Goal: Task Accomplishment & Management: Manage account settings

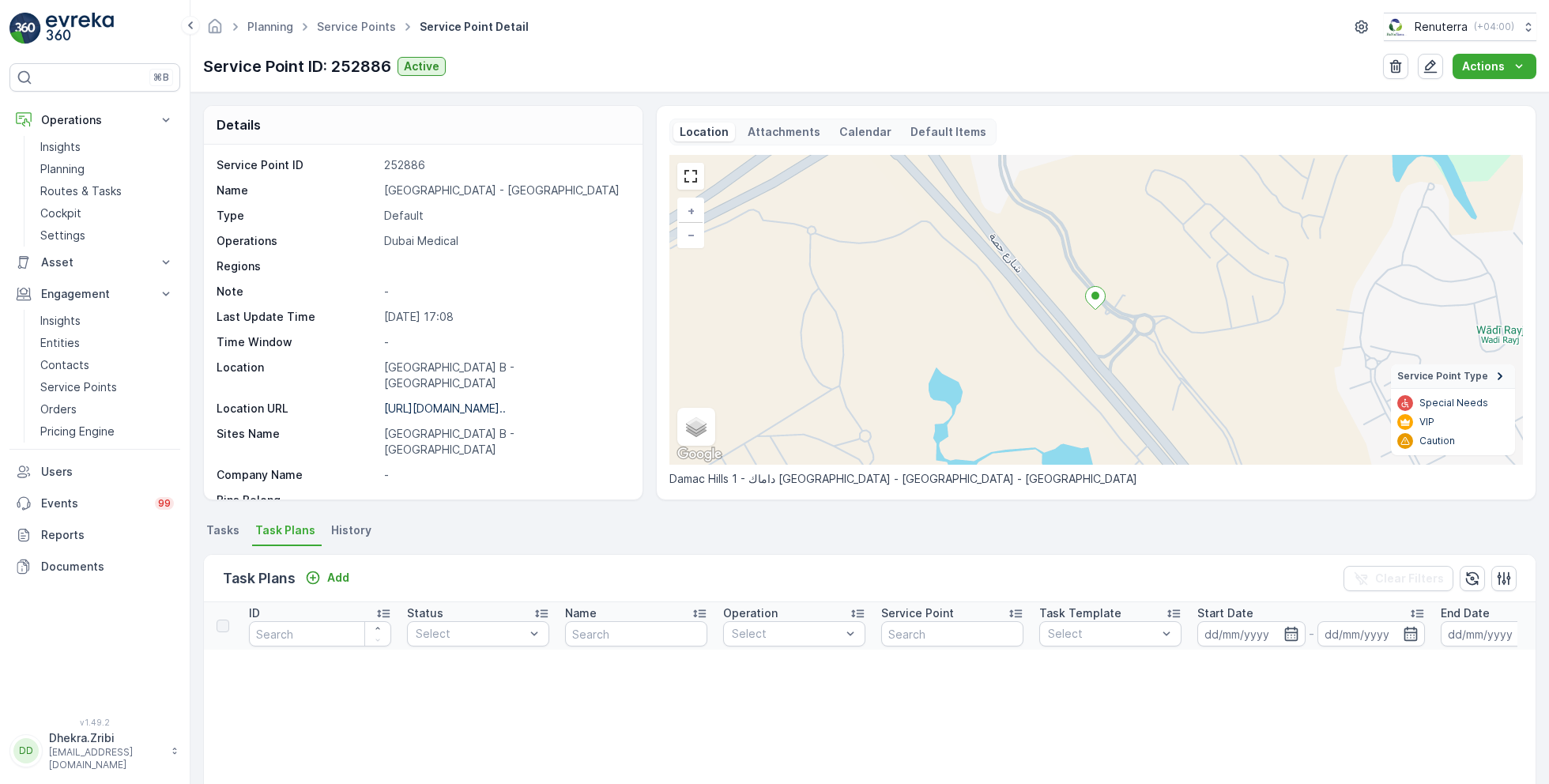
scroll to position [216, 0]
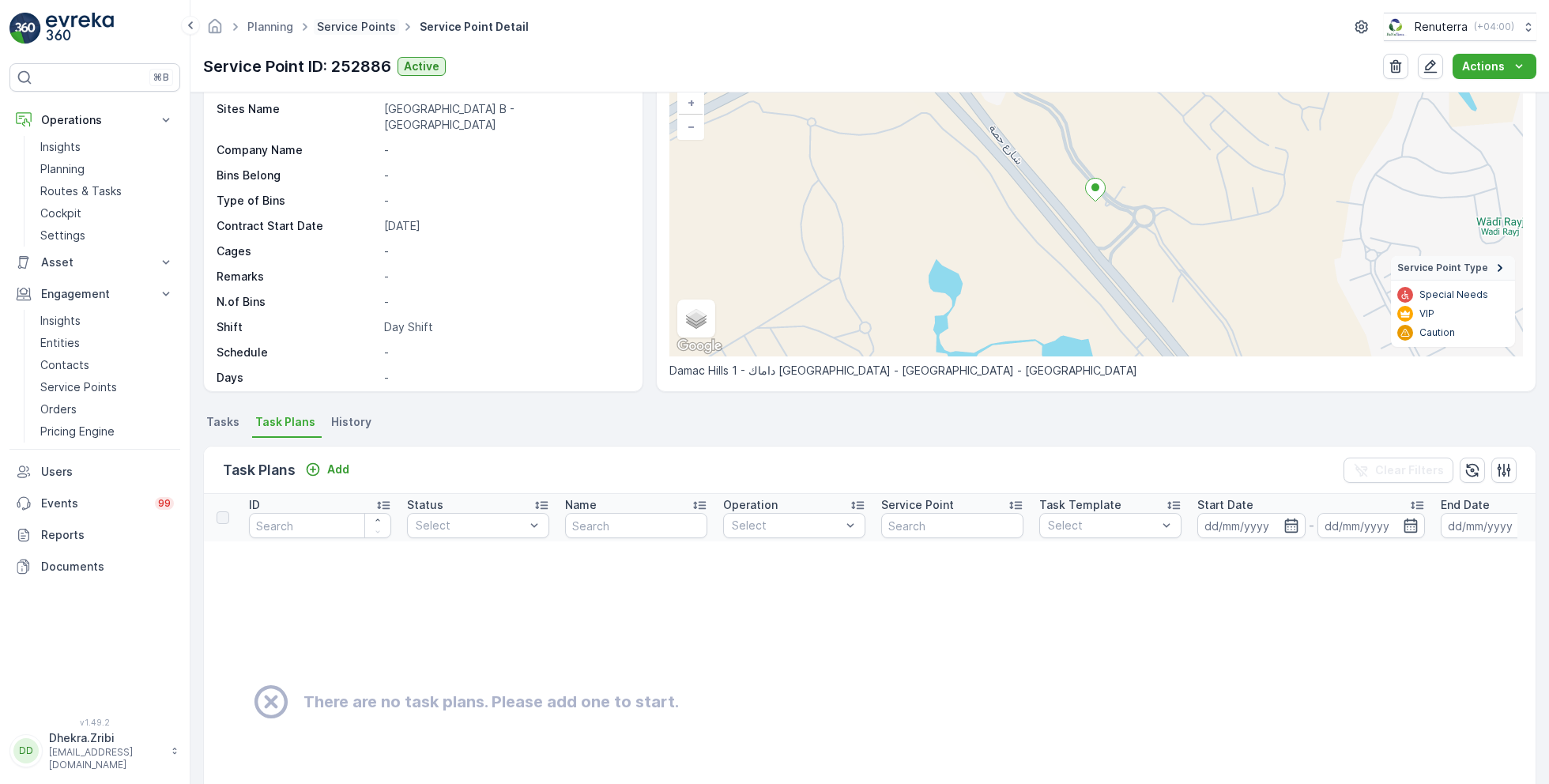
click at [363, 27] on link "Service Points" at bounding box center [357, 26] width 79 height 14
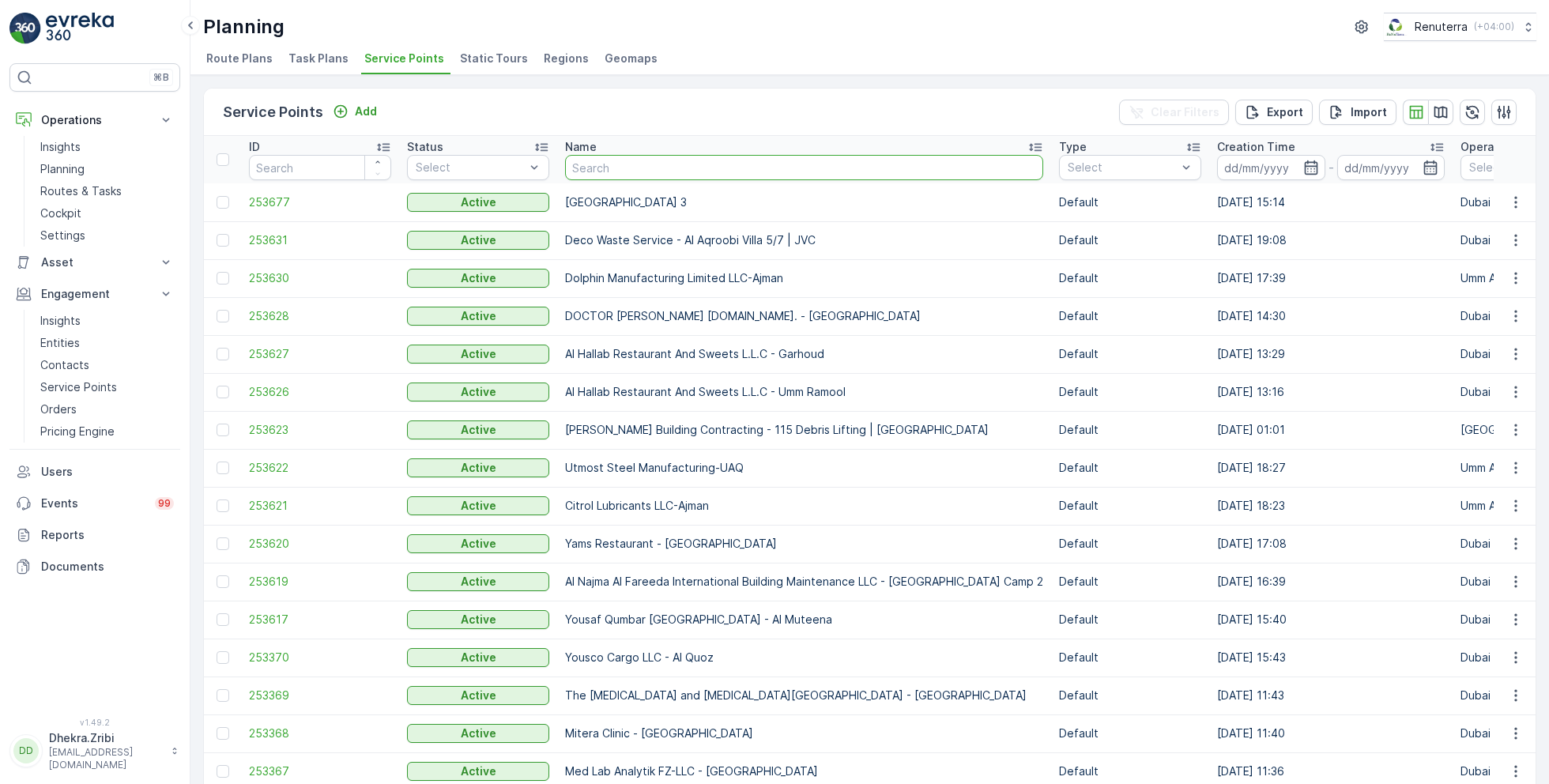
click at [640, 171] on input "text" at bounding box center [804, 167] width 478 height 25
type input "se"
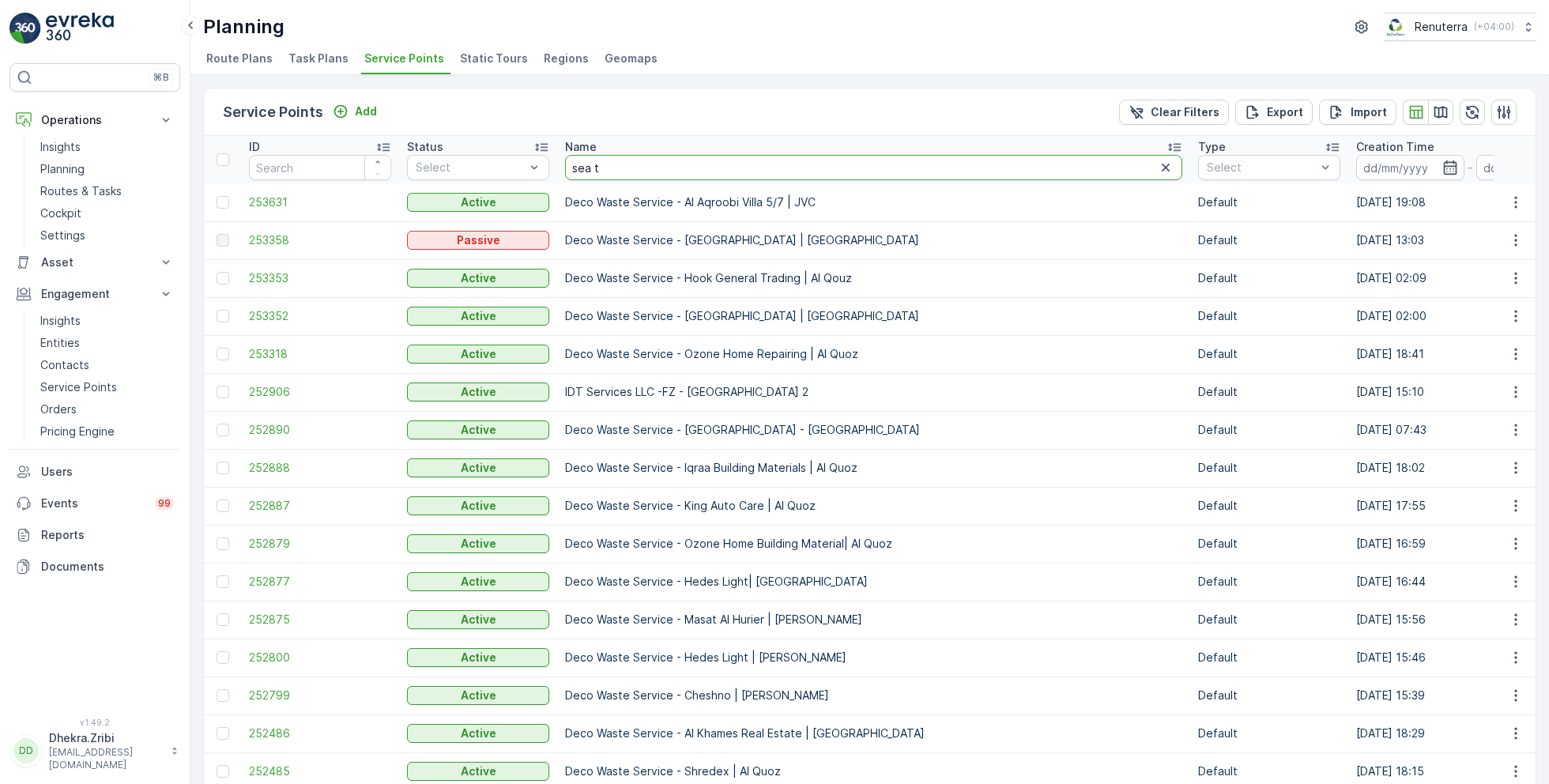
type input "sea tr"
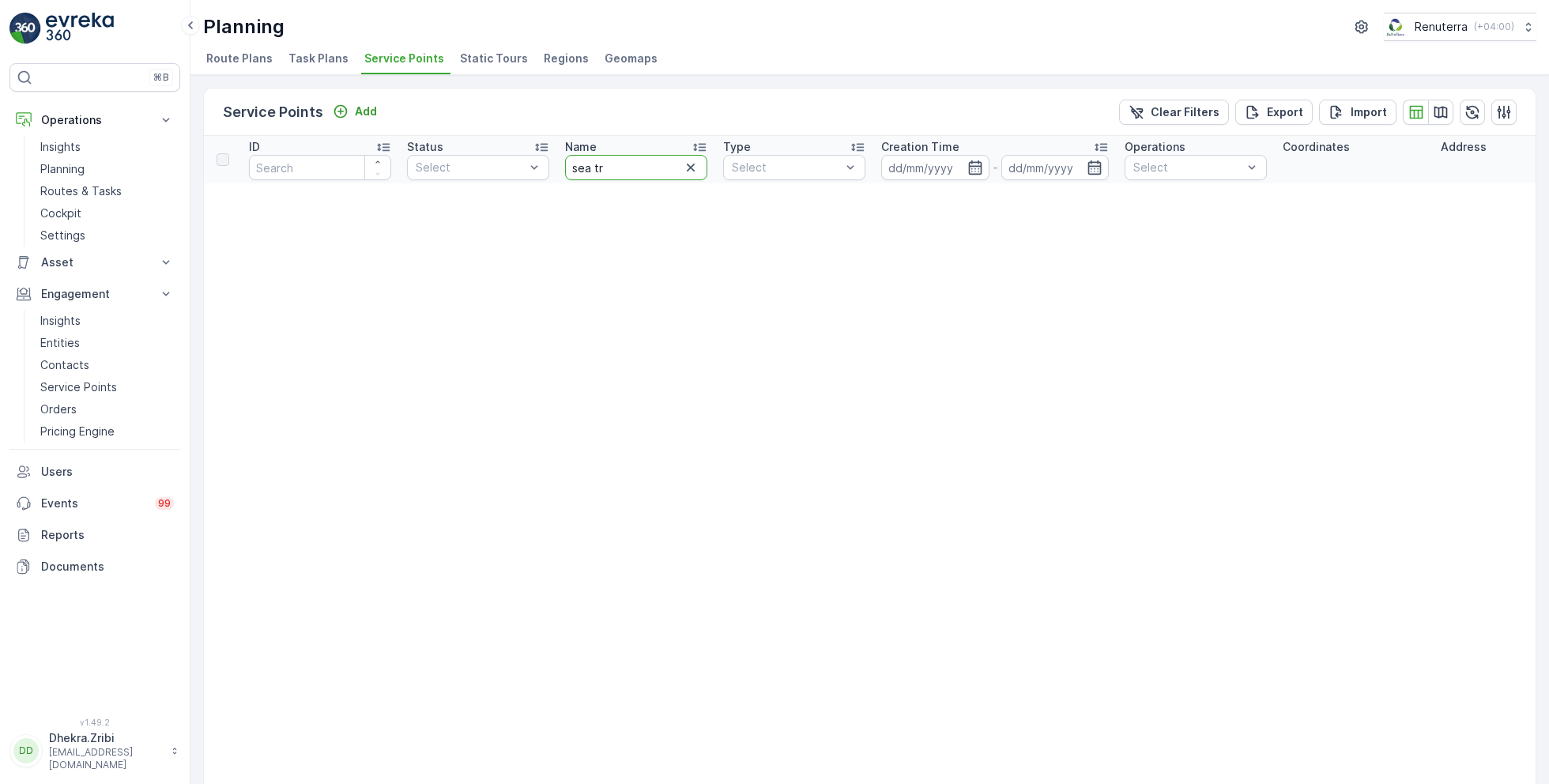
drag, startPoint x: 608, startPoint y: 172, endPoint x: 557, endPoint y: 166, distance: 51.4
click at [557, 166] on th "Name sea tr" at bounding box center [637, 159] width 158 height 47
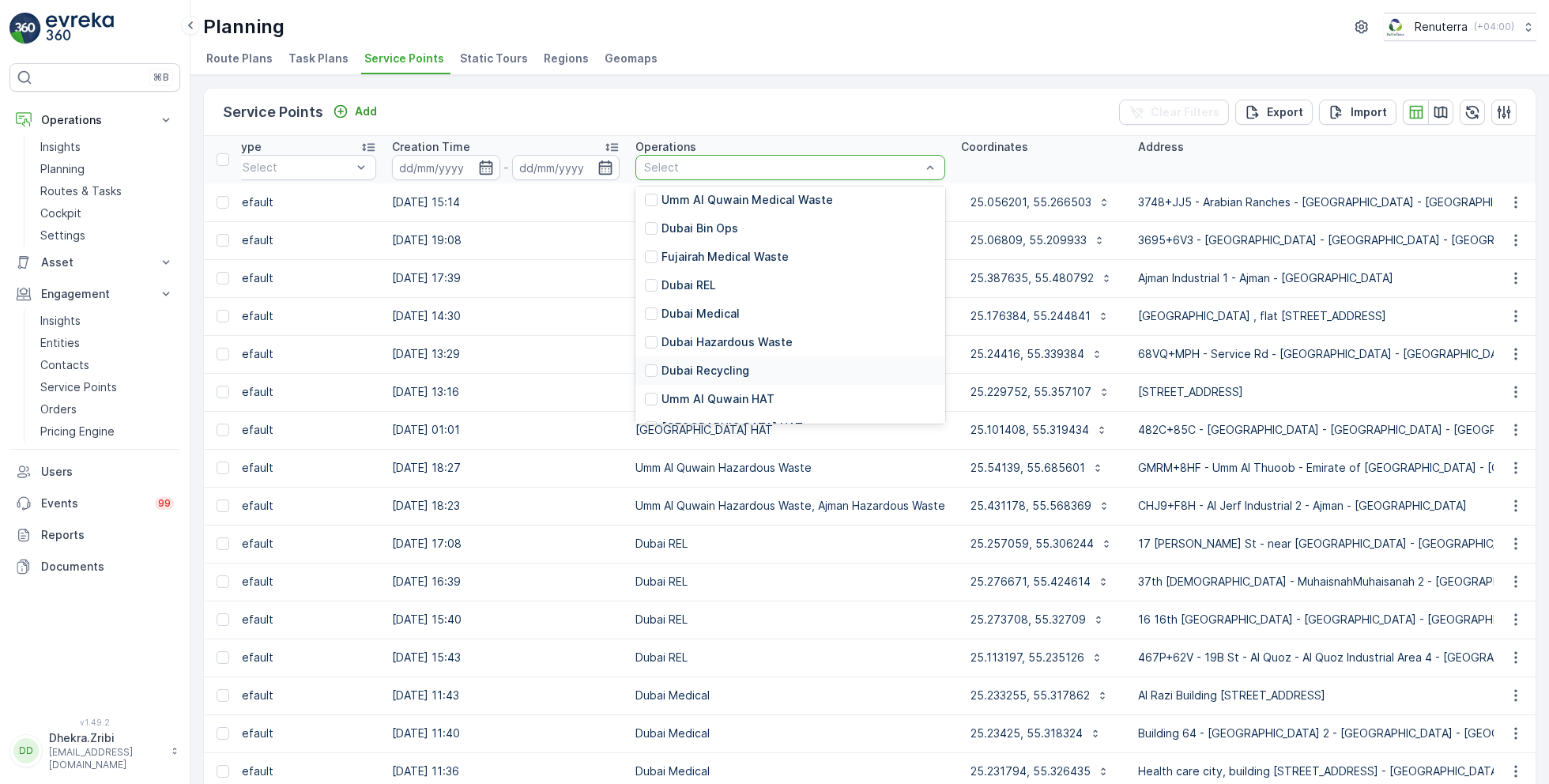
scroll to position [22, 0]
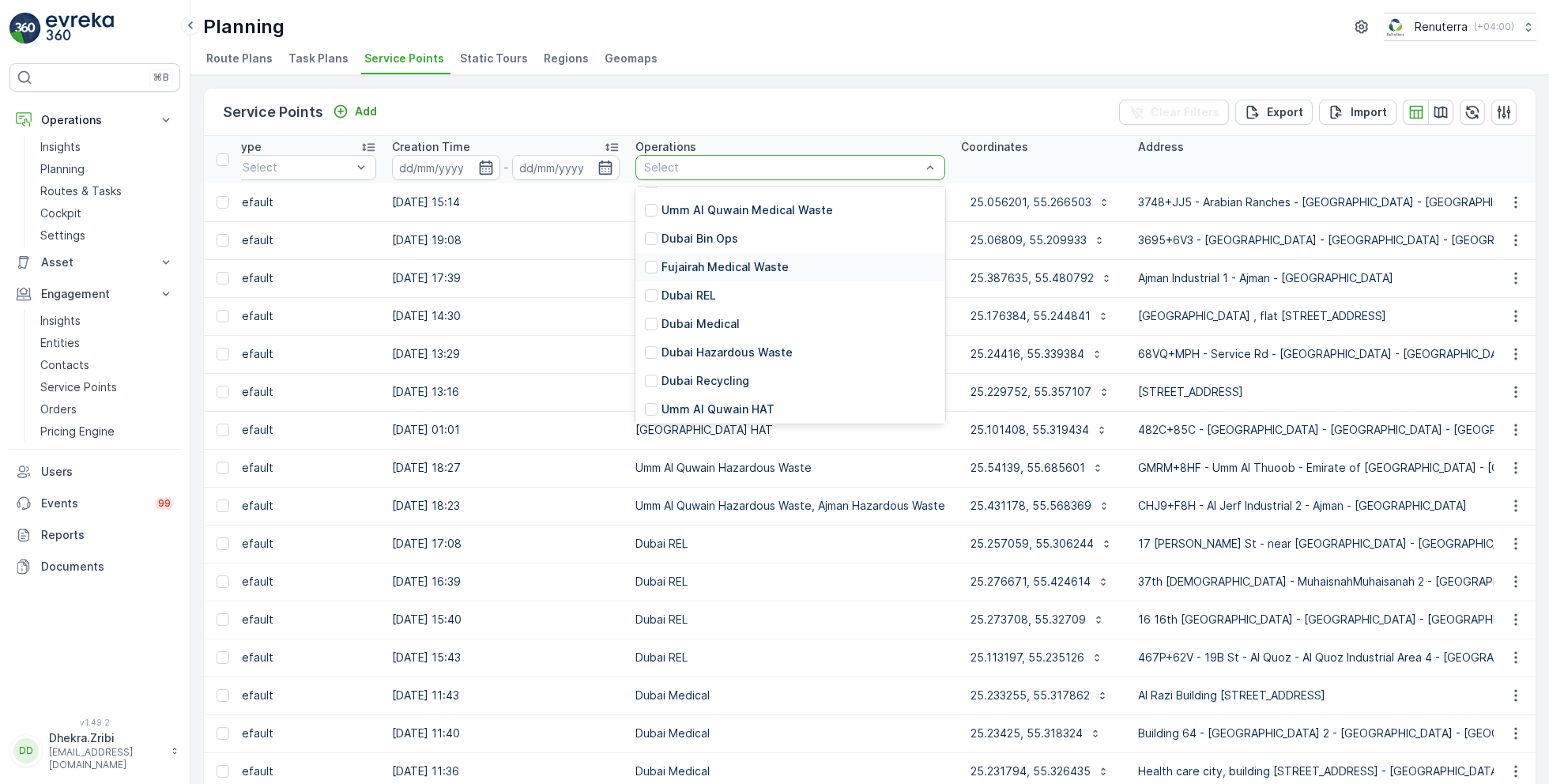
click at [700, 259] on p "Fujairah Medical Waste" at bounding box center [725, 266] width 127 height 16
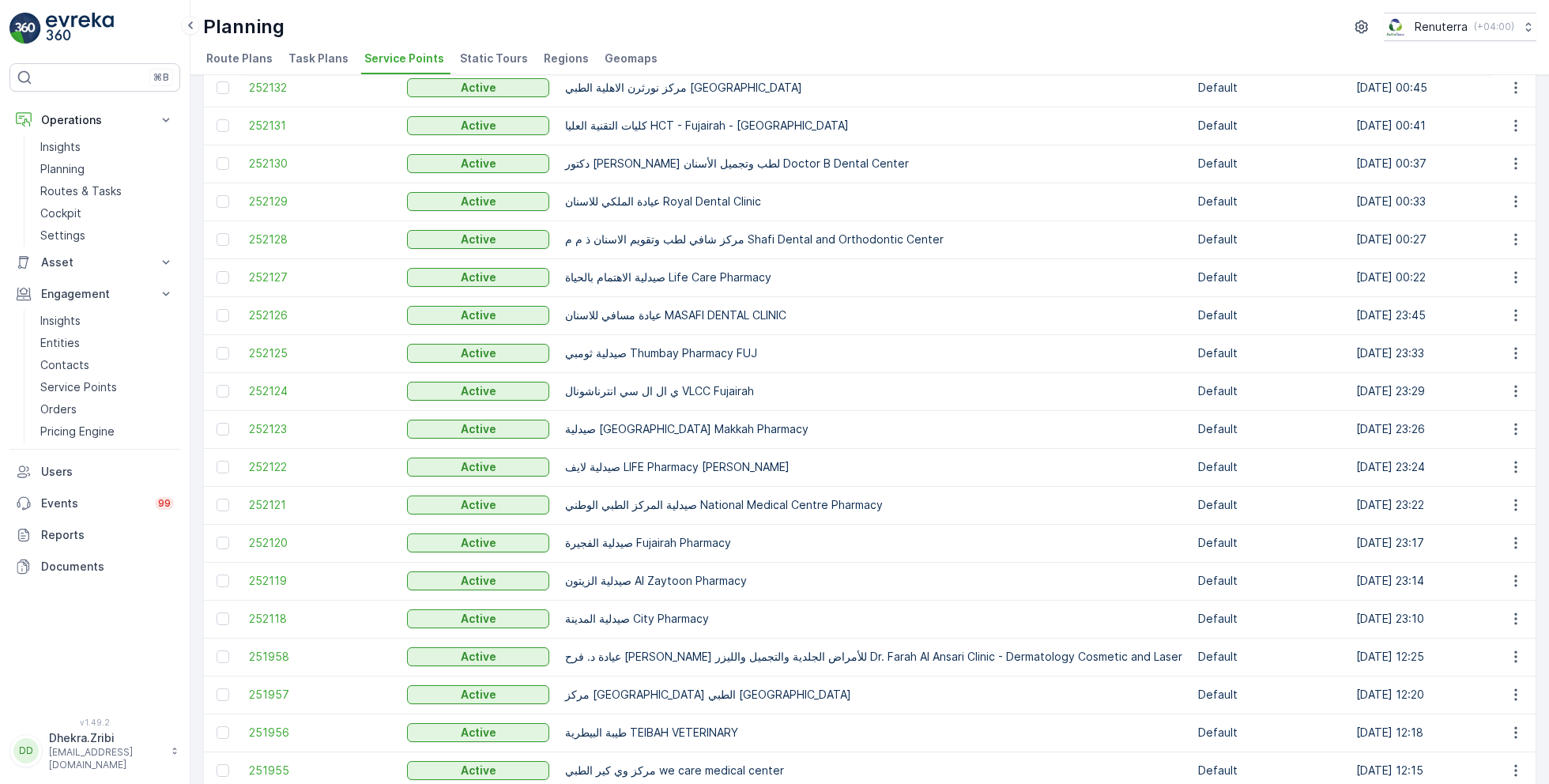
scroll to position [1368, 0]
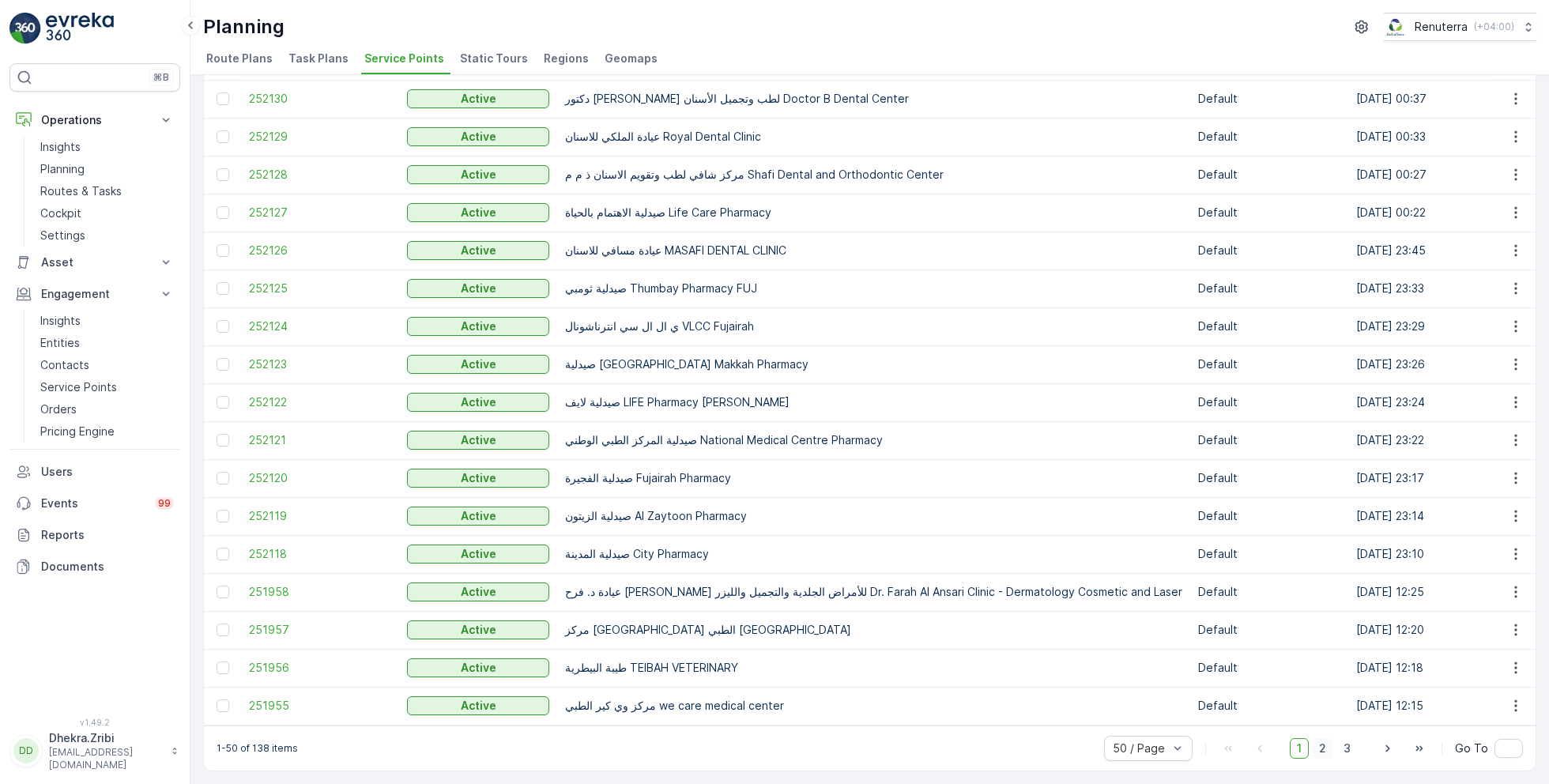
click at [1325, 751] on span "2" at bounding box center [1322, 748] width 21 height 20
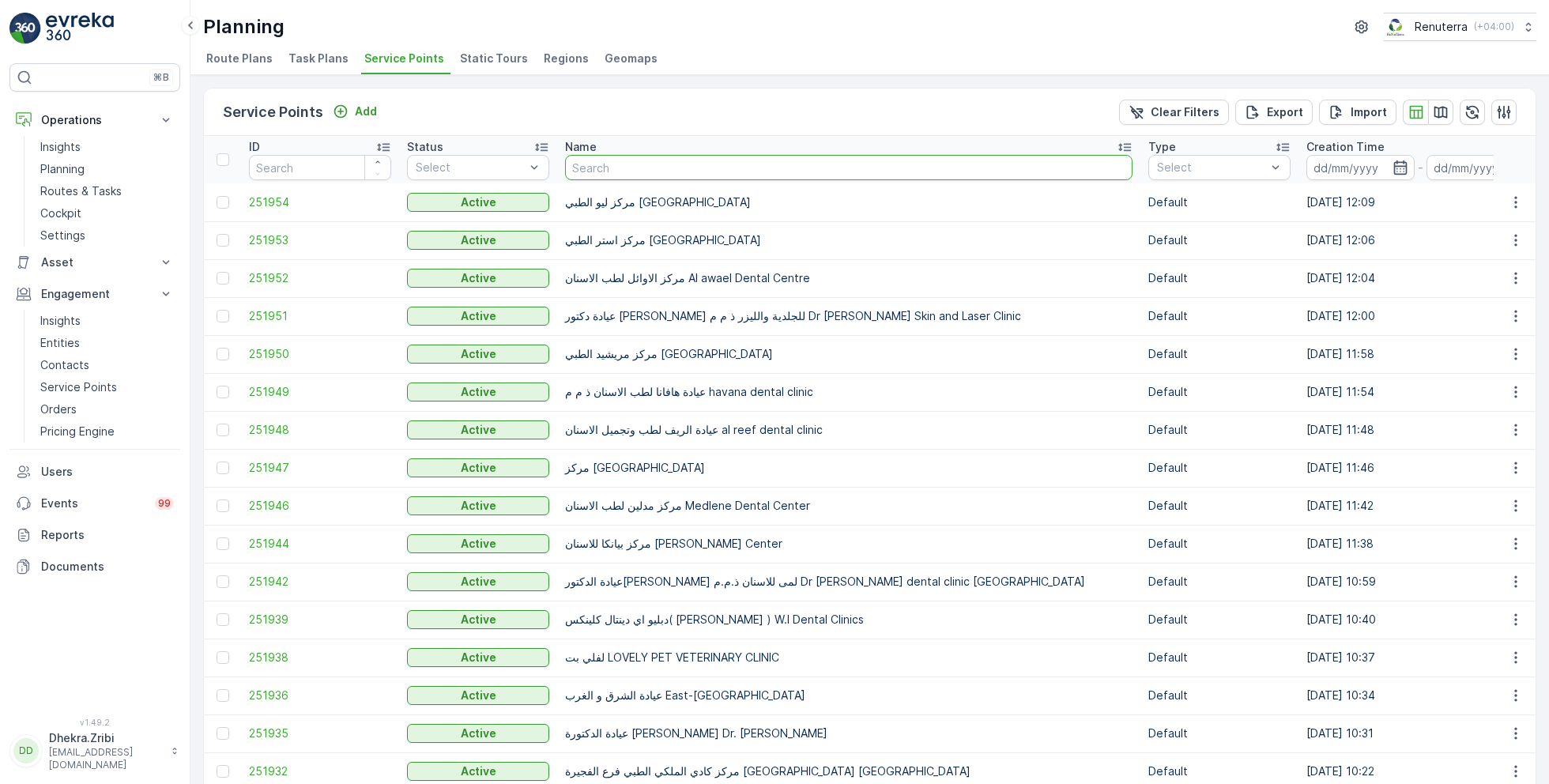
click at [606, 168] on input "text" at bounding box center [849, 167] width 568 height 25
type input "setra"
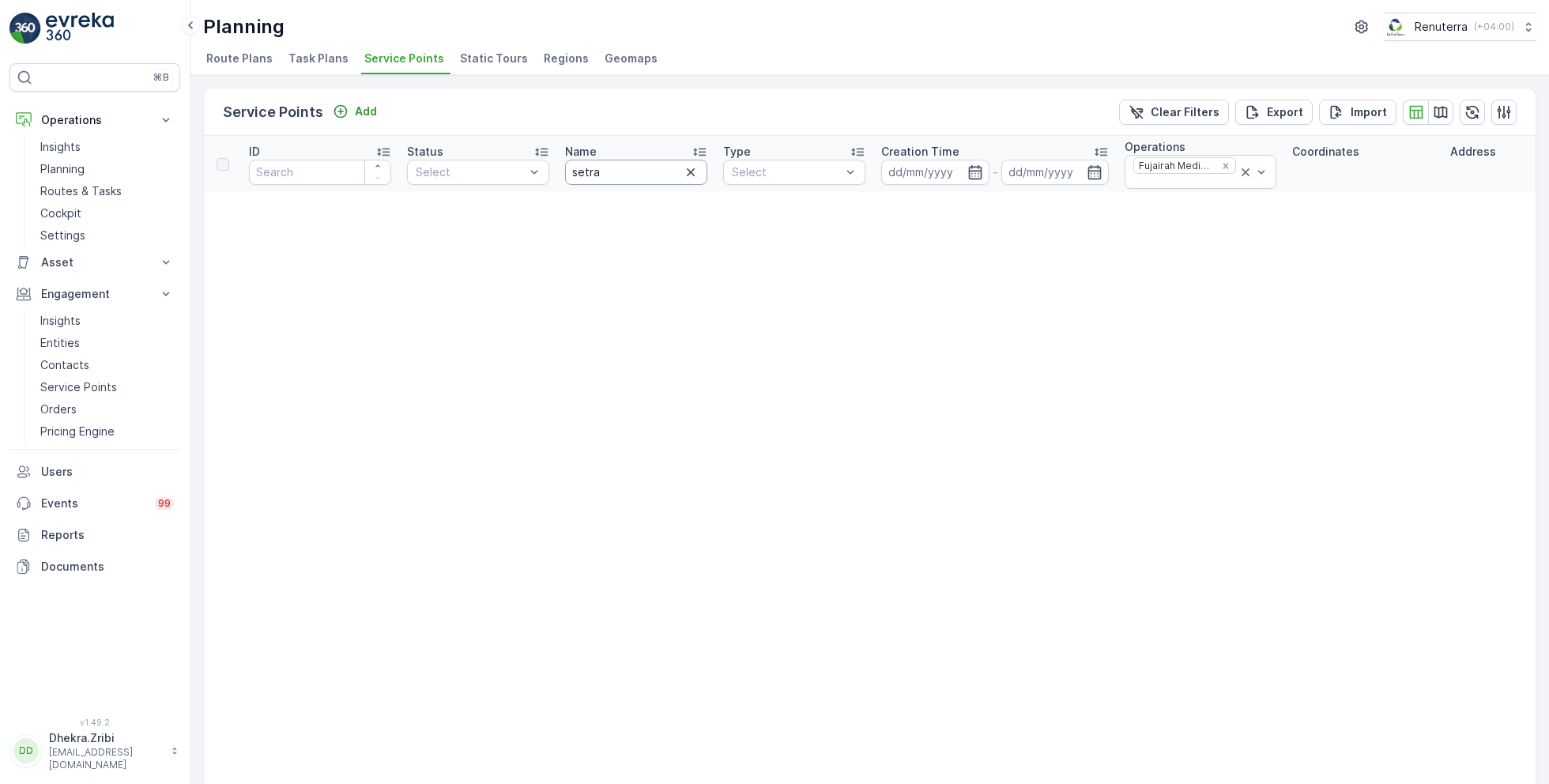
click at [636, 170] on input "setra" at bounding box center [636, 171] width 142 height 25
type input "set"
click at [600, 169] on input "set" at bounding box center [636, 171] width 142 height 25
type input "sed"
click at [1241, 171] on icon at bounding box center [1245, 172] width 8 height 8
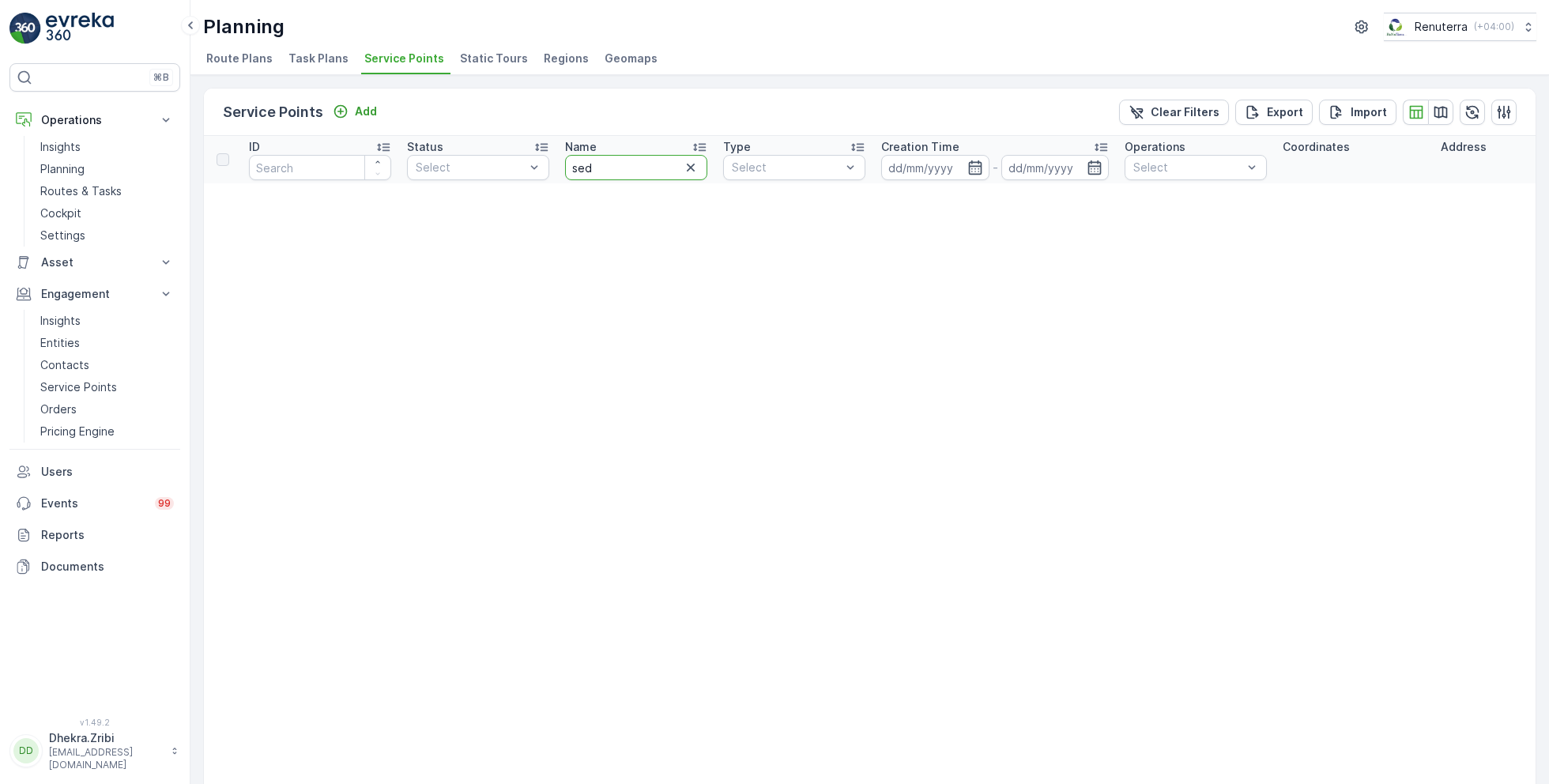
click at [621, 176] on input "sed" at bounding box center [636, 167] width 142 height 25
drag, startPoint x: 640, startPoint y: 169, endPoint x: 533, endPoint y: 164, distance: 107.1
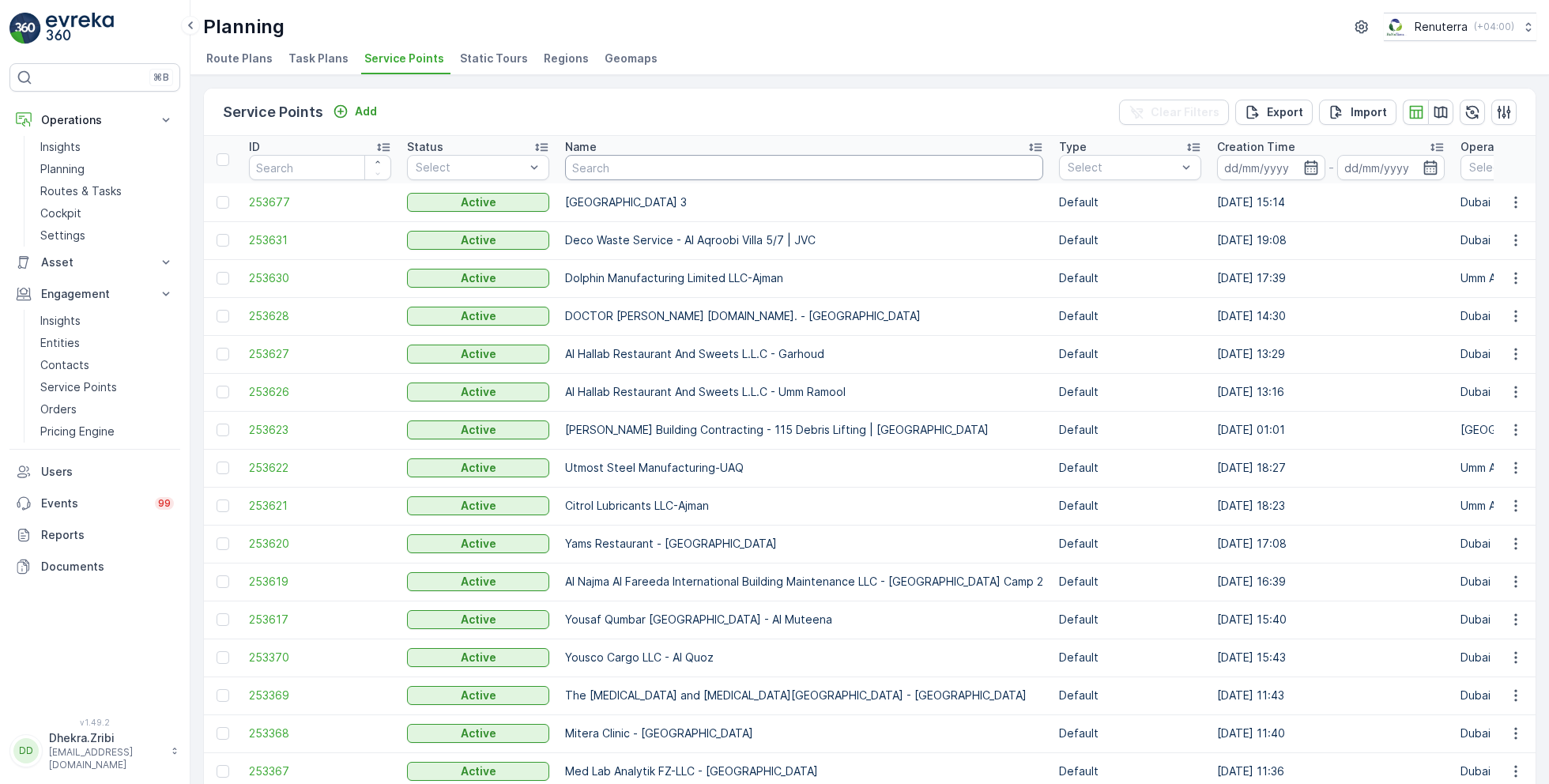
click at [668, 169] on input "text" at bounding box center [804, 167] width 478 height 25
type input "sed"
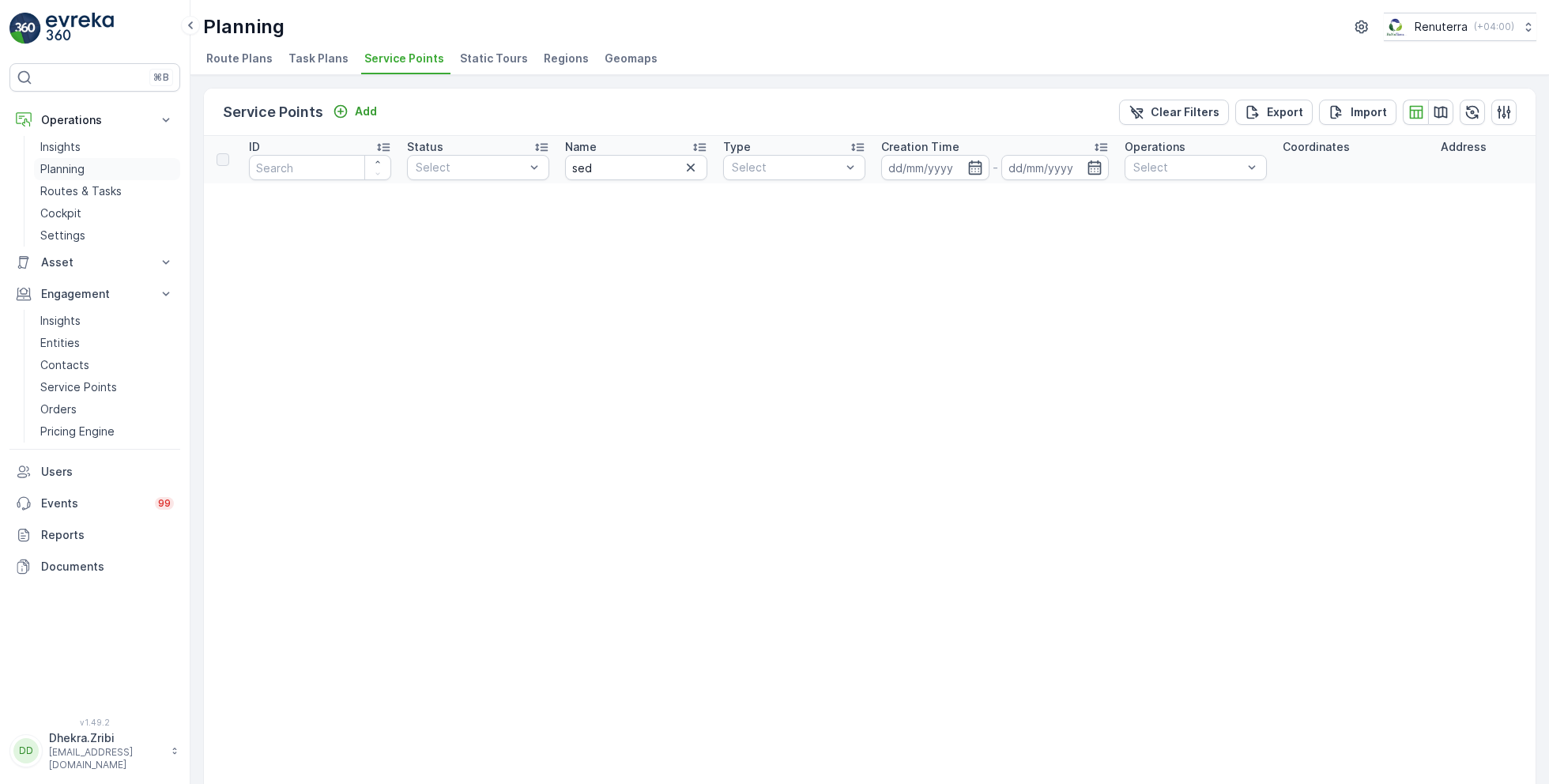
click at [88, 164] on link "Planning" at bounding box center [107, 170] width 147 height 22
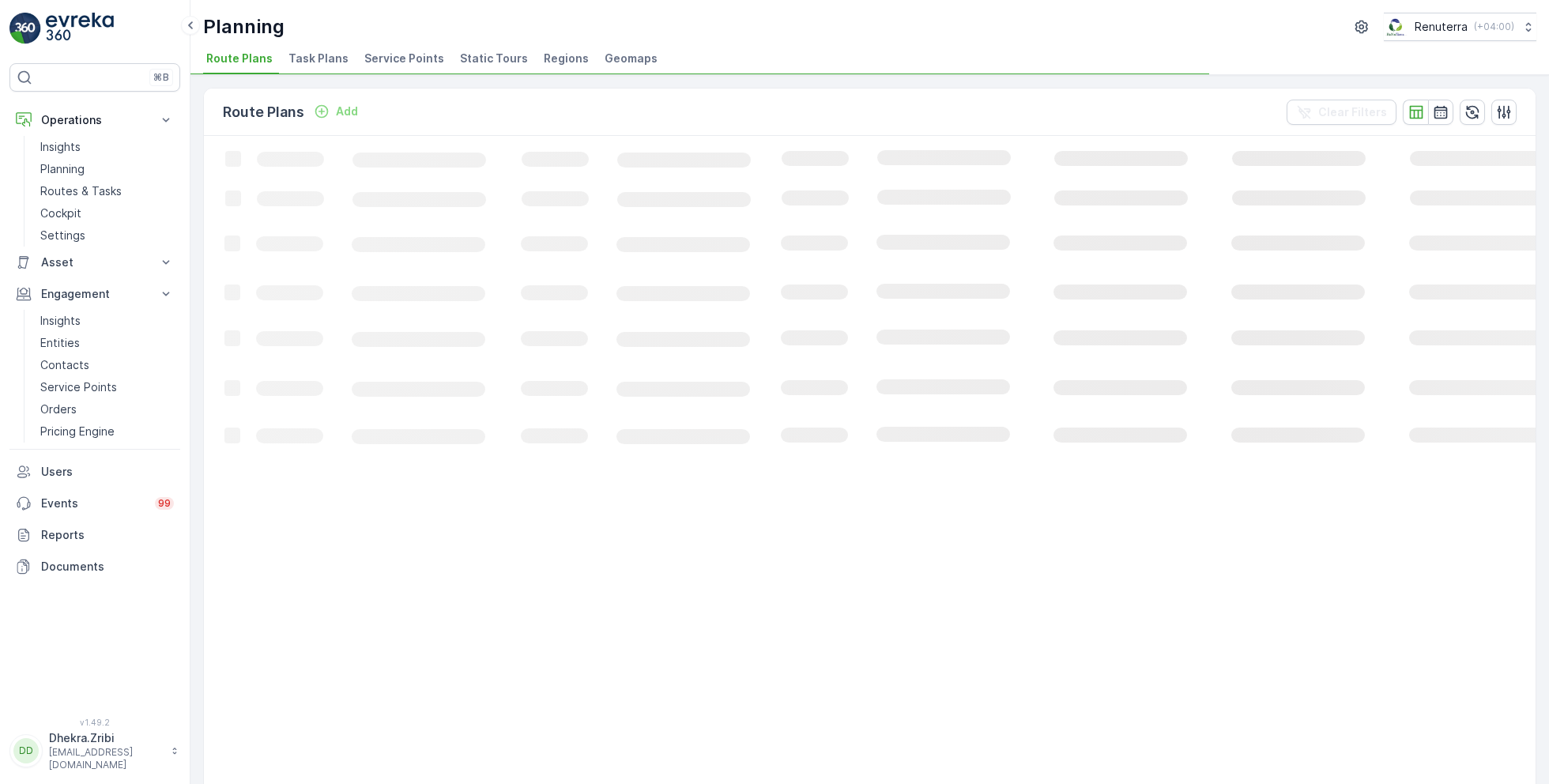
click at [383, 63] on span "Service Points" at bounding box center [404, 58] width 80 height 16
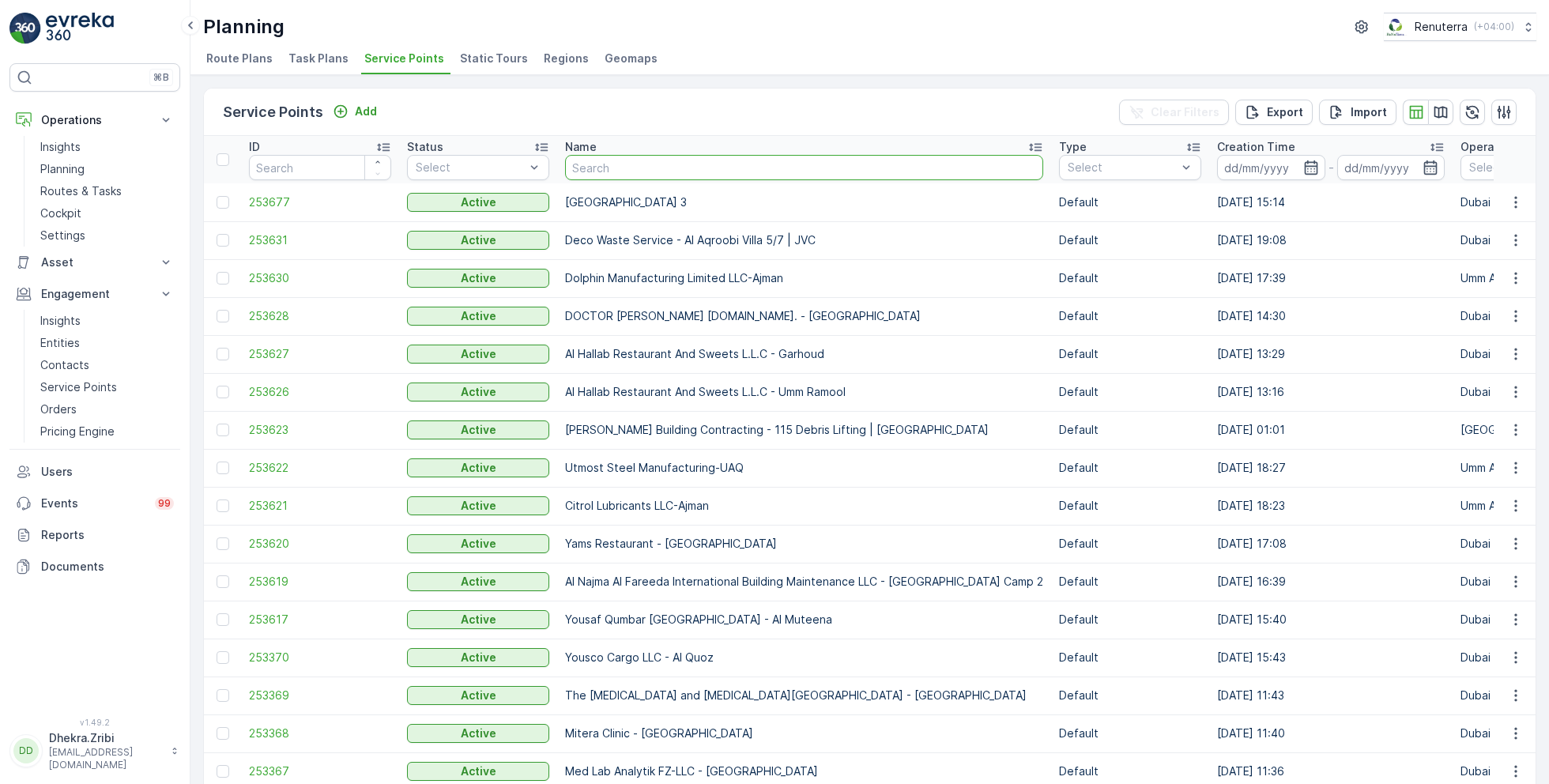
click at [662, 174] on input "text" at bounding box center [804, 167] width 478 height 25
type input "d"
type input "sed"
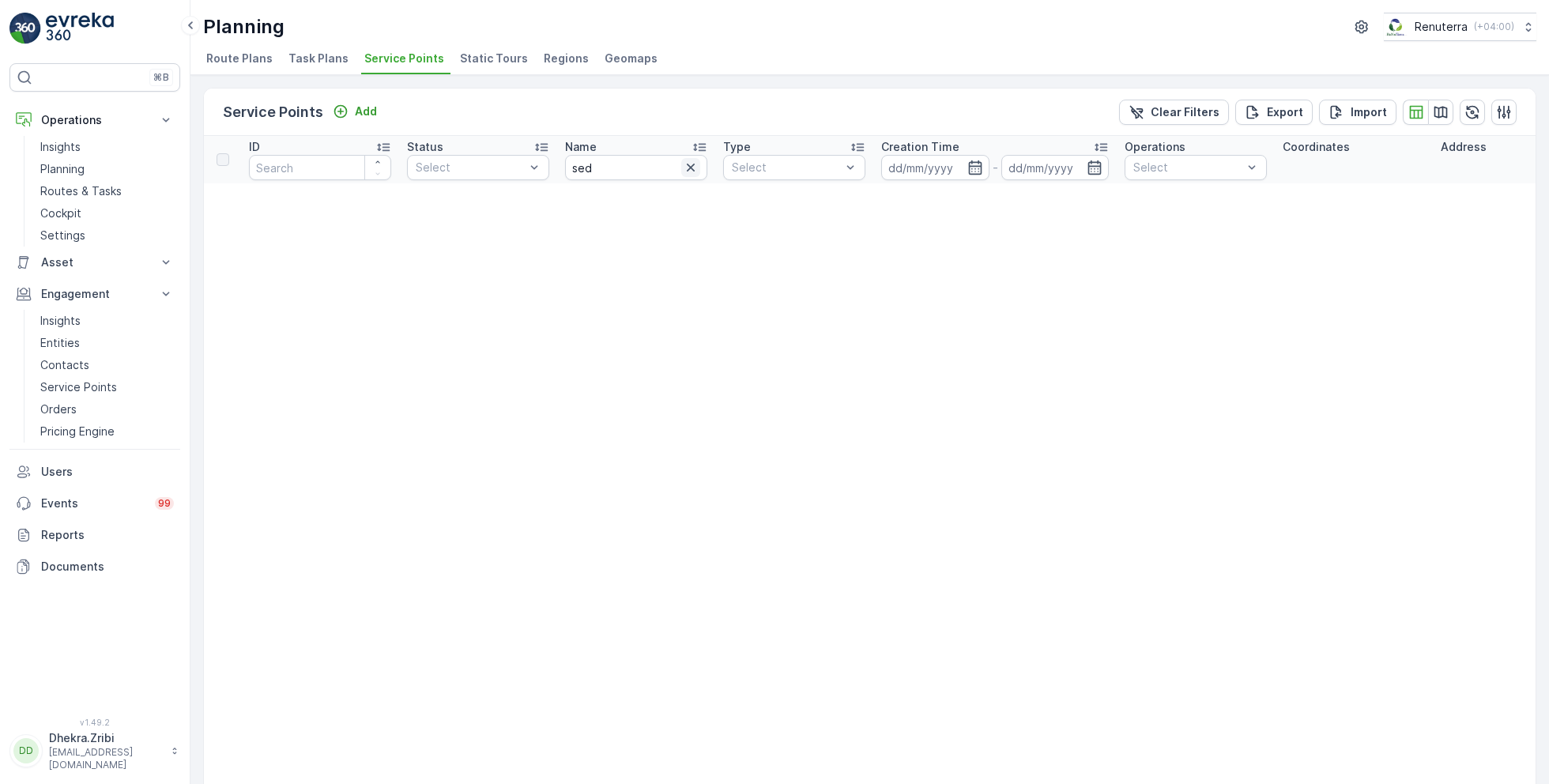
click at [692, 160] on icon "button" at bounding box center [690, 167] width 16 height 16
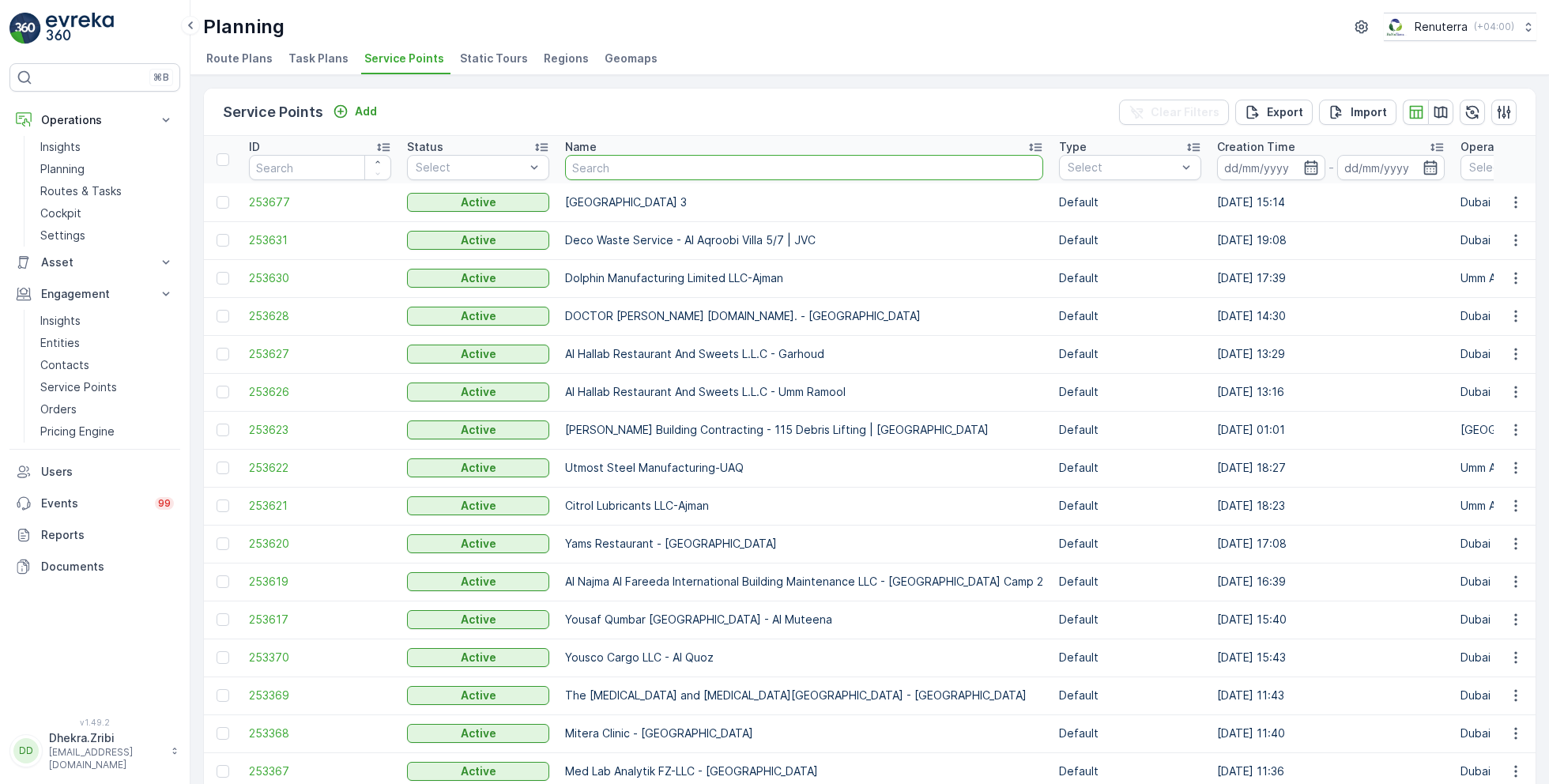
click at [642, 170] on input "text" at bounding box center [804, 167] width 478 height 25
type input "sedrak"
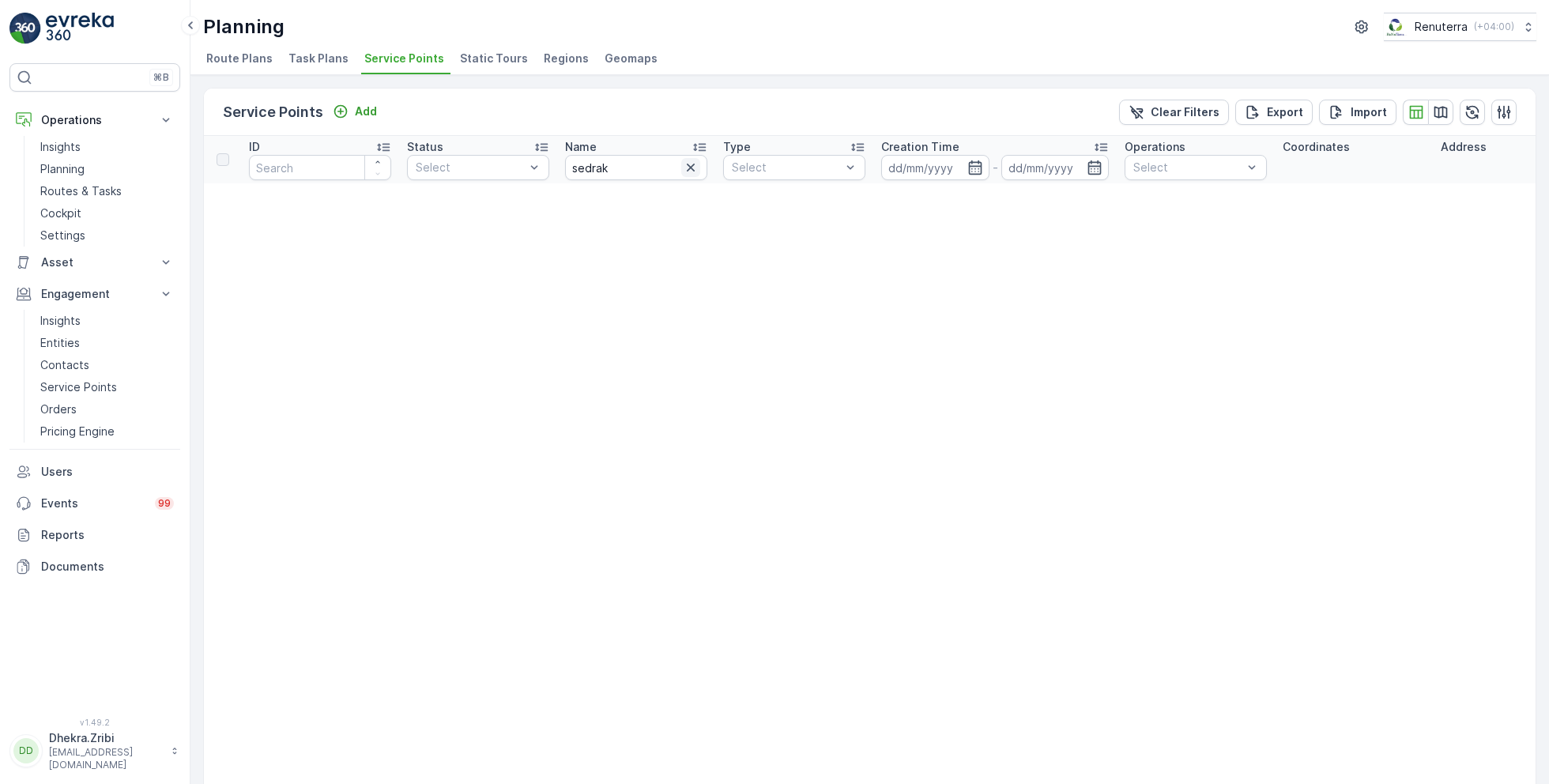
click at [695, 173] on icon "button" at bounding box center [690, 167] width 16 height 16
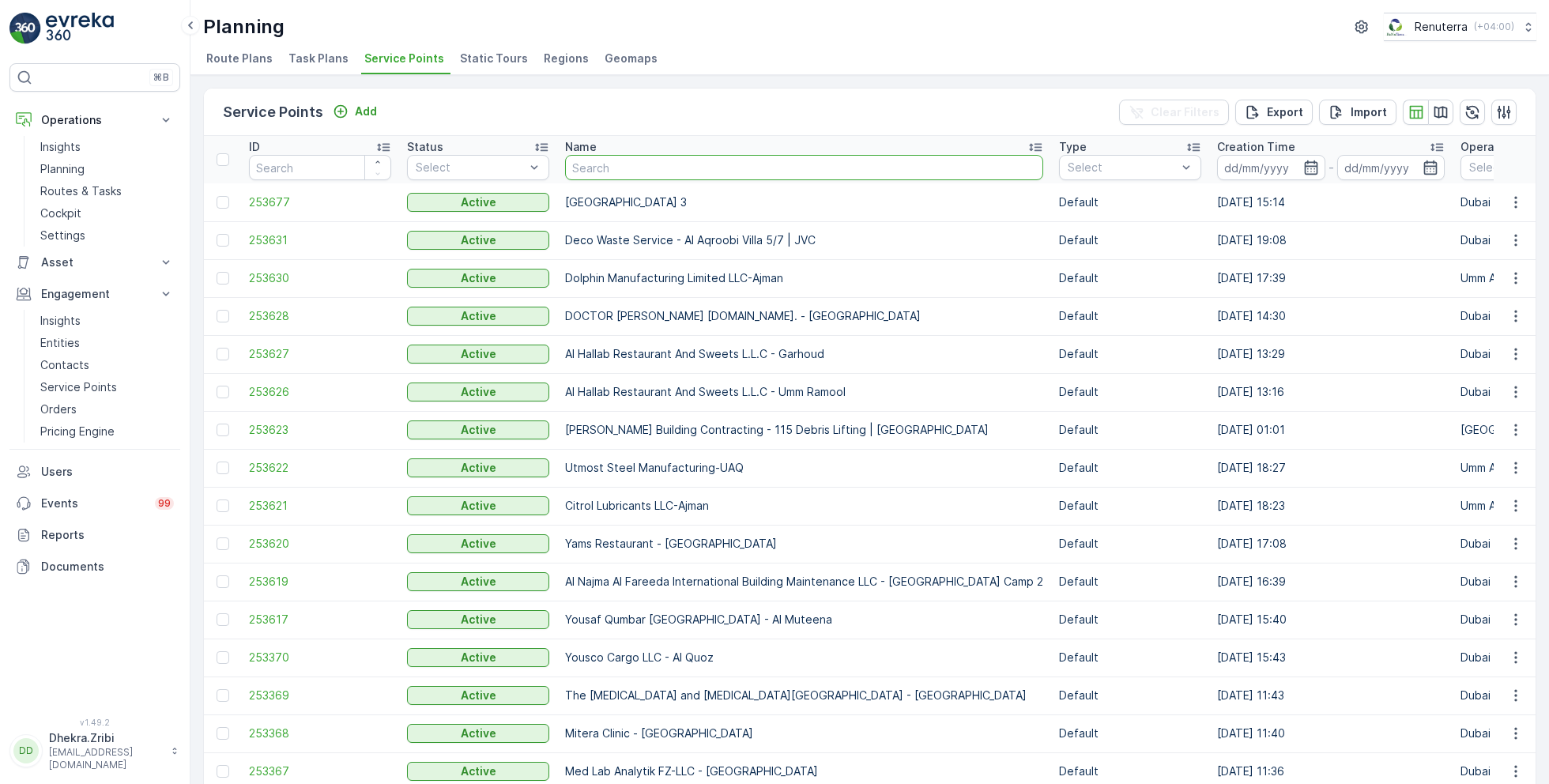
click at [633, 172] on input "text" at bounding box center [804, 167] width 478 height 25
type input "saudi"
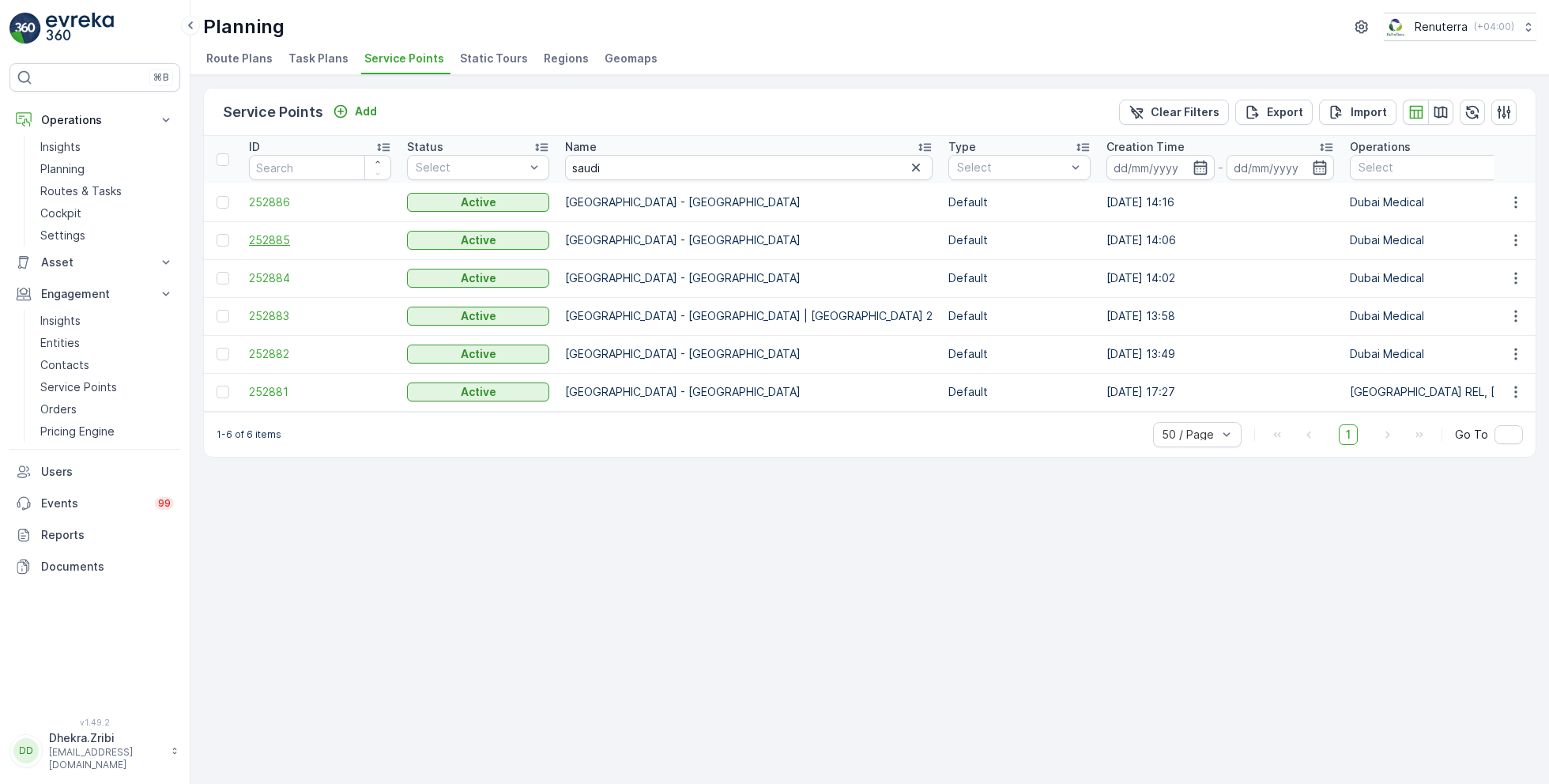
click at [271, 243] on span "252885" at bounding box center [320, 240] width 142 height 16
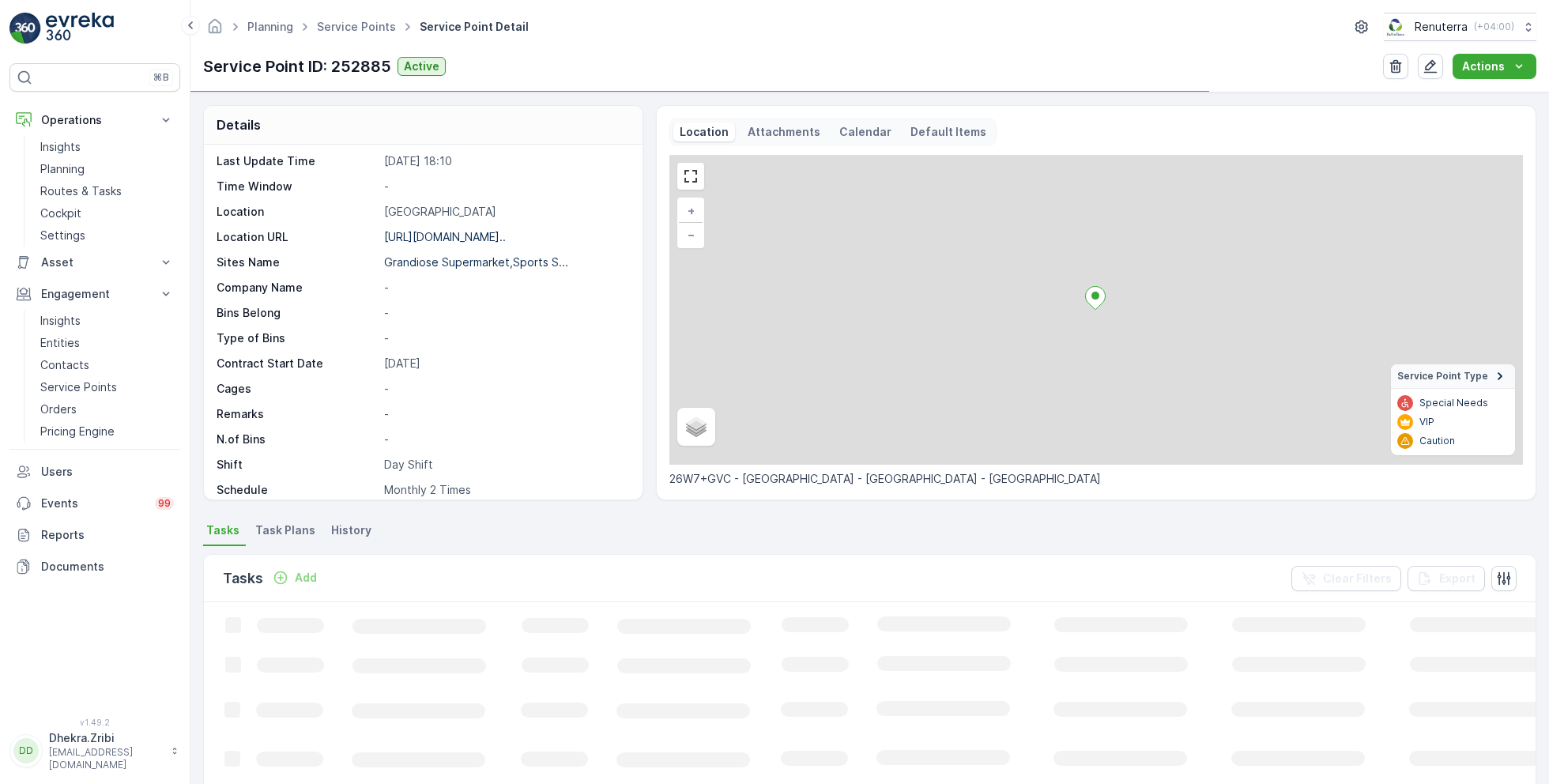
scroll to position [216, 0]
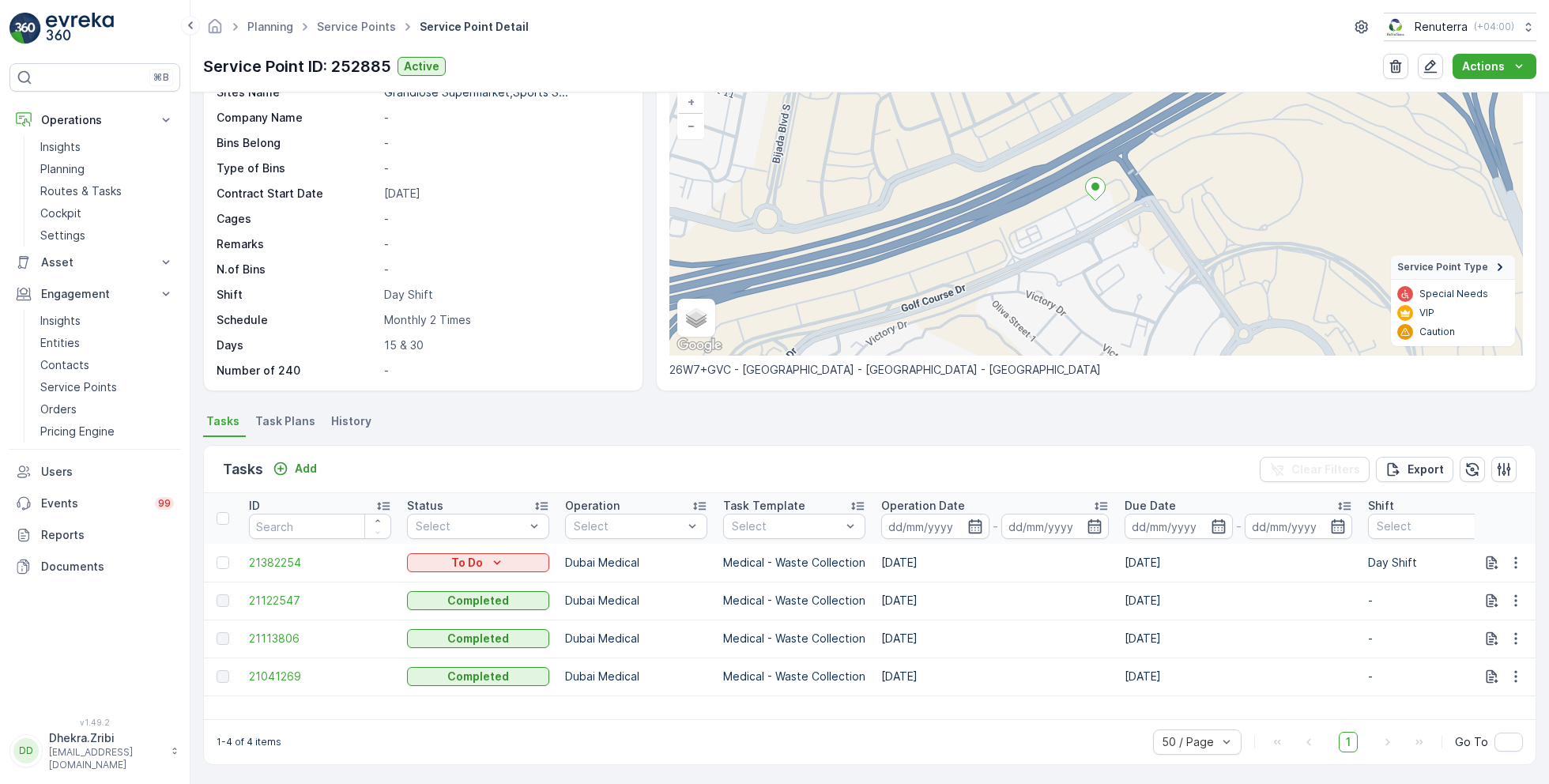
click at [291, 415] on span "Task Plans" at bounding box center [285, 421] width 60 height 16
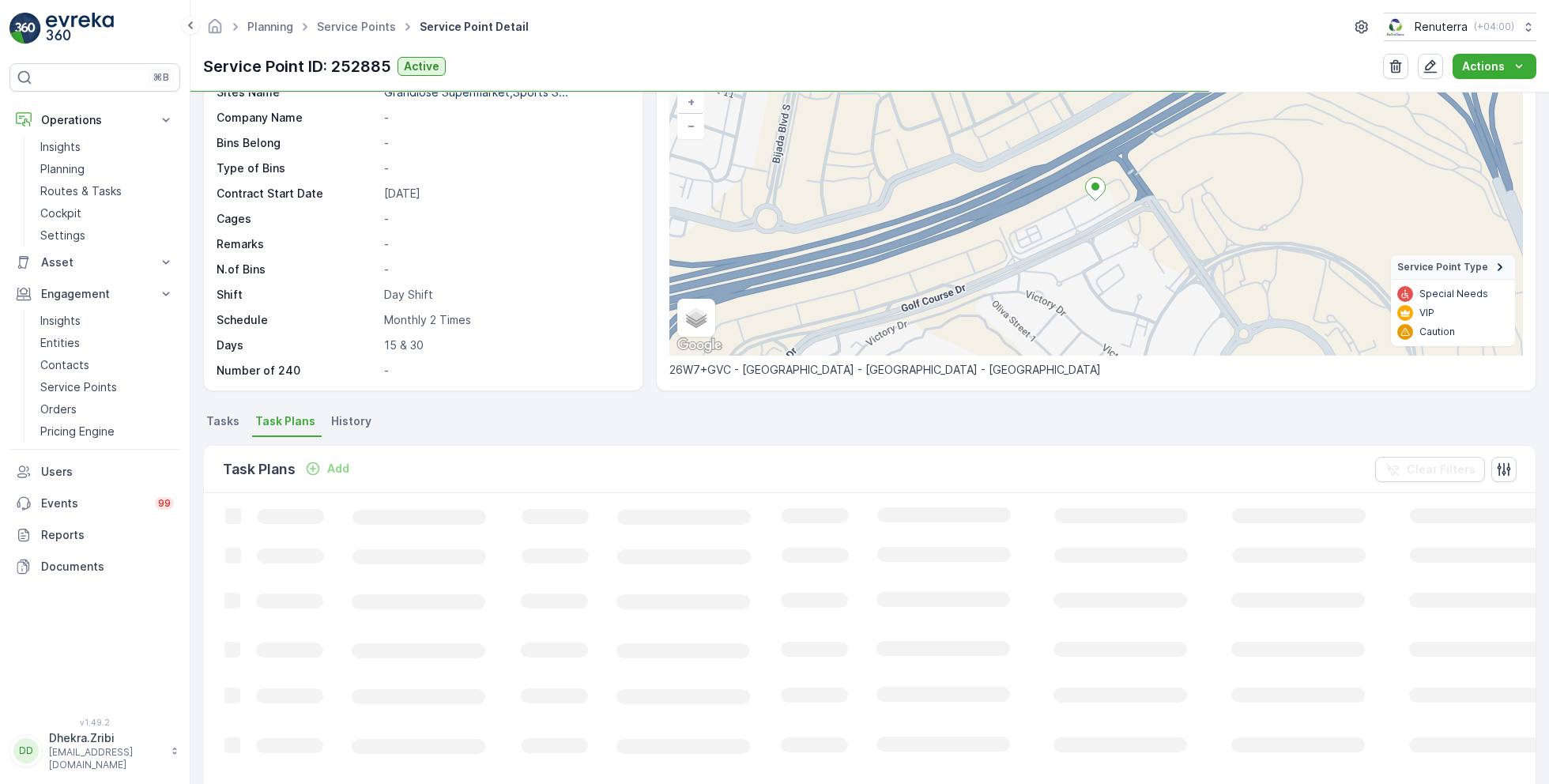
scroll to position [130, 0]
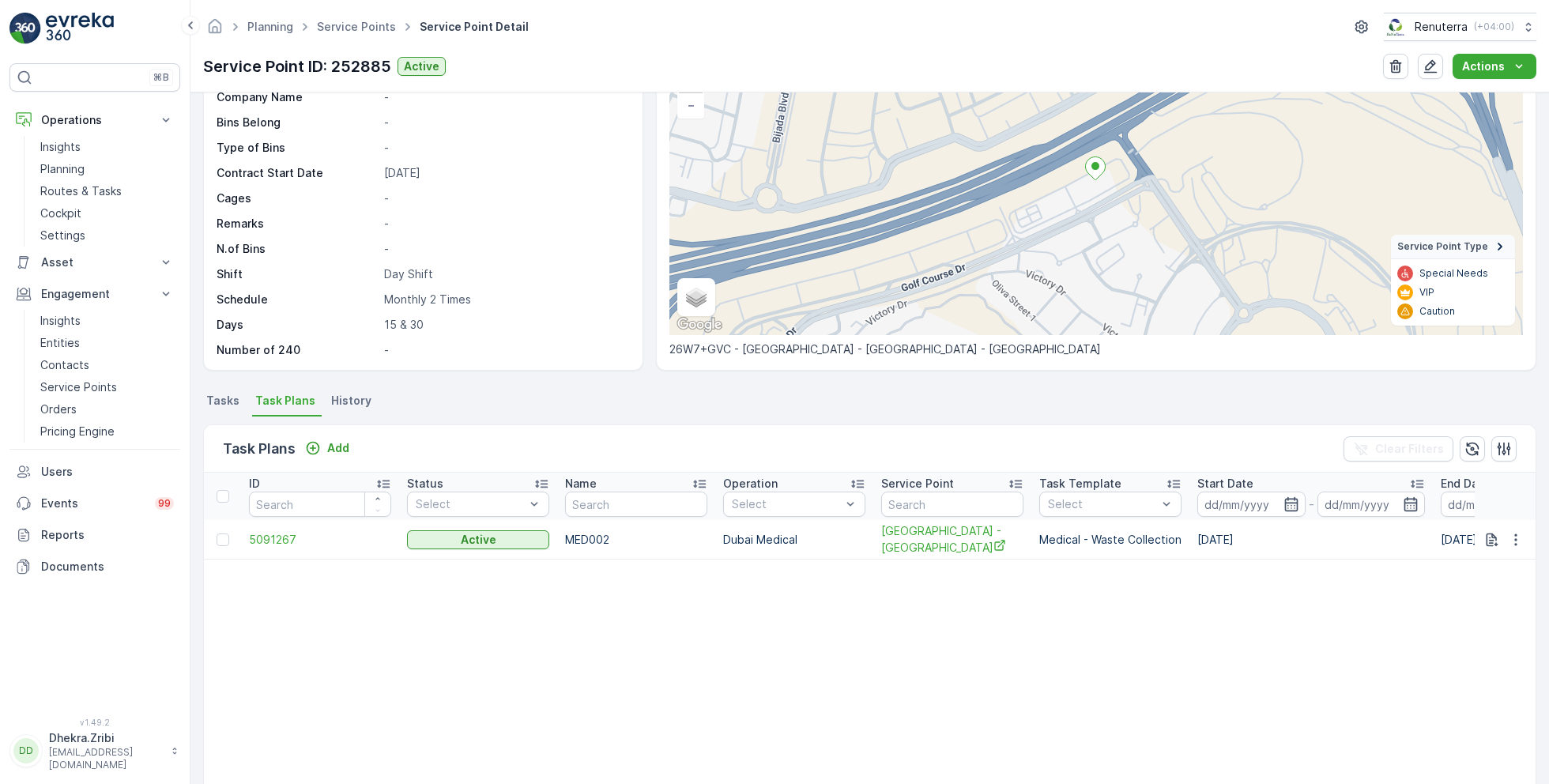
click at [231, 401] on span "Tasks" at bounding box center [223, 400] width 33 height 16
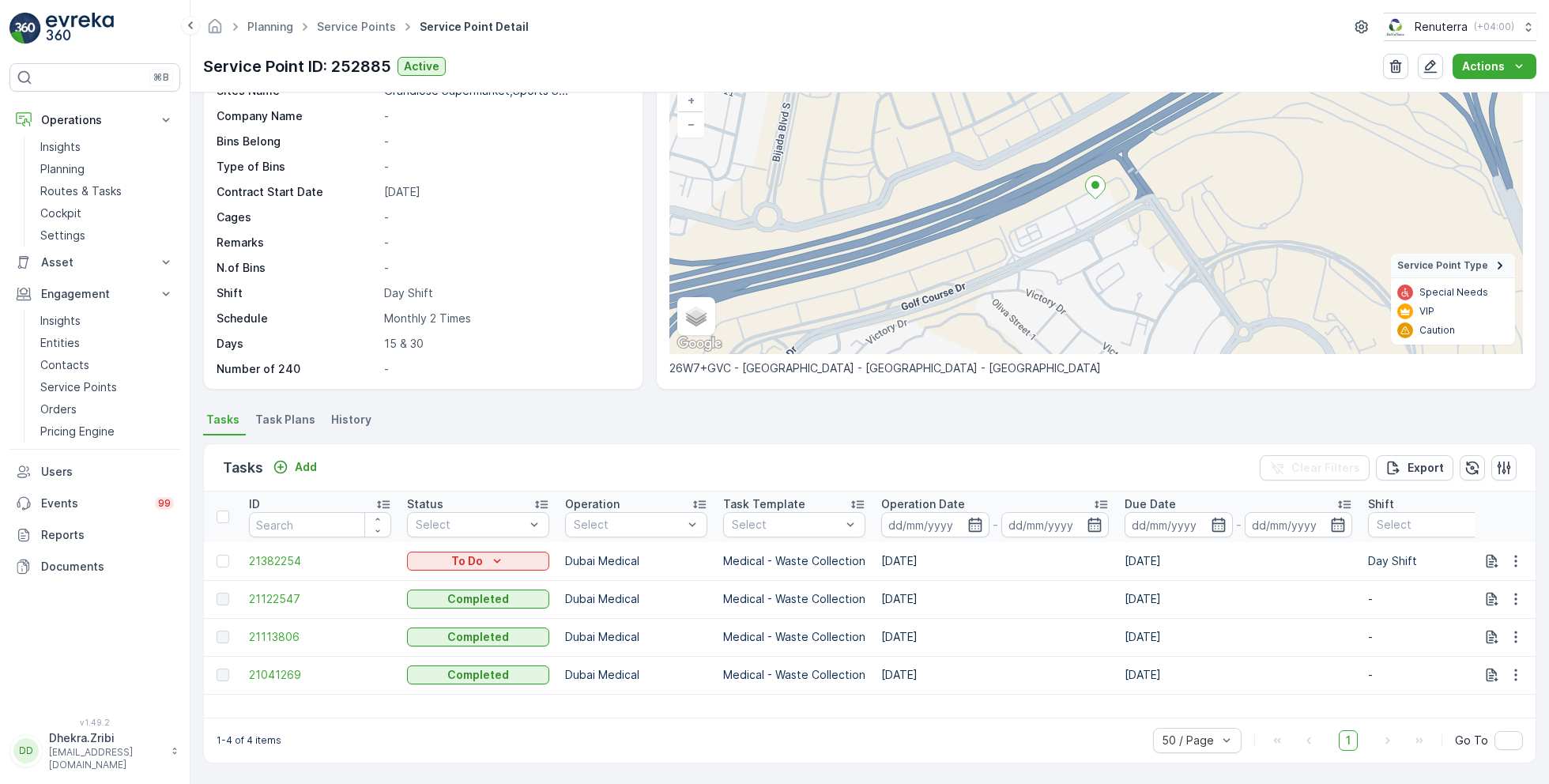
scroll to position [109, 0]
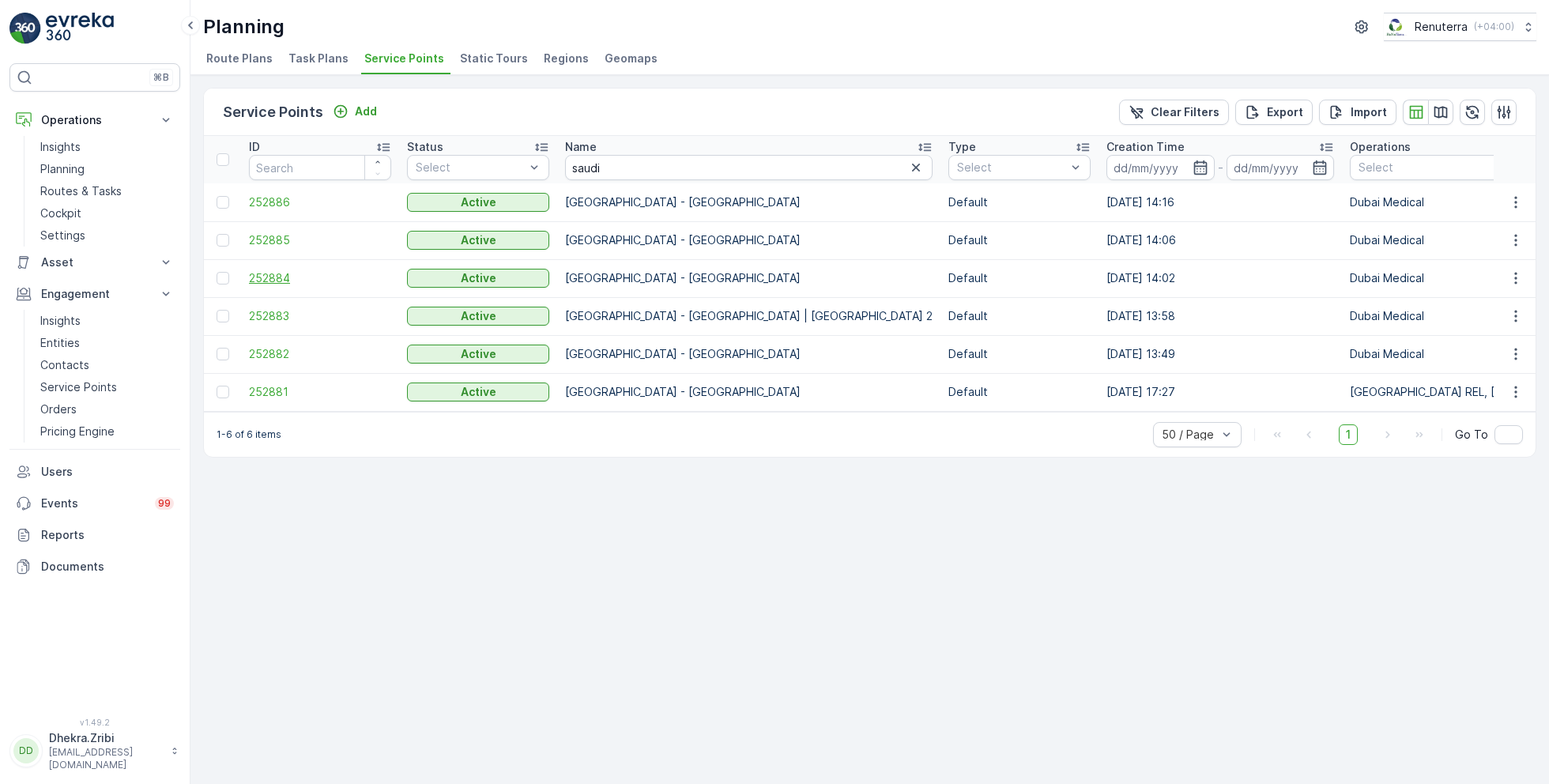
click at [253, 278] on span "252884" at bounding box center [320, 277] width 142 height 16
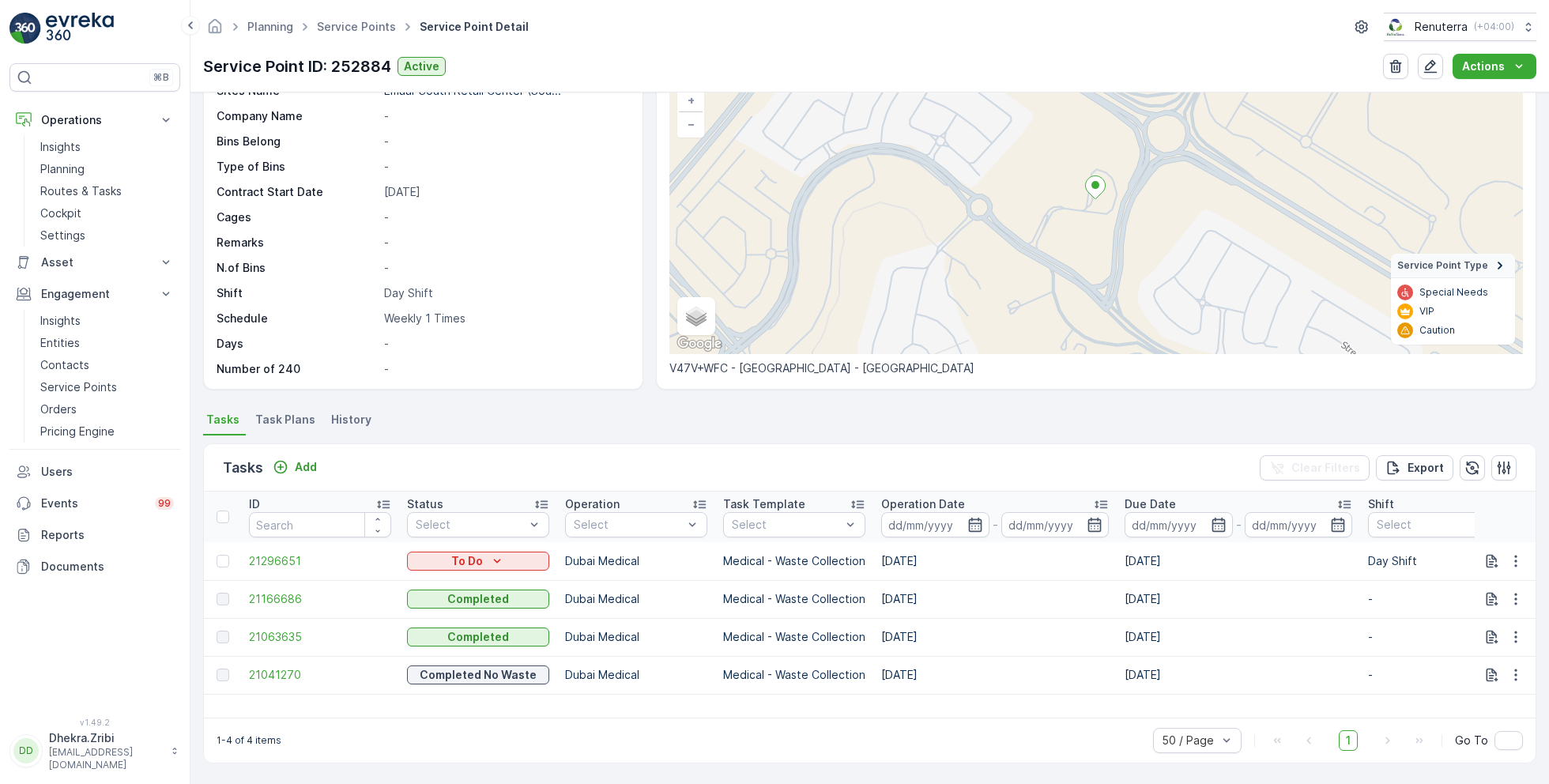
scroll to position [109, 0]
click at [281, 414] on span "Task Plans" at bounding box center [285, 421] width 60 height 16
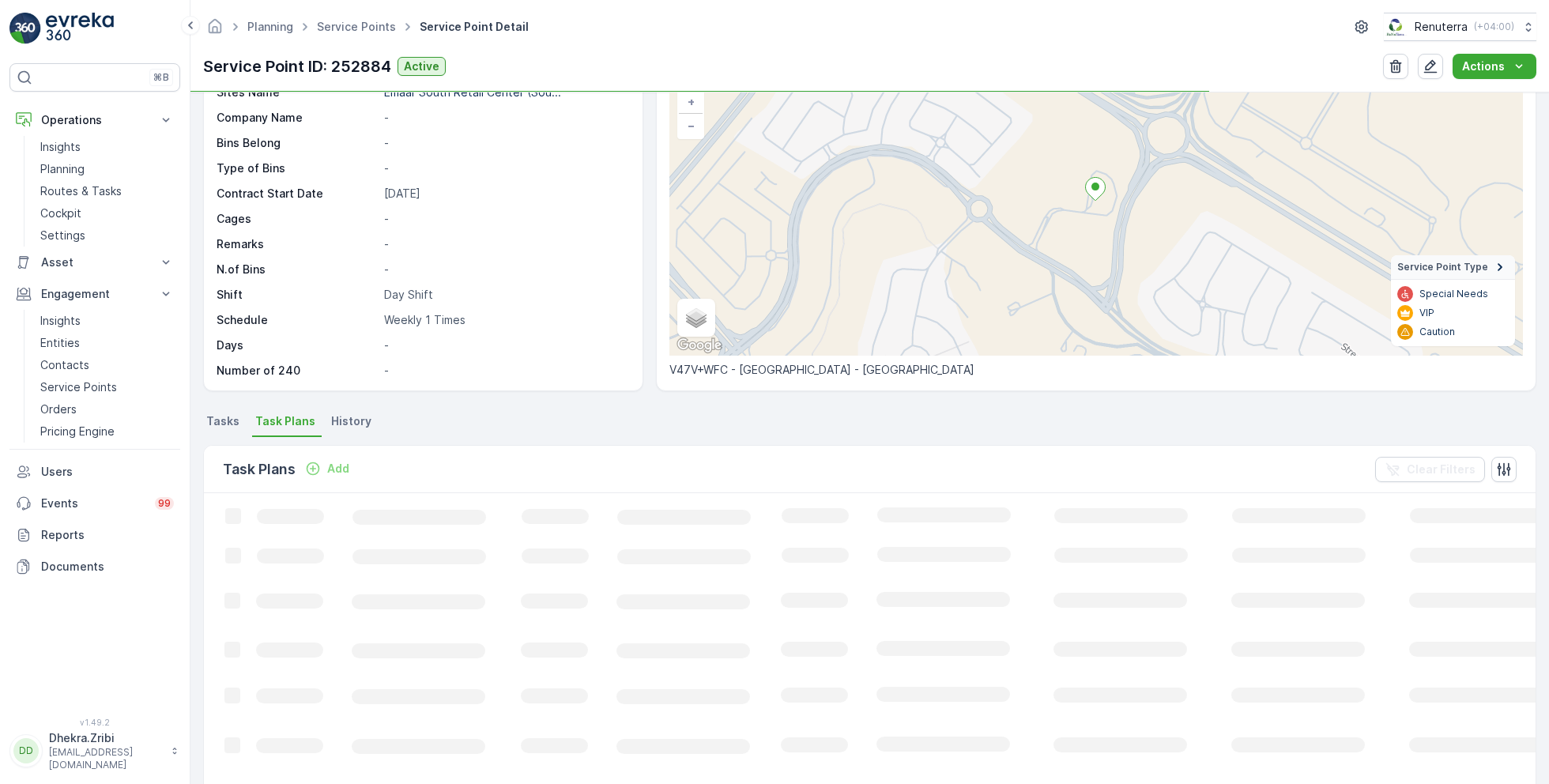
scroll to position [204, 0]
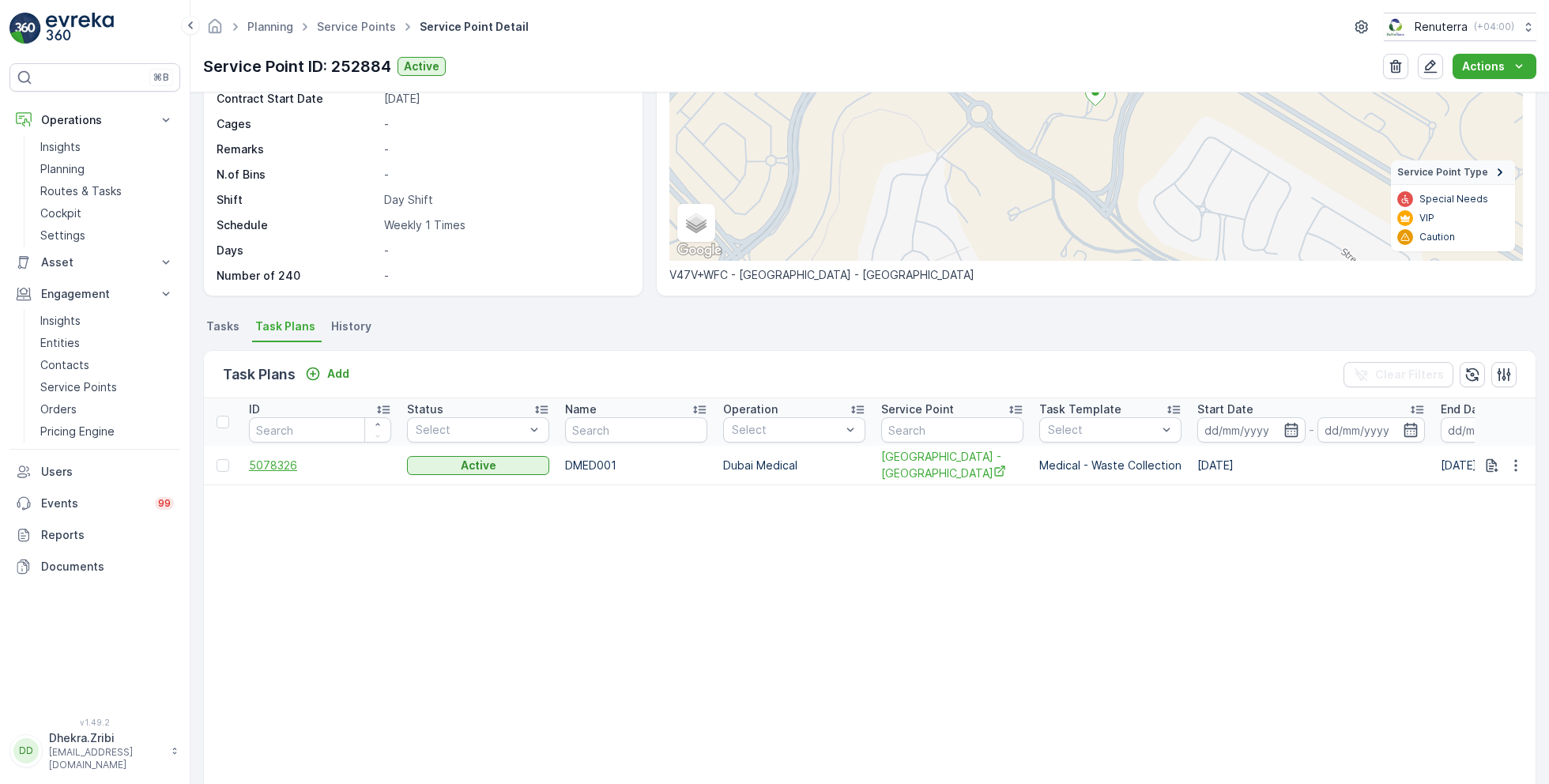
click at [277, 462] on span "5078326" at bounding box center [320, 465] width 142 height 16
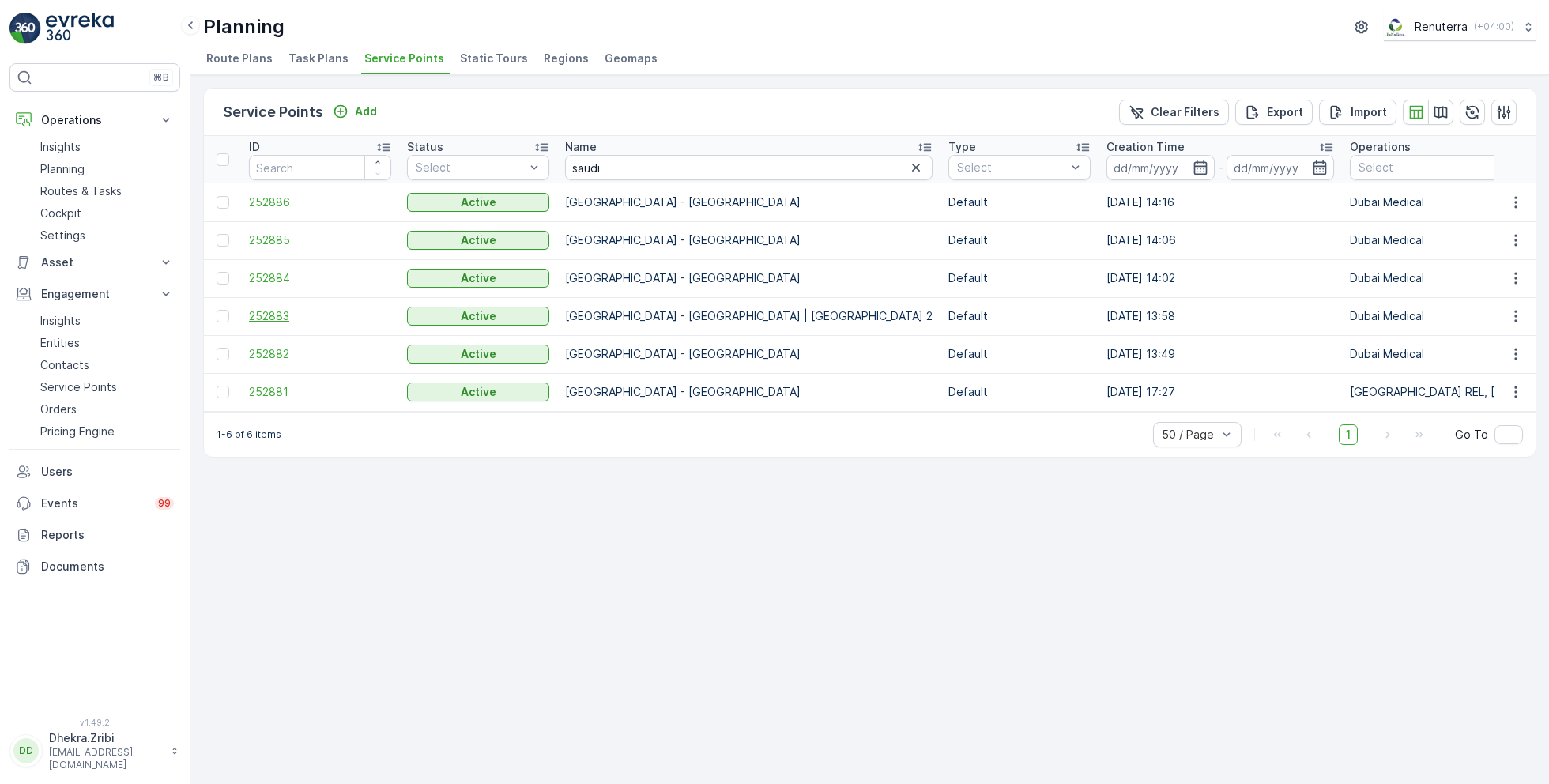
click at [275, 310] on span "252883" at bounding box center [320, 315] width 142 height 16
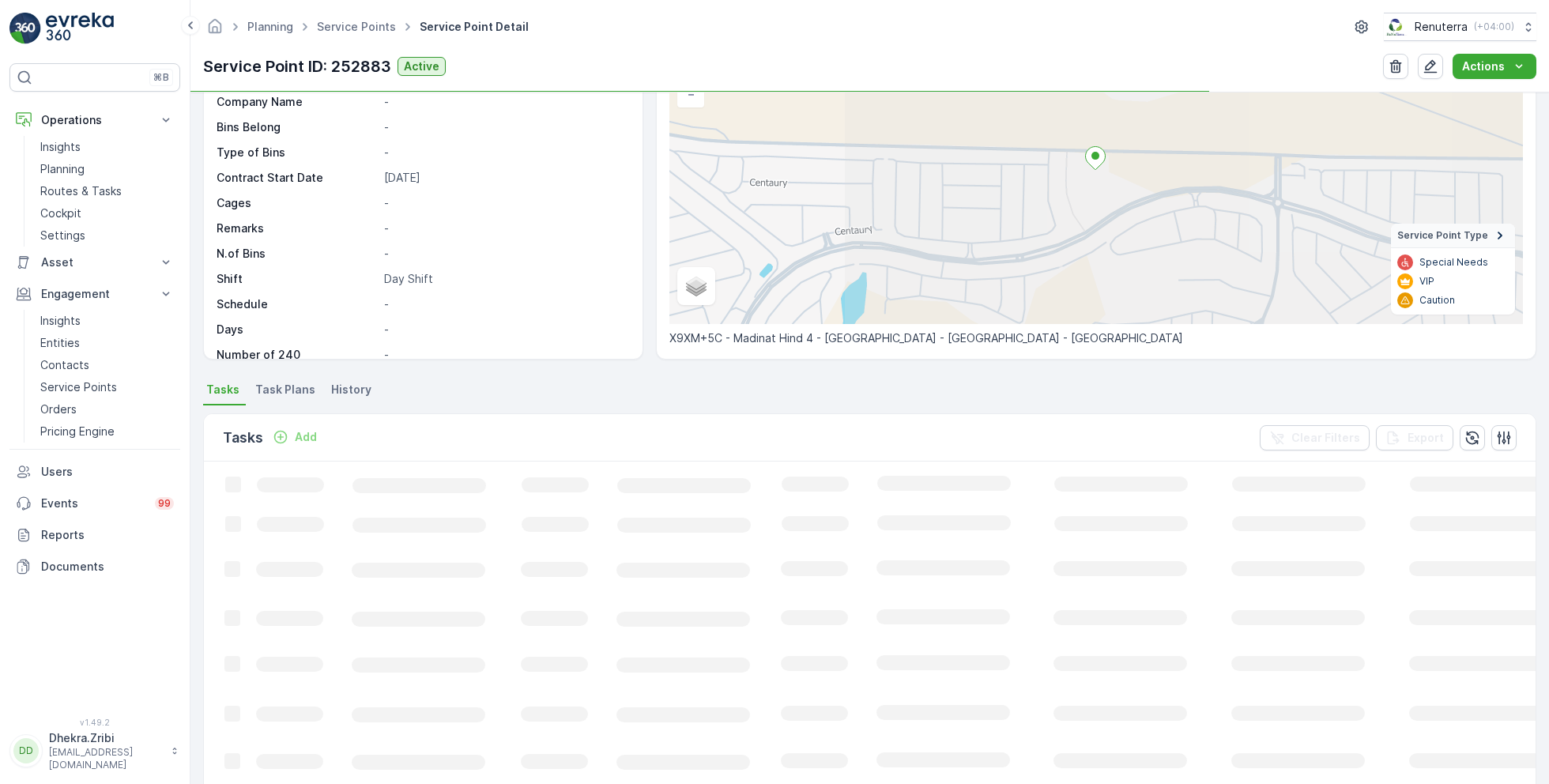
scroll to position [145, 0]
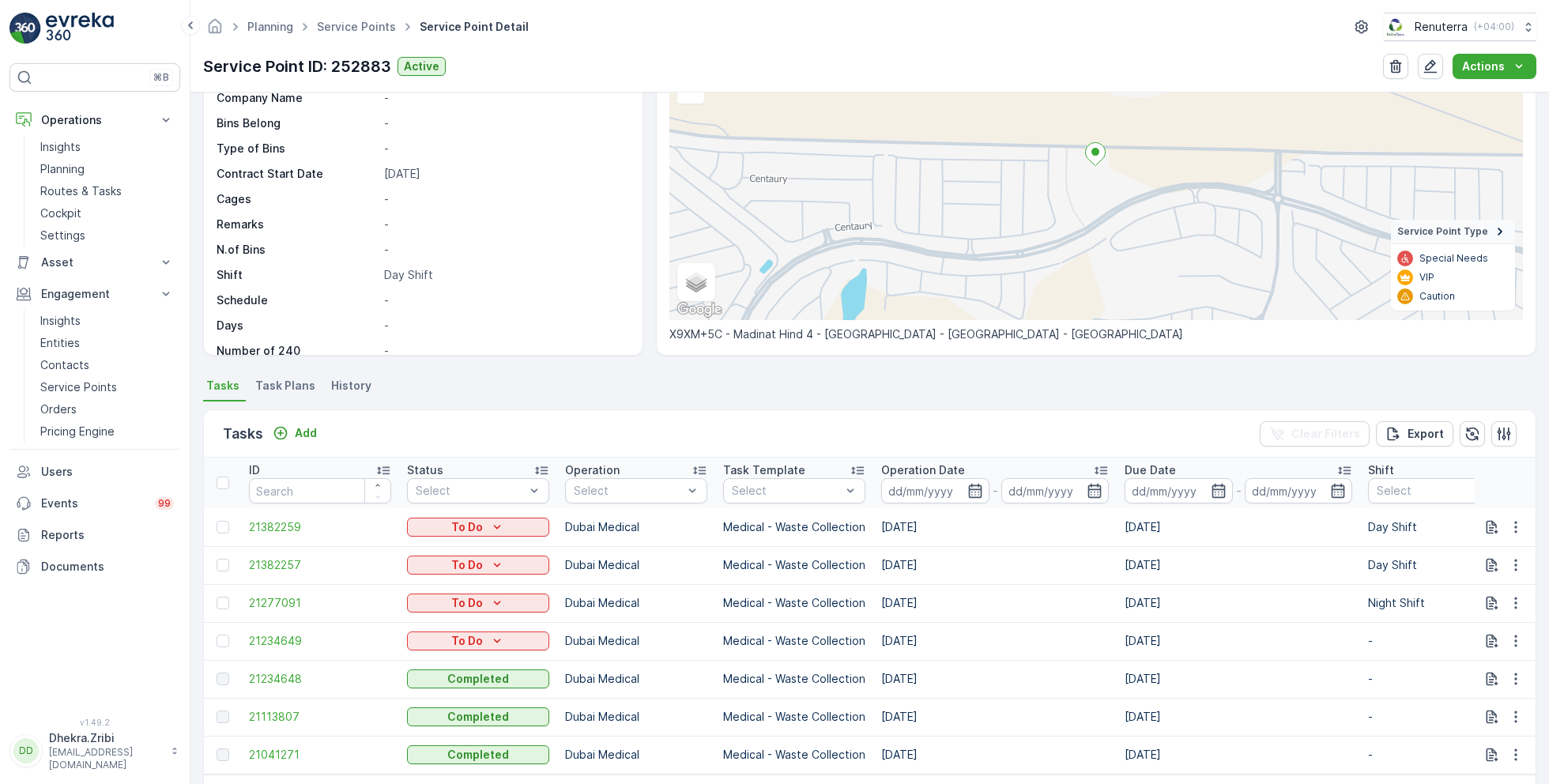
click at [293, 382] on span "Task Plans" at bounding box center [285, 385] width 60 height 16
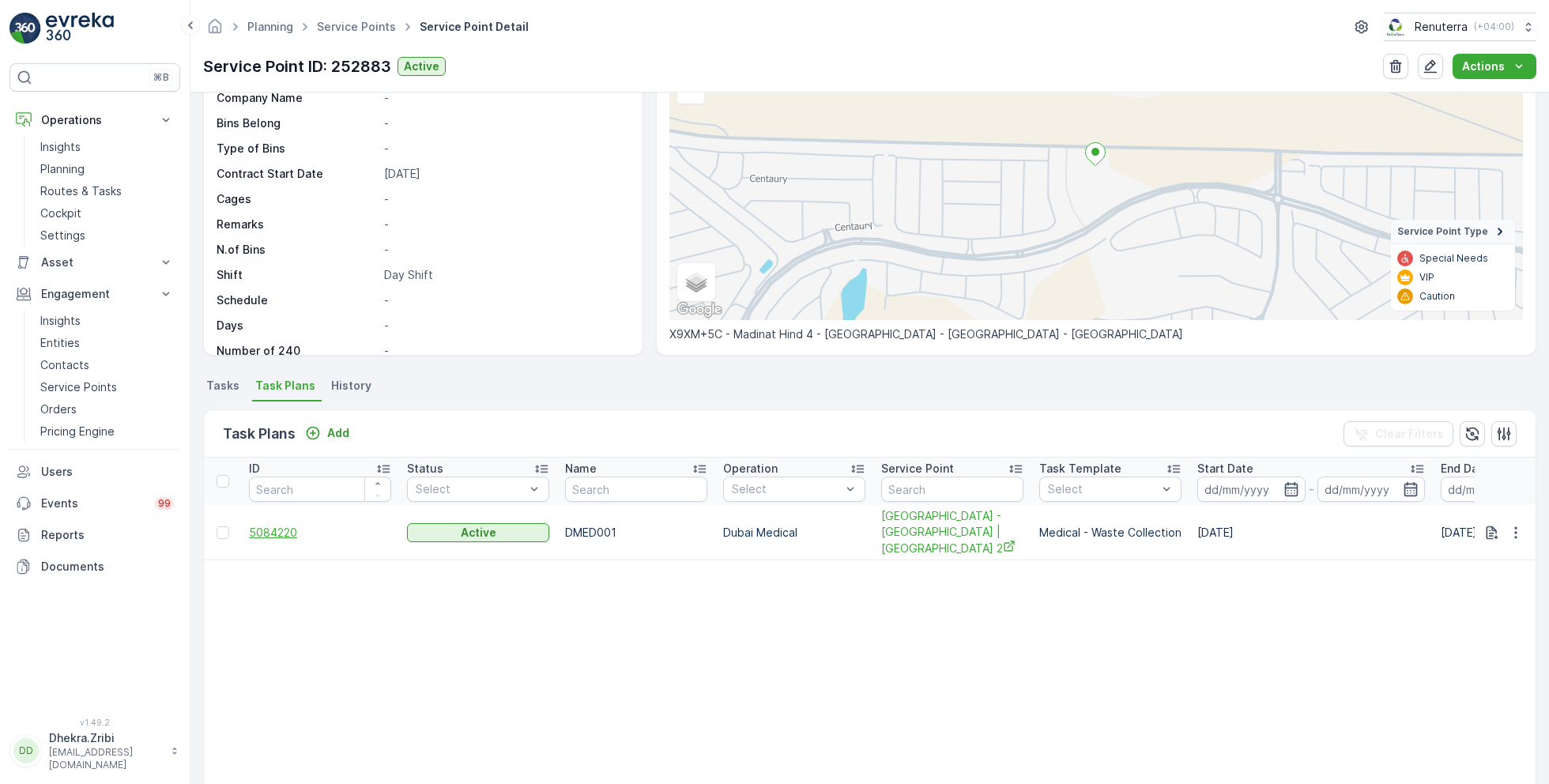
click at [268, 524] on span "5084220" at bounding box center [320, 532] width 142 height 16
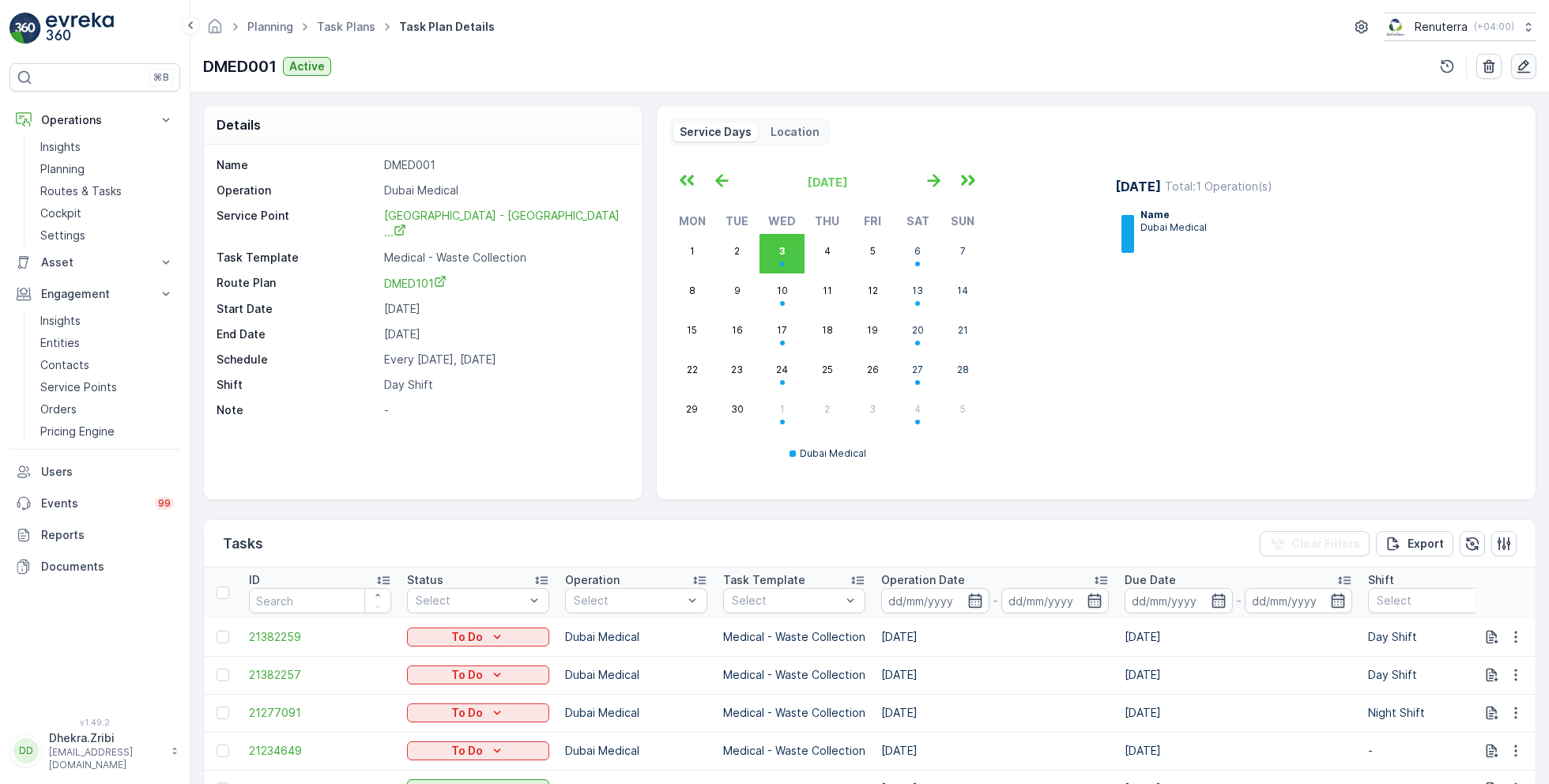
click at [1529, 65] on icon "button" at bounding box center [1523, 65] width 16 height 16
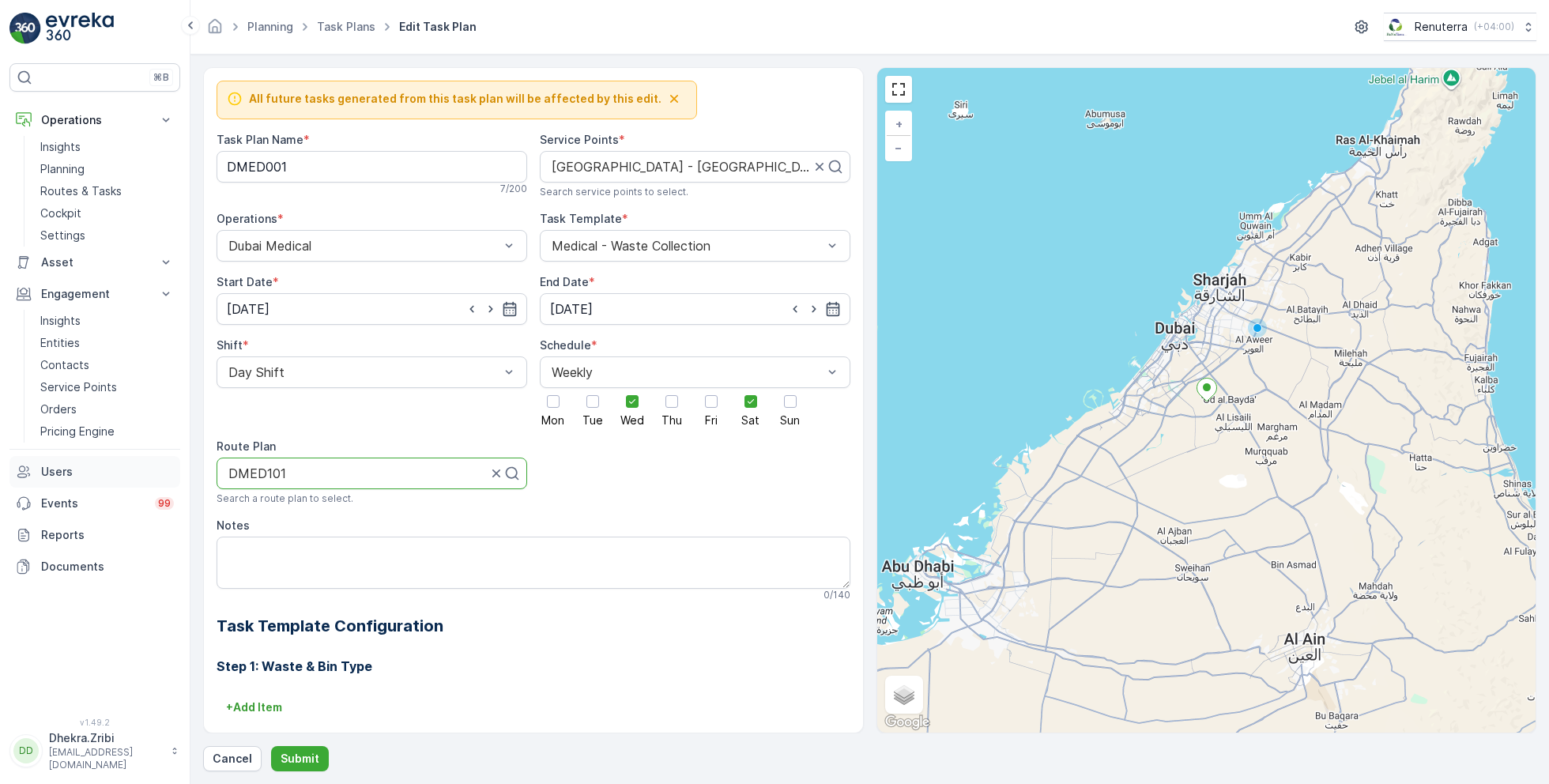
drag, startPoint x: 317, startPoint y: 472, endPoint x: 155, endPoint y: 458, distance: 162.6
click at [155, 458] on div "⌘B Operations Insights Planning Routes & Tasks Cockpit Settings Asset Assets En…" at bounding box center [774, 392] width 1549 height 784
click at [320, 473] on div at bounding box center [365, 473] width 277 height 14
type input "med202"
click at [323, 509] on div "DMED202" at bounding box center [371, 511] width 291 height 14
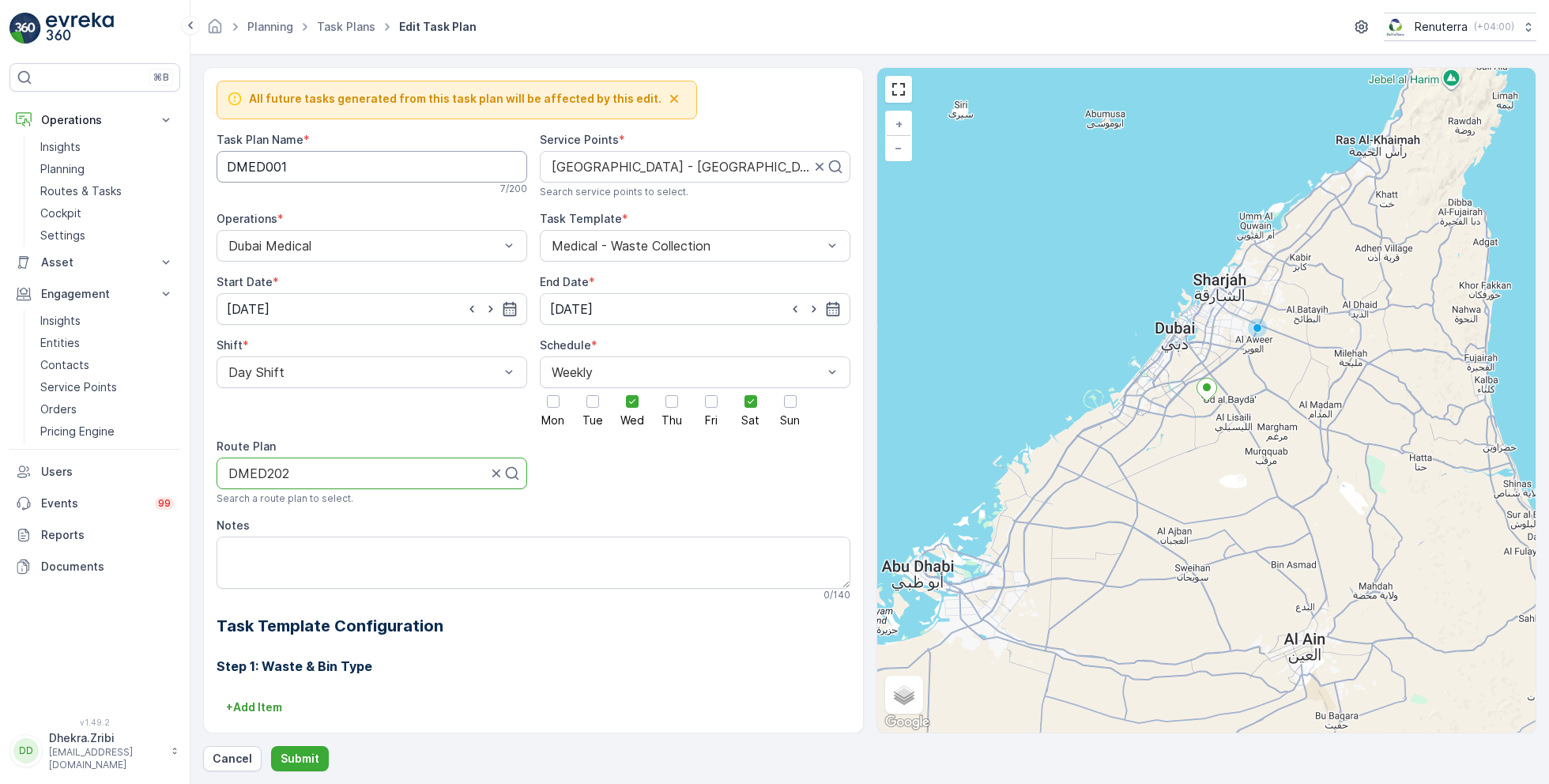
click at [313, 161] on Name "DMED001" at bounding box center [371, 167] width 311 height 31
type Name "DMED002"
click at [299, 755] on p "Submit" at bounding box center [299, 758] width 39 height 16
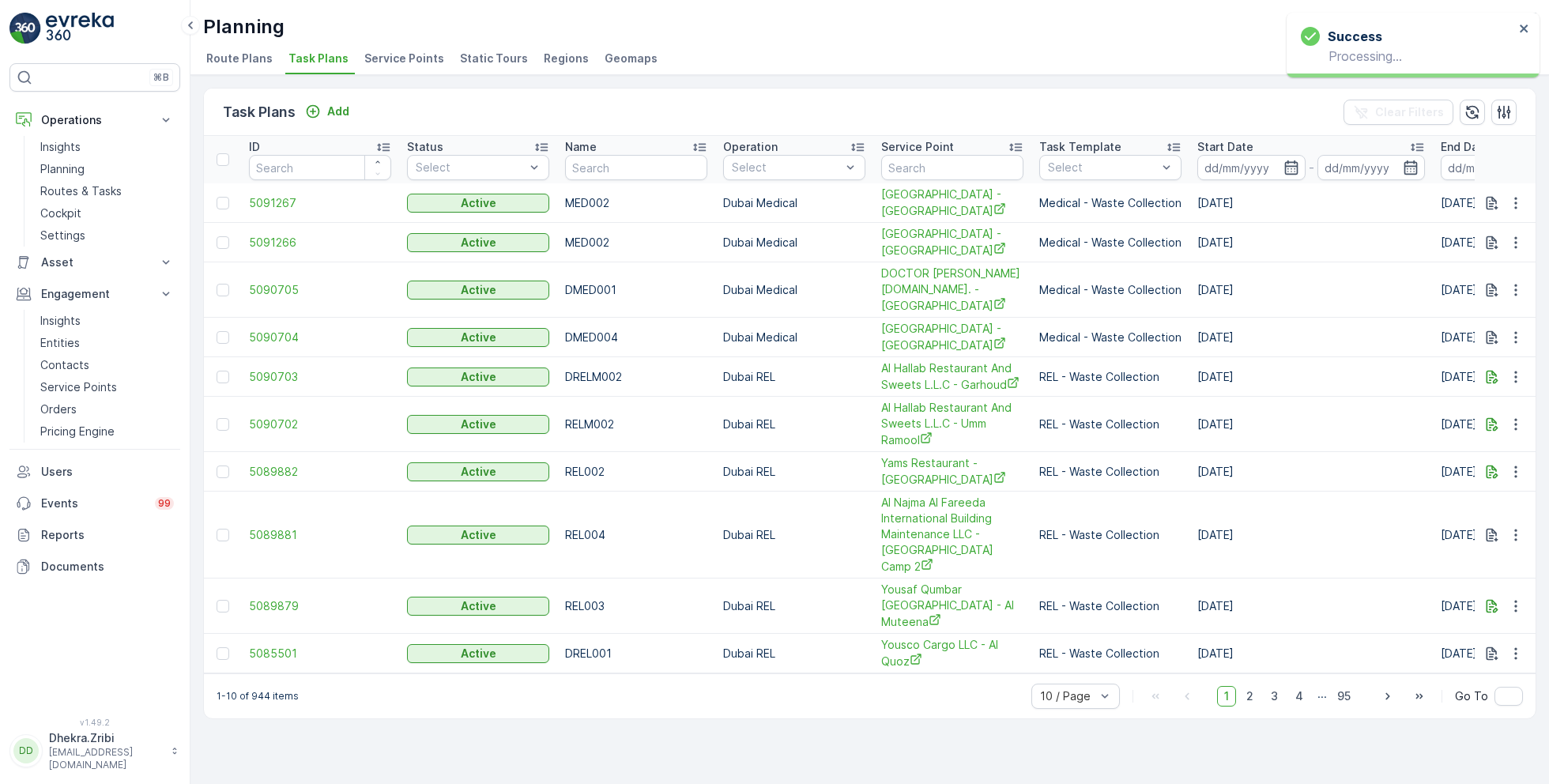
click at [415, 59] on span "Service Points" at bounding box center [404, 58] width 80 height 16
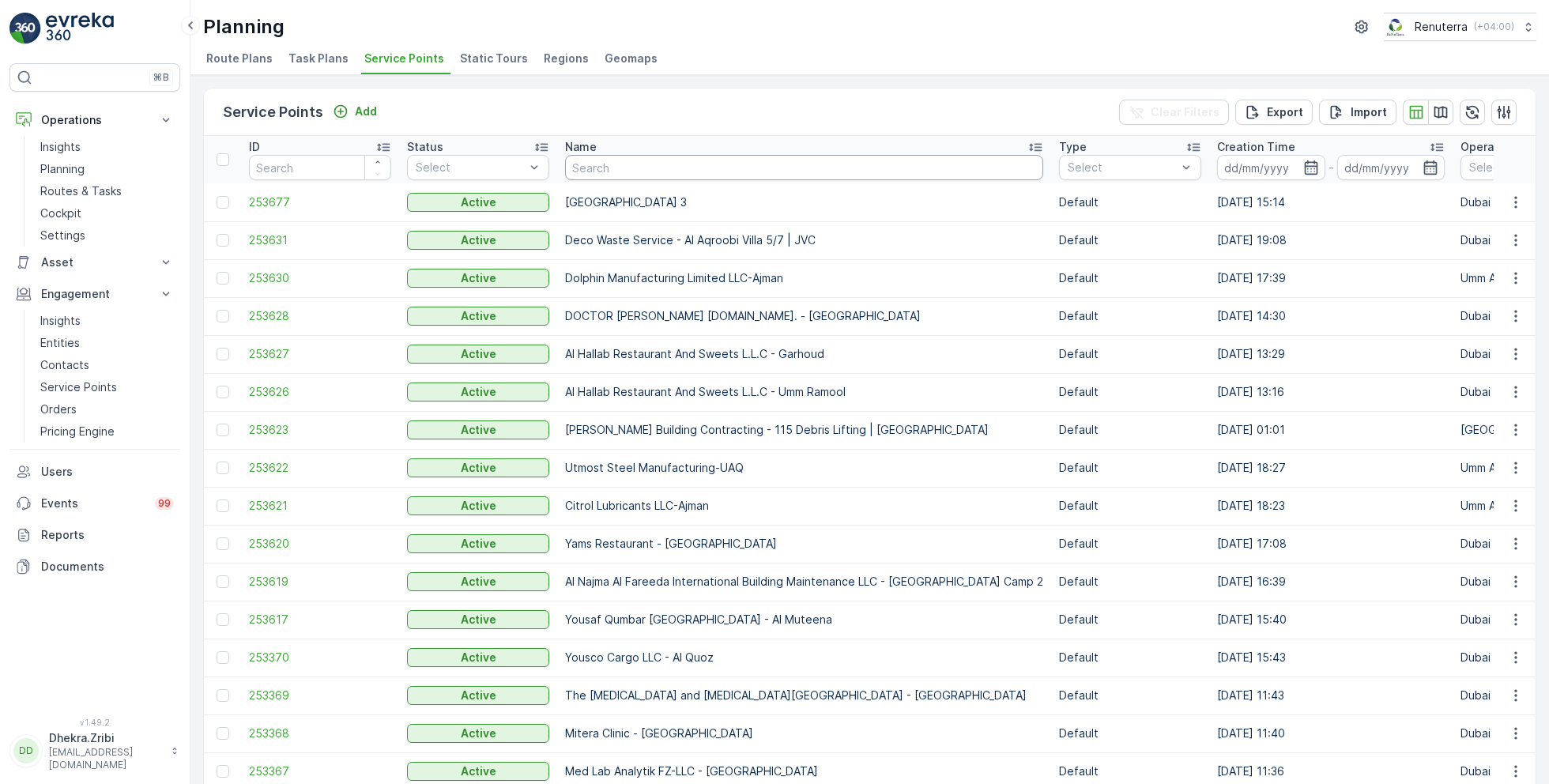
click at [665, 170] on input "text" at bounding box center [804, 167] width 478 height 25
type input "saudi"
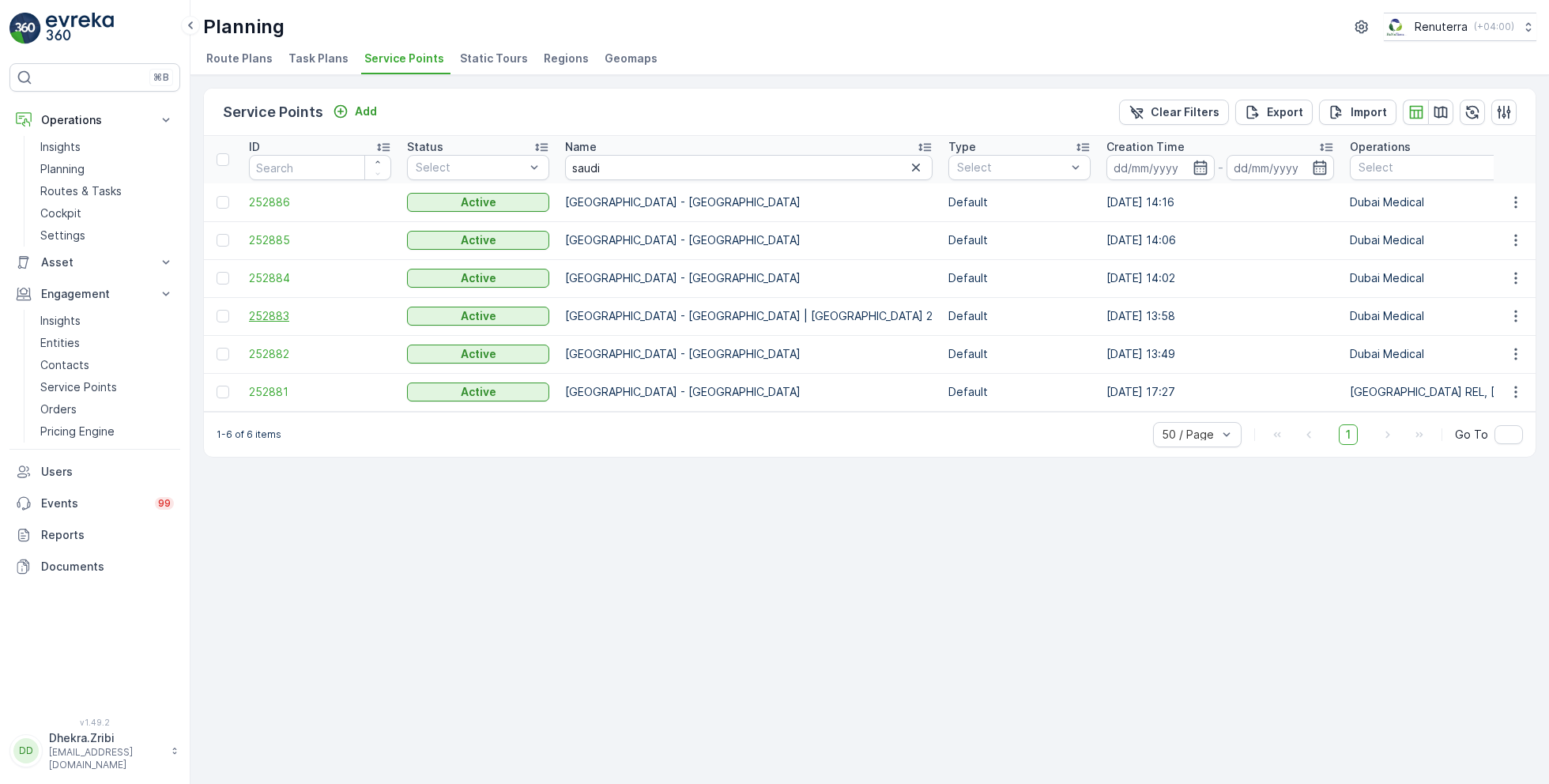
click at [275, 313] on span "252883" at bounding box center [320, 315] width 142 height 16
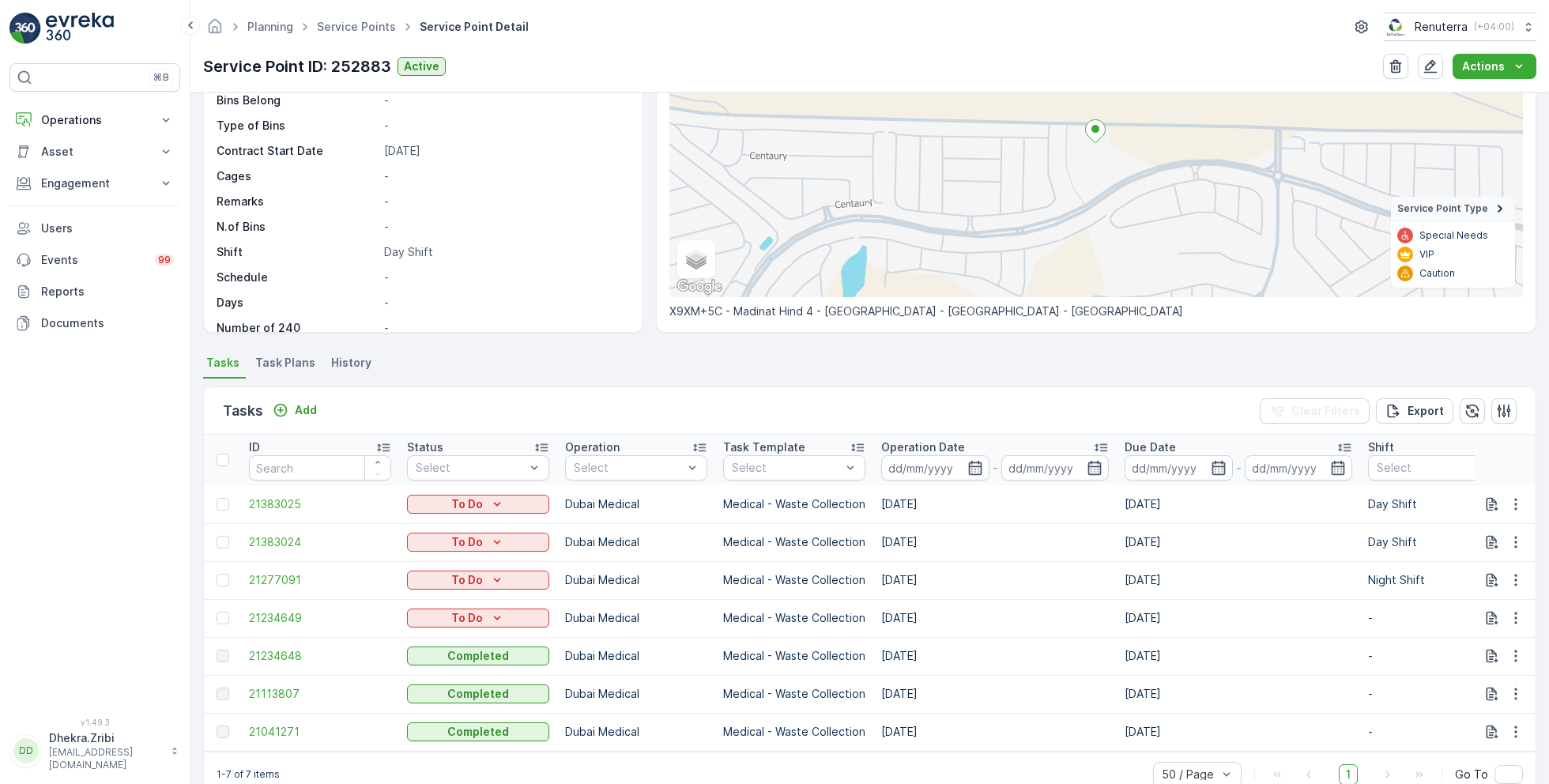
scroll to position [207, 0]
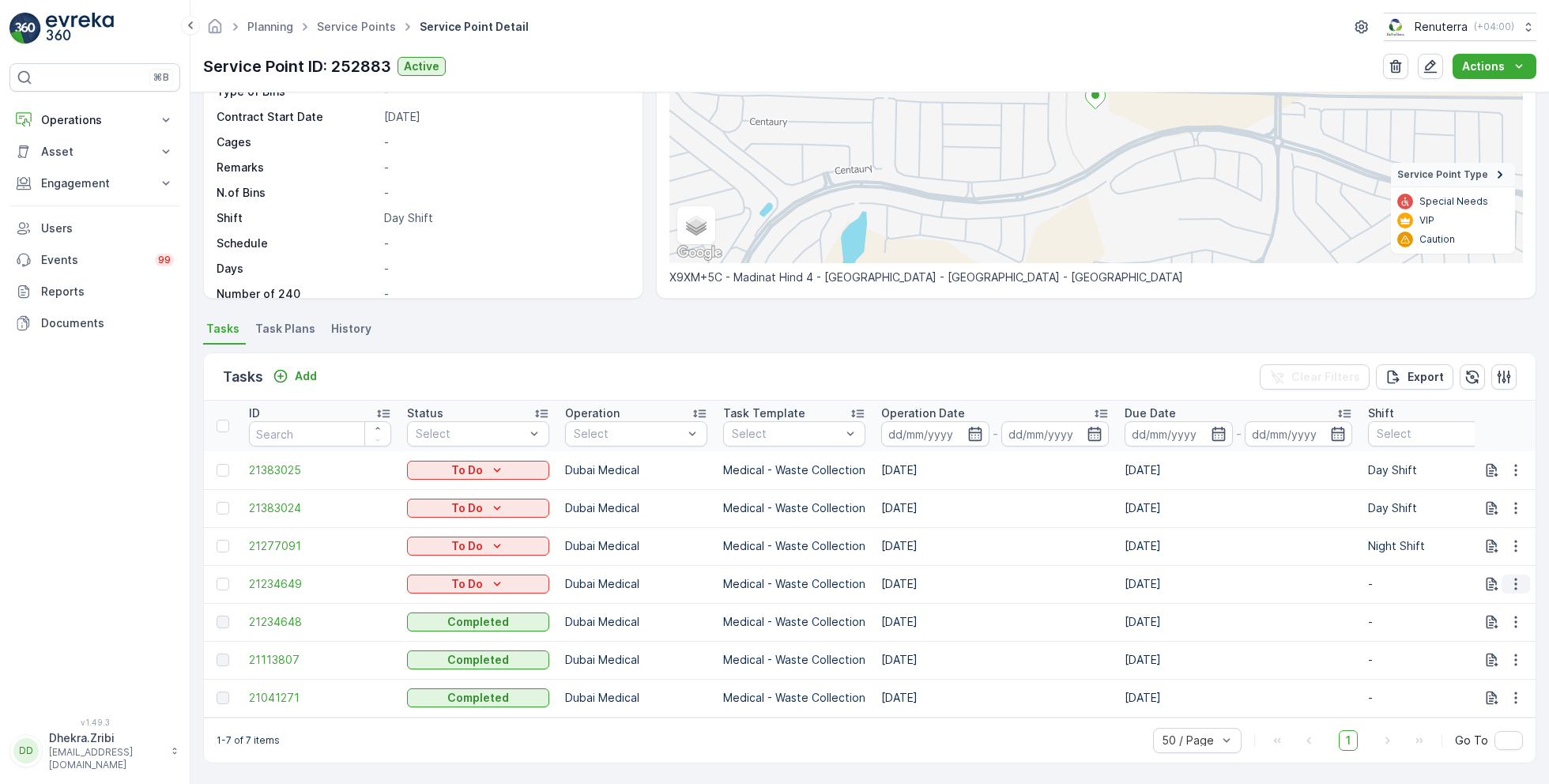
click at [1515, 579] on icon "button" at bounding box center [1515, 583] width 16 height 16
click at [1464, 661] on span "Remove from Route" at bounding box center [1490, 666] width 107 height 16
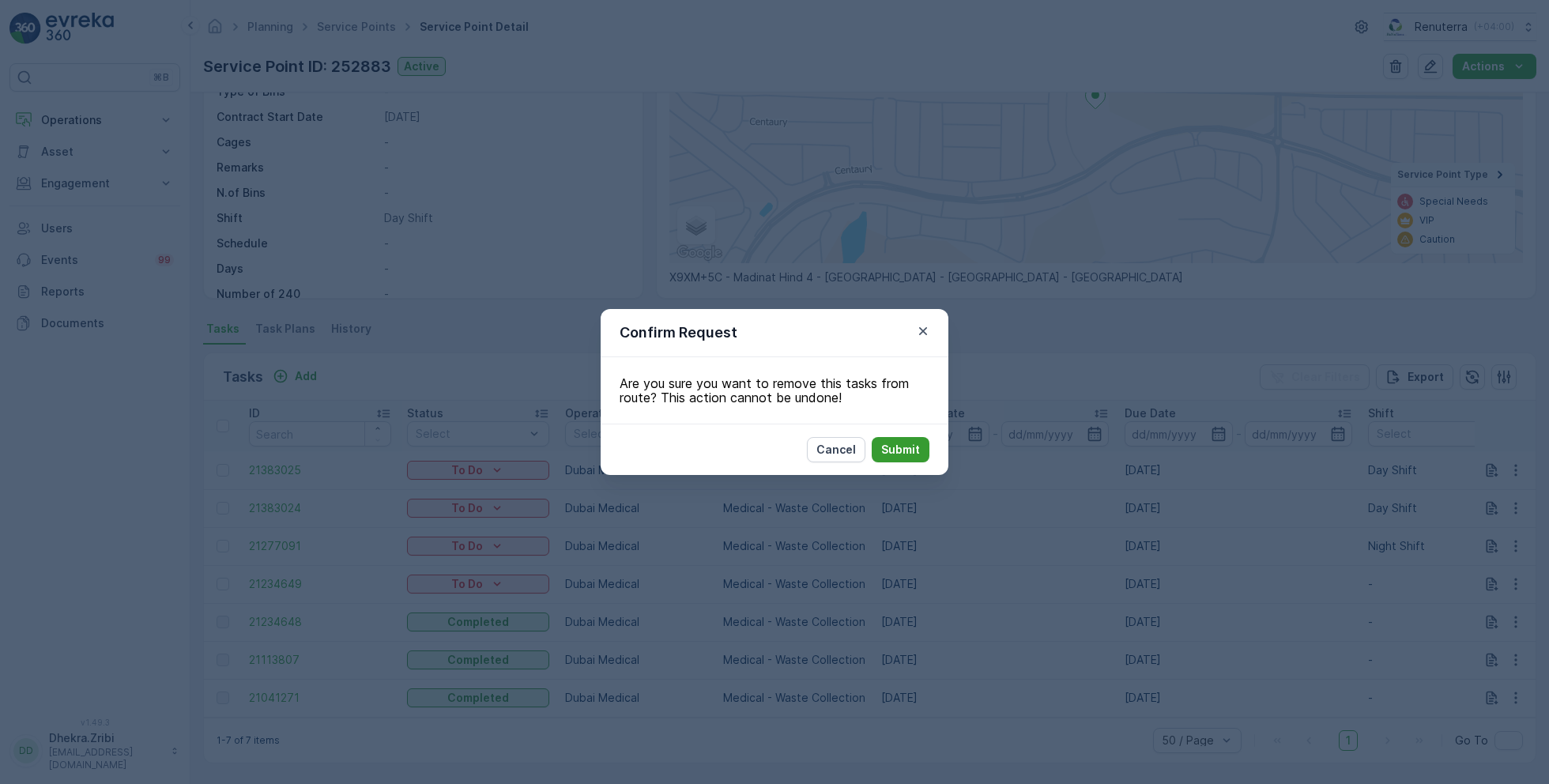
click at [883, 441] on p "Submit" at bounding box center [900, 449] width 39 height 16
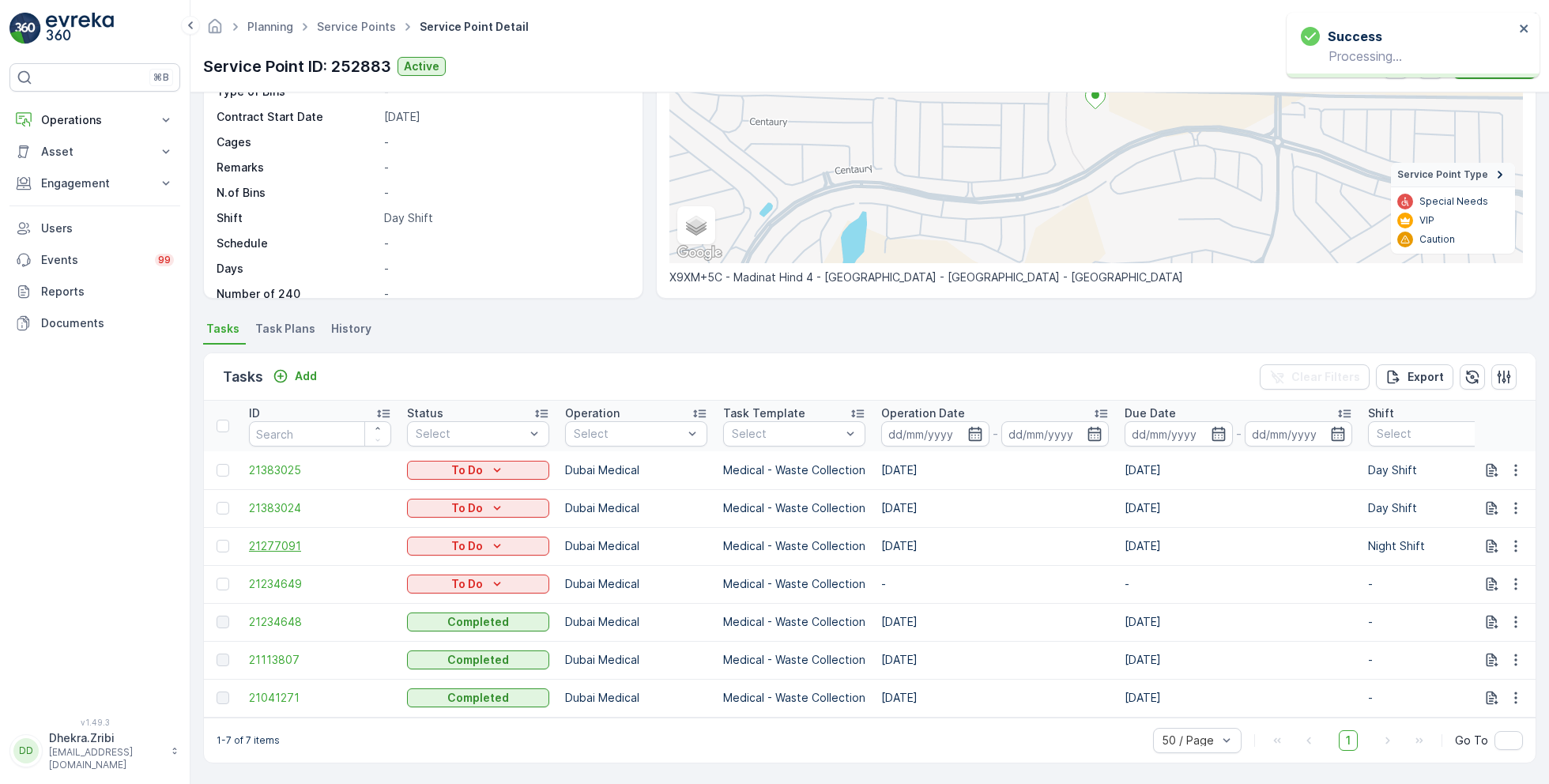
click at [282, 538] on span "21277091" at bounding box center [320, 545] width 142 height 16
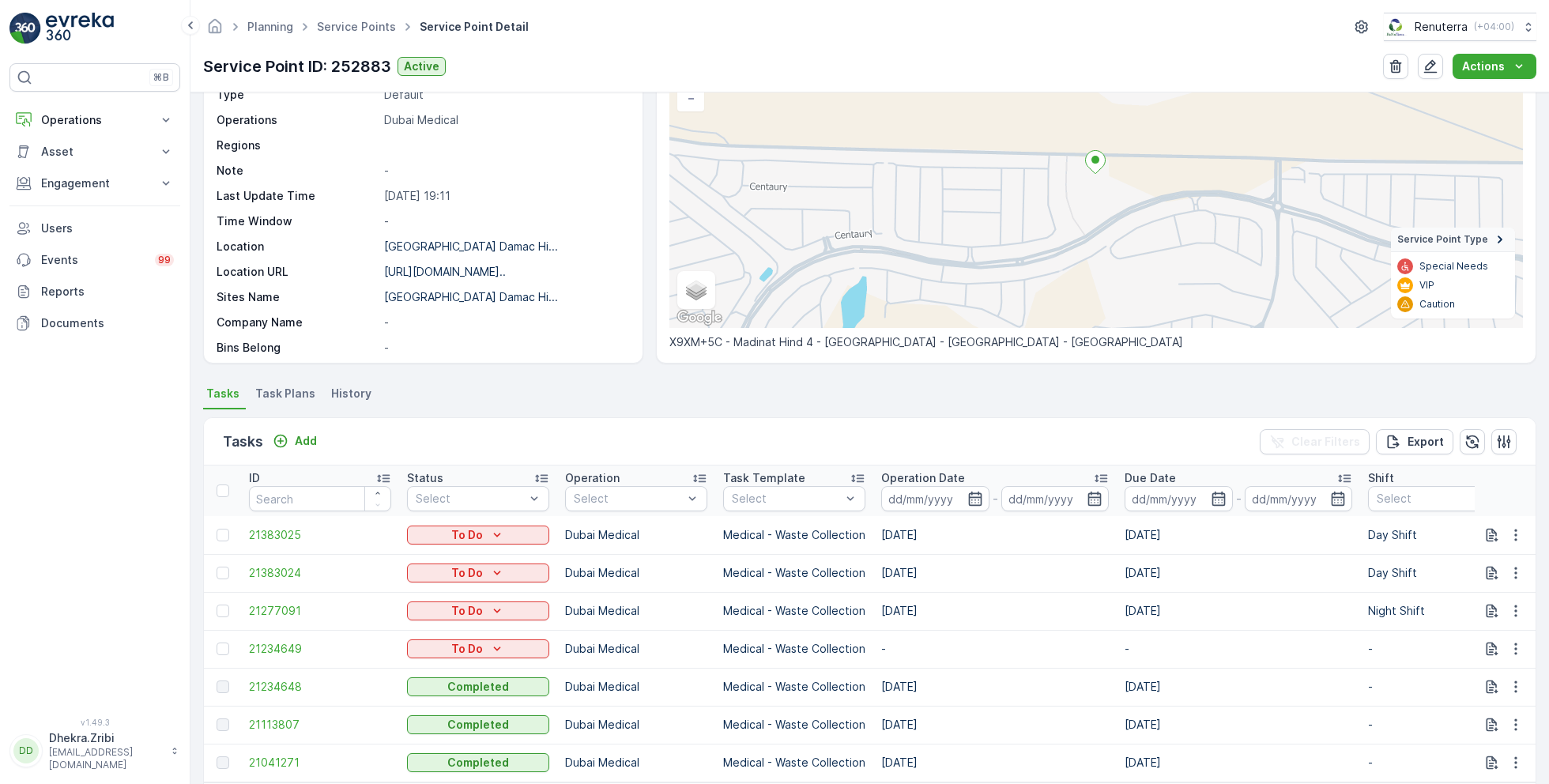
scroll to position [187, 0]
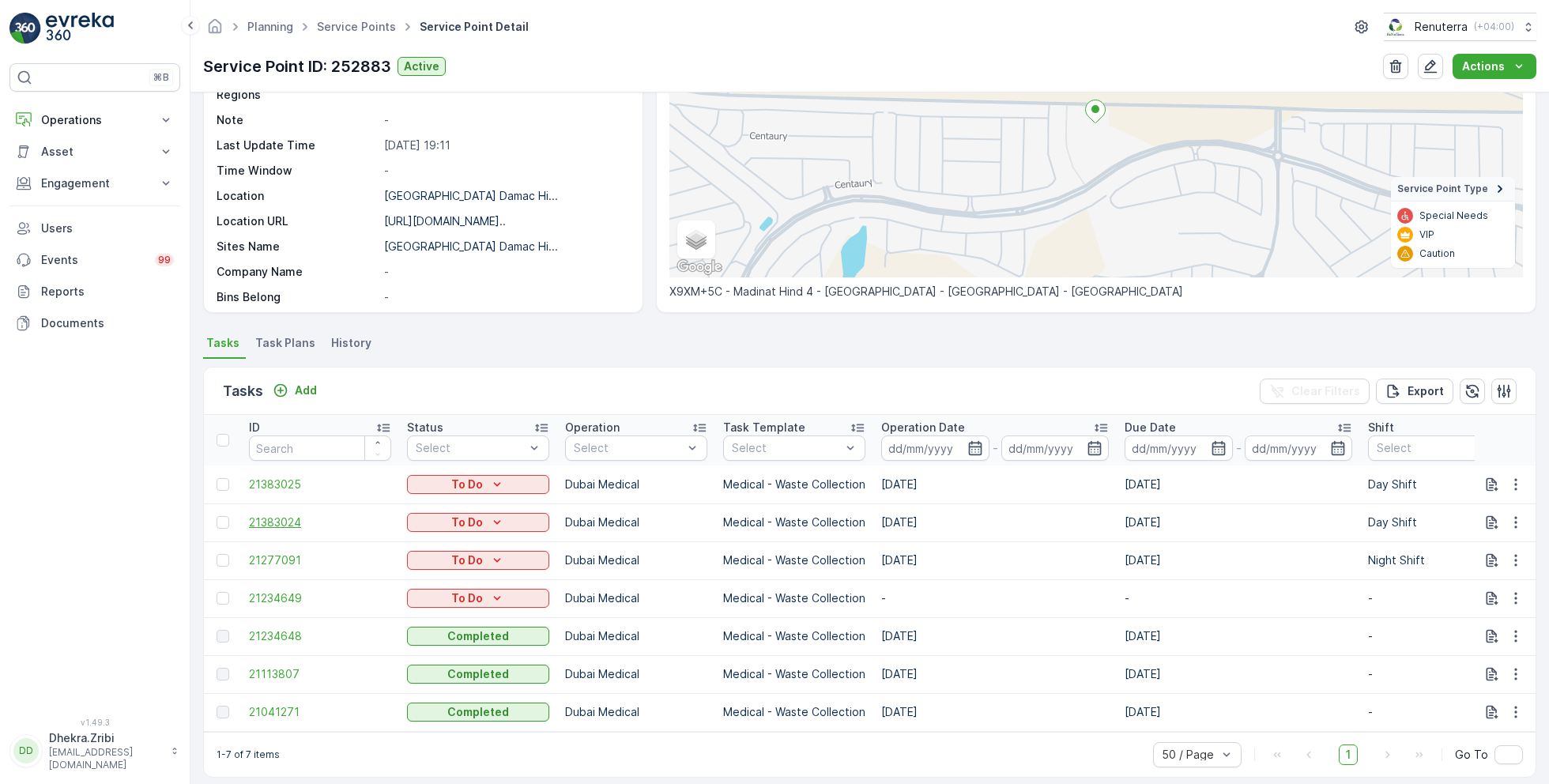
click at [278, 519] on span "21383024" at bounding box center [320, 521] width 142 height 16
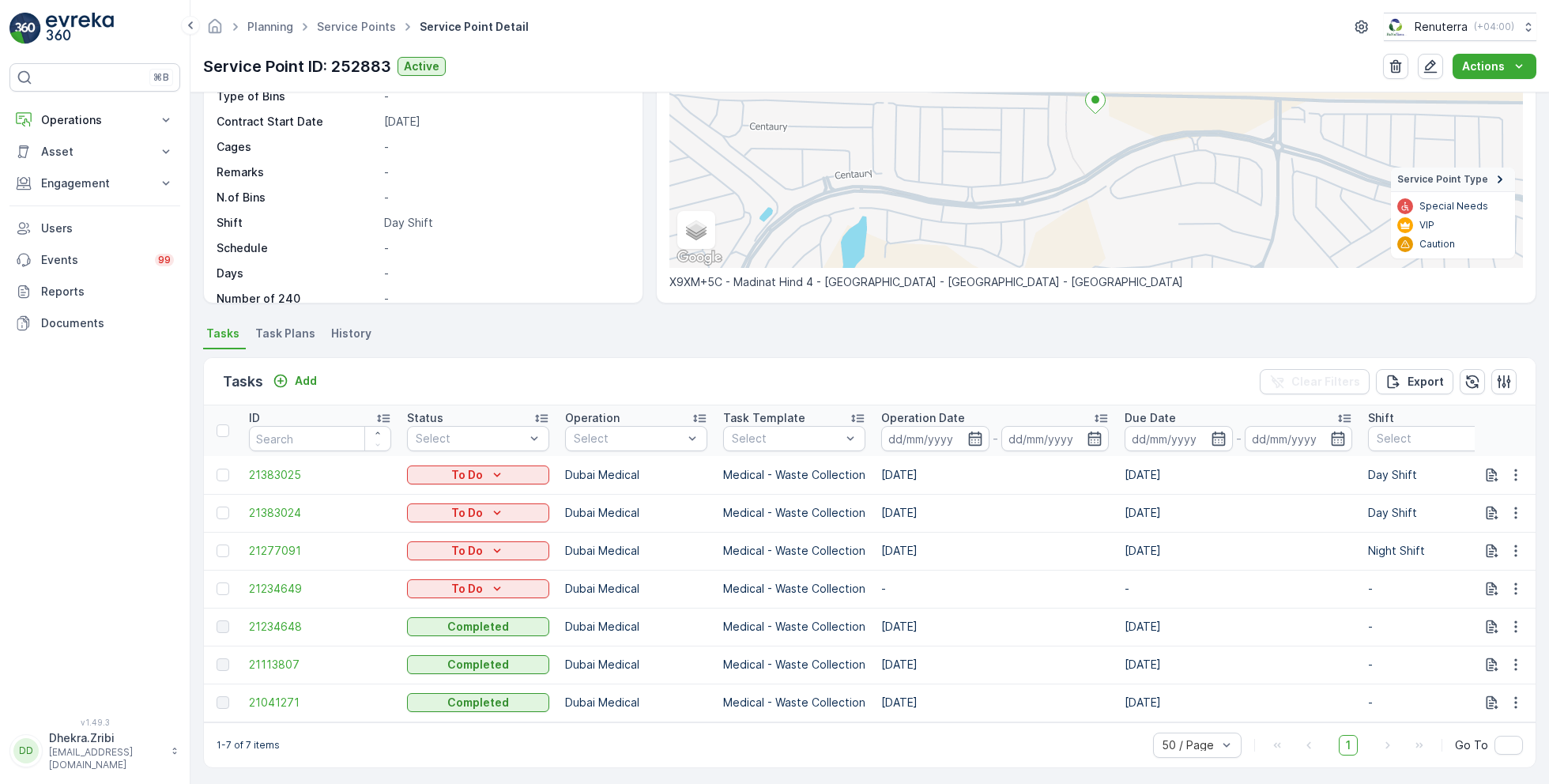
scroll to position [207, 0]
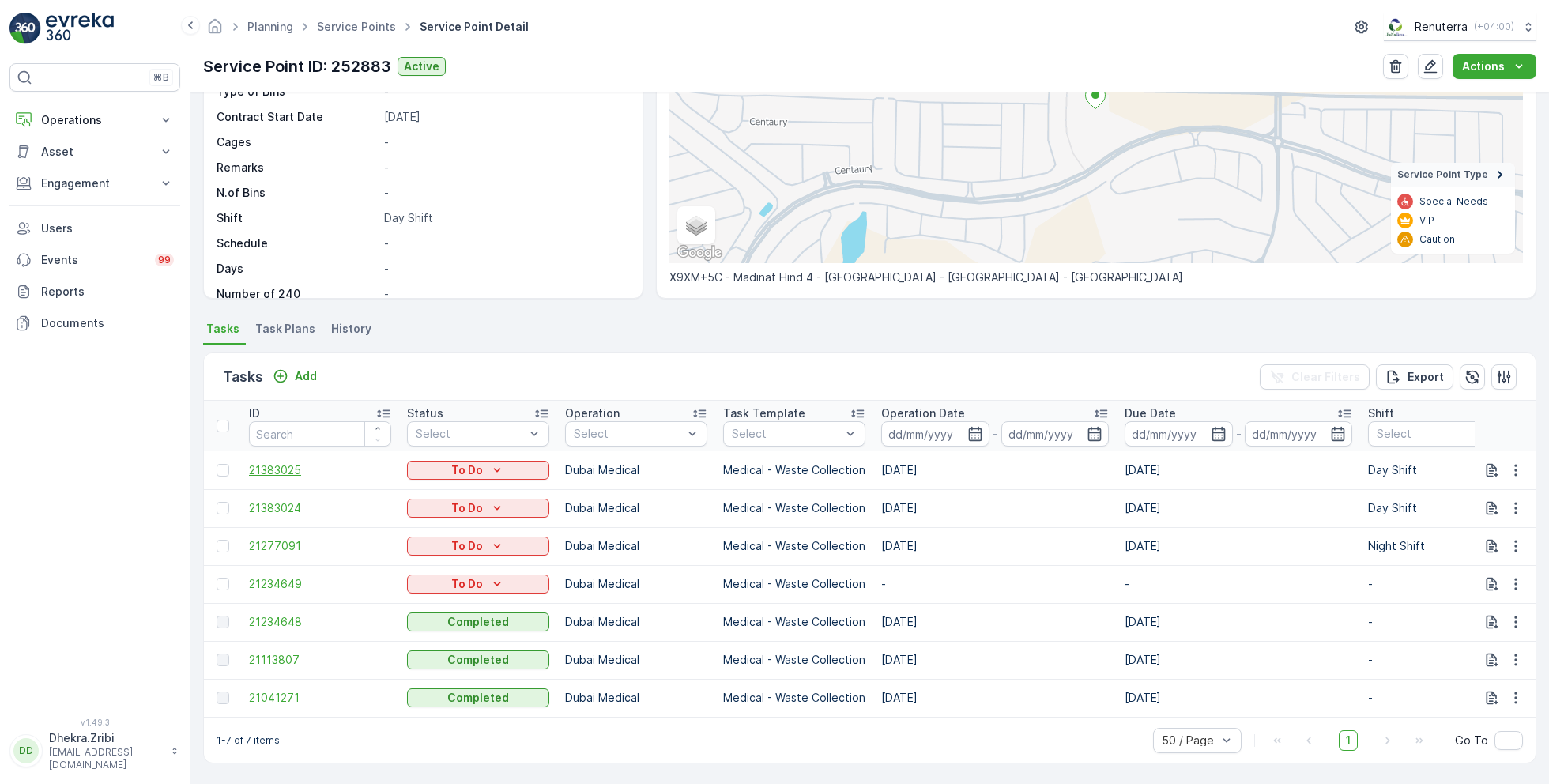
click at [289, 463] on span "21383025" at bounding box center [320, 470] width 142 height 16
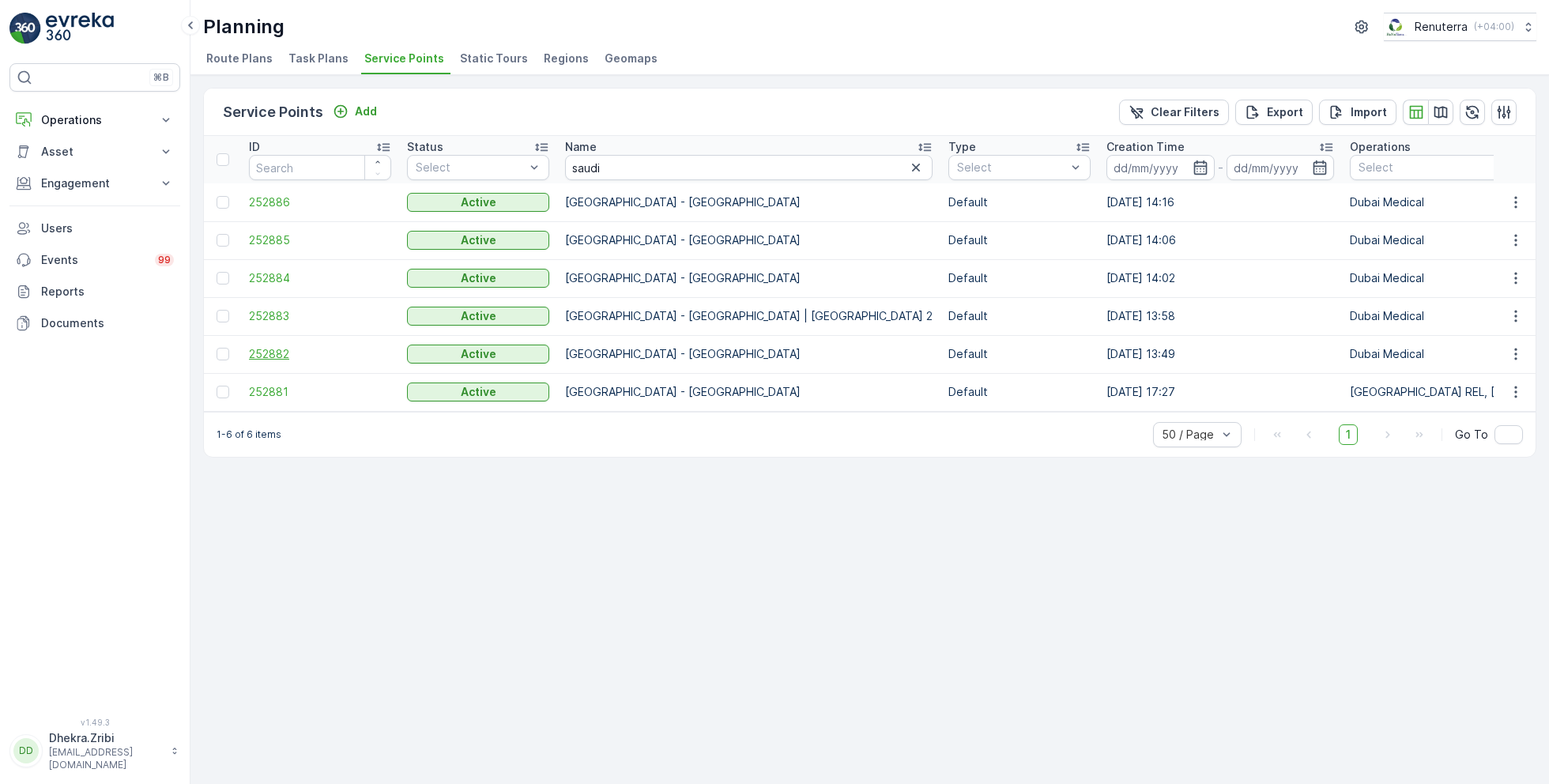
click at [271, 354] on span "252882" at bounding box center [320, 354] width 142 height 16
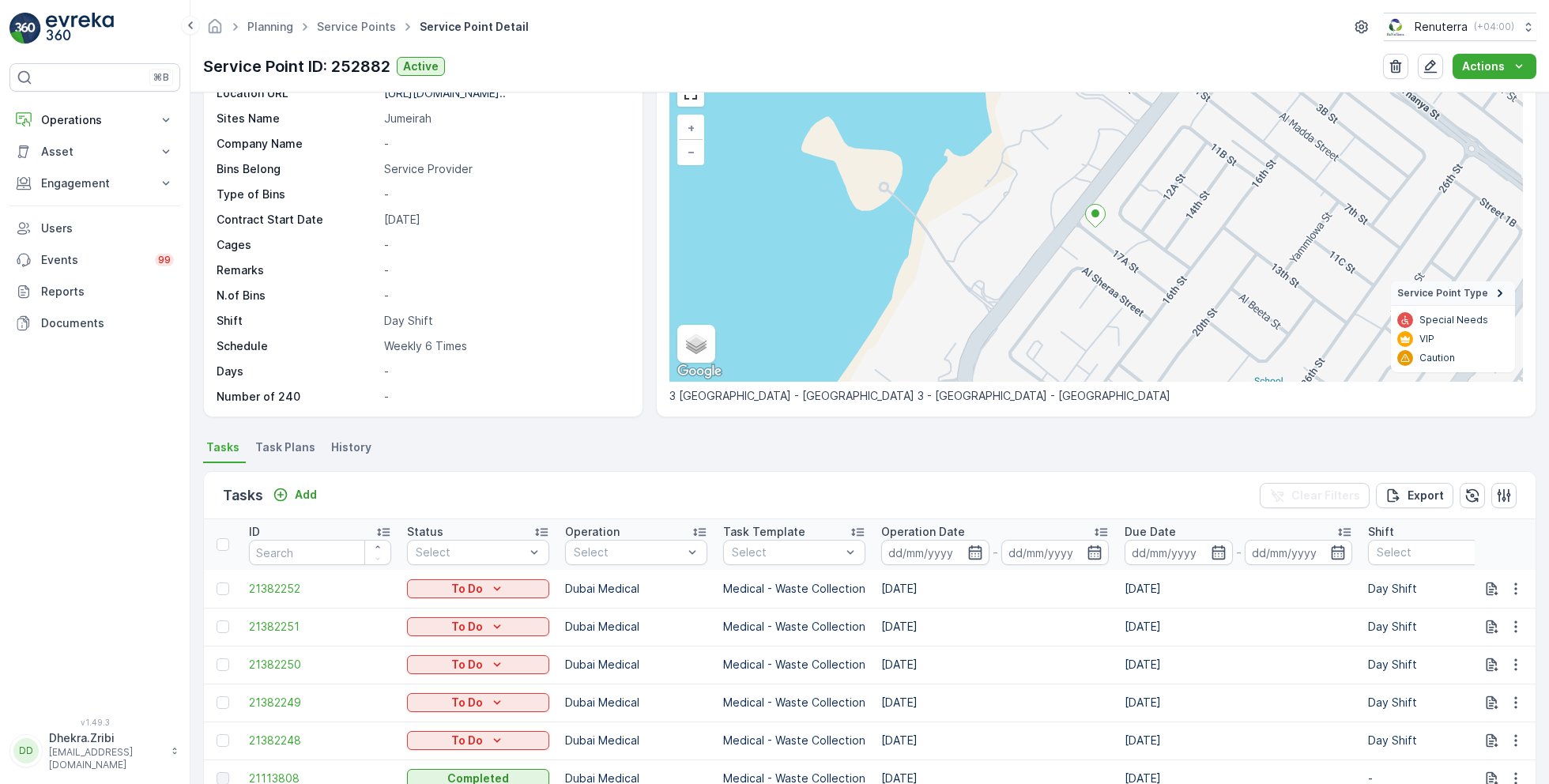
scroll to position [98, 0]
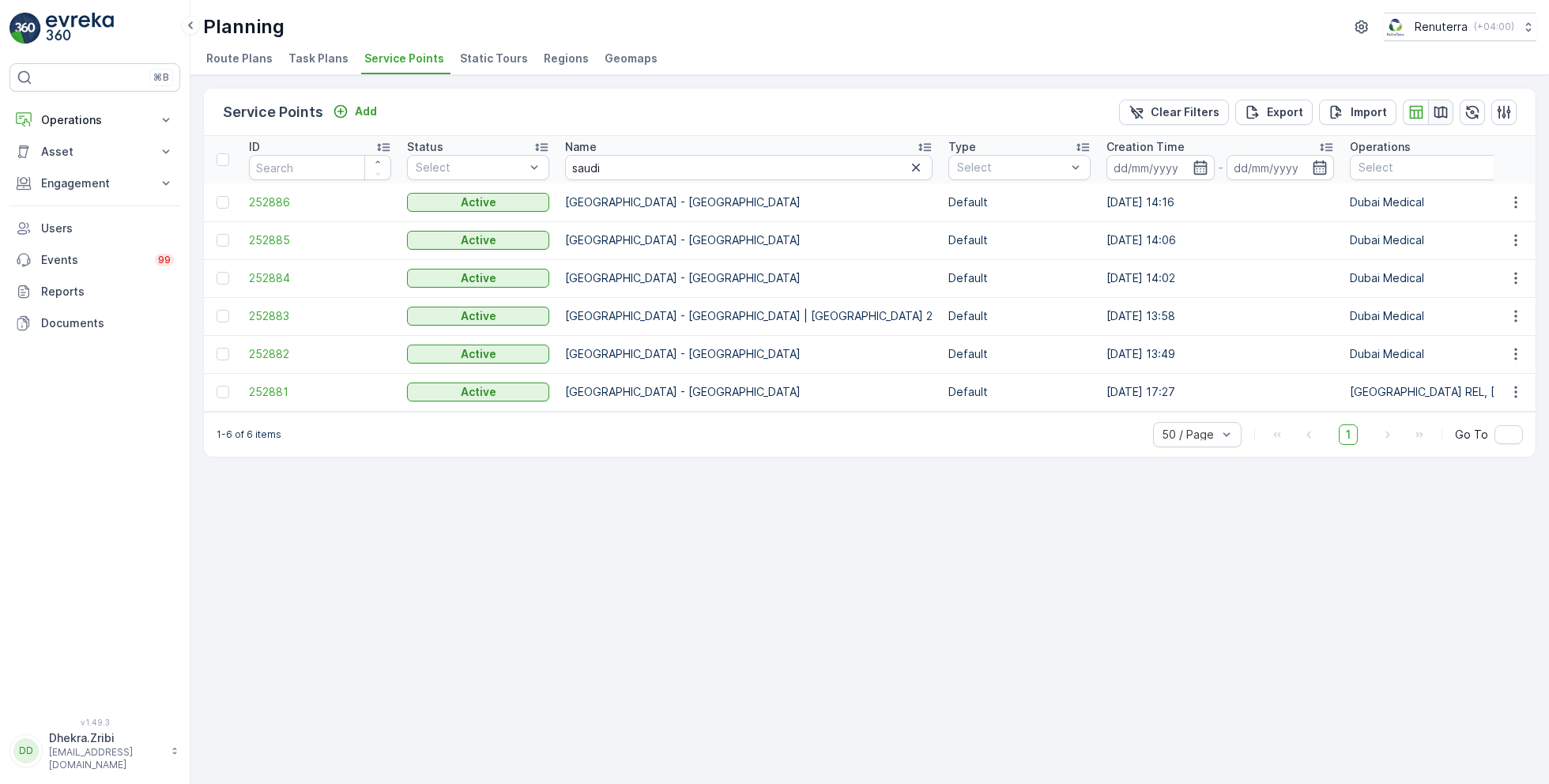
click at [1444, 113] on icon "button" at bounding box center [1440, 111] width 16 height 16
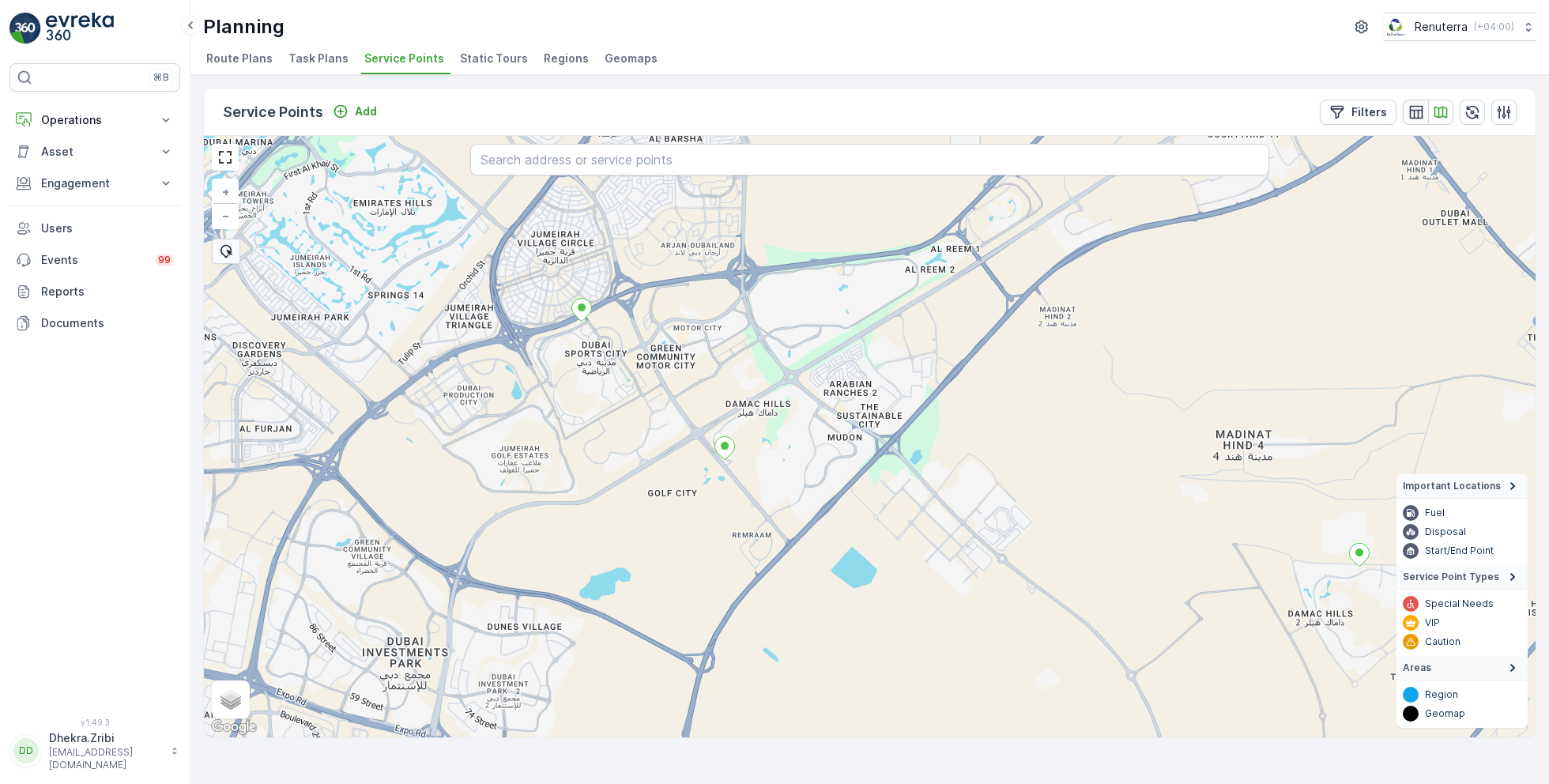
click at [1423, 115] on icon "button" at bounding box center [1415, 111] width 16 height 16
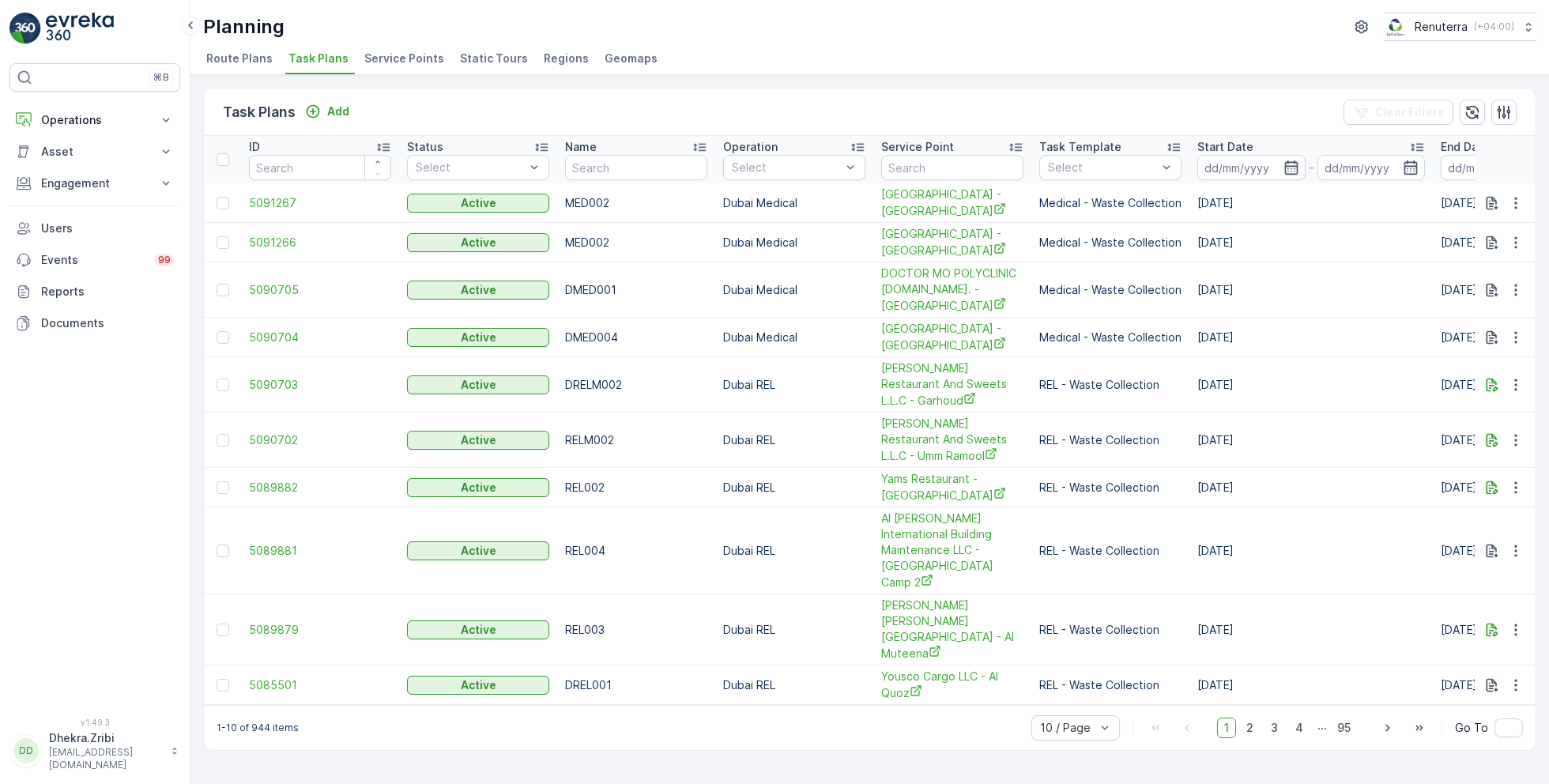
click at [422, 57] on span "Service Points" at bounding box center [404, 58] width 80 height 16
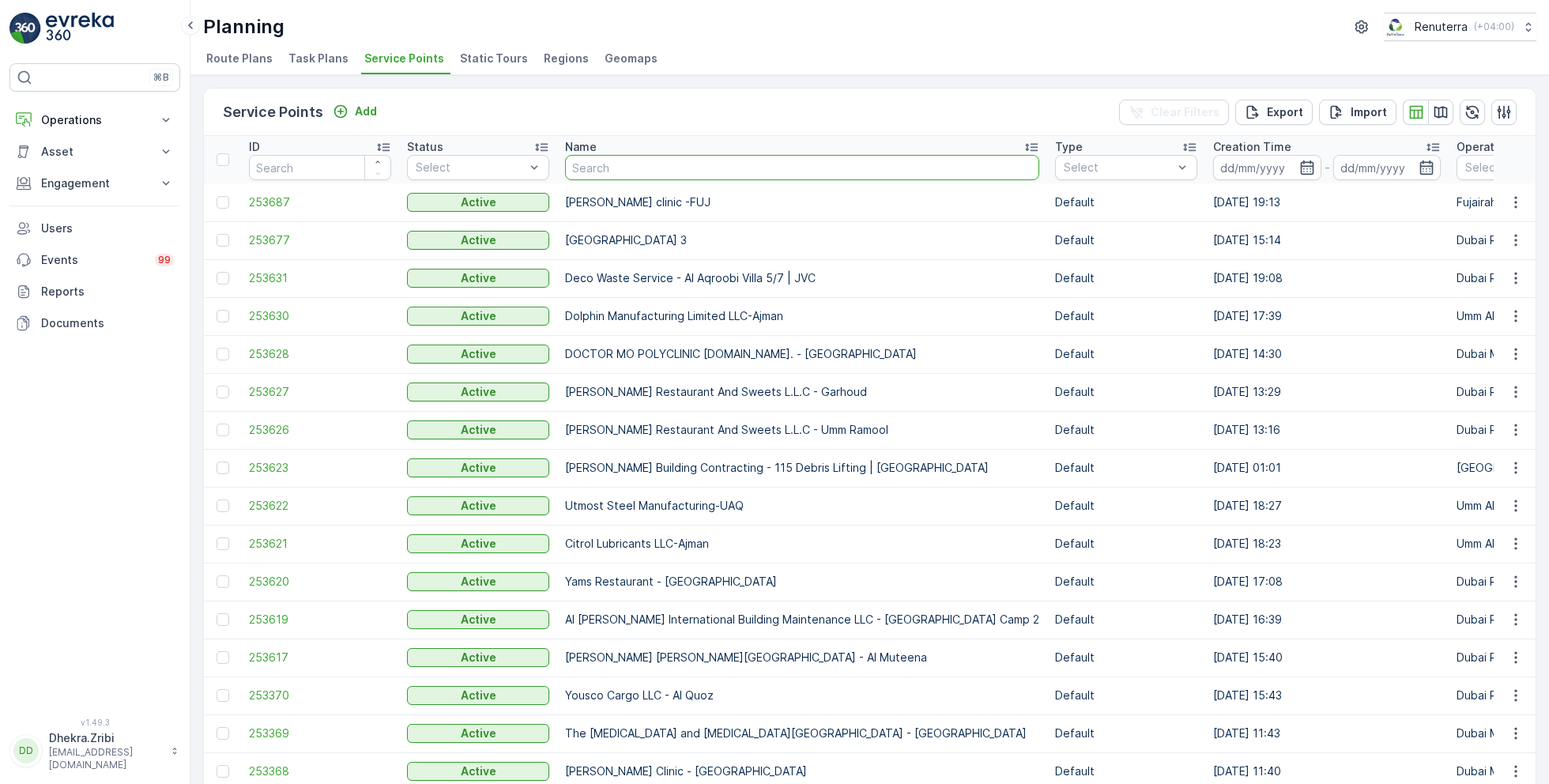
click at [627, 165] on input "text" at bounding box center [802, 167] width 475 height 25
type input "saudi"
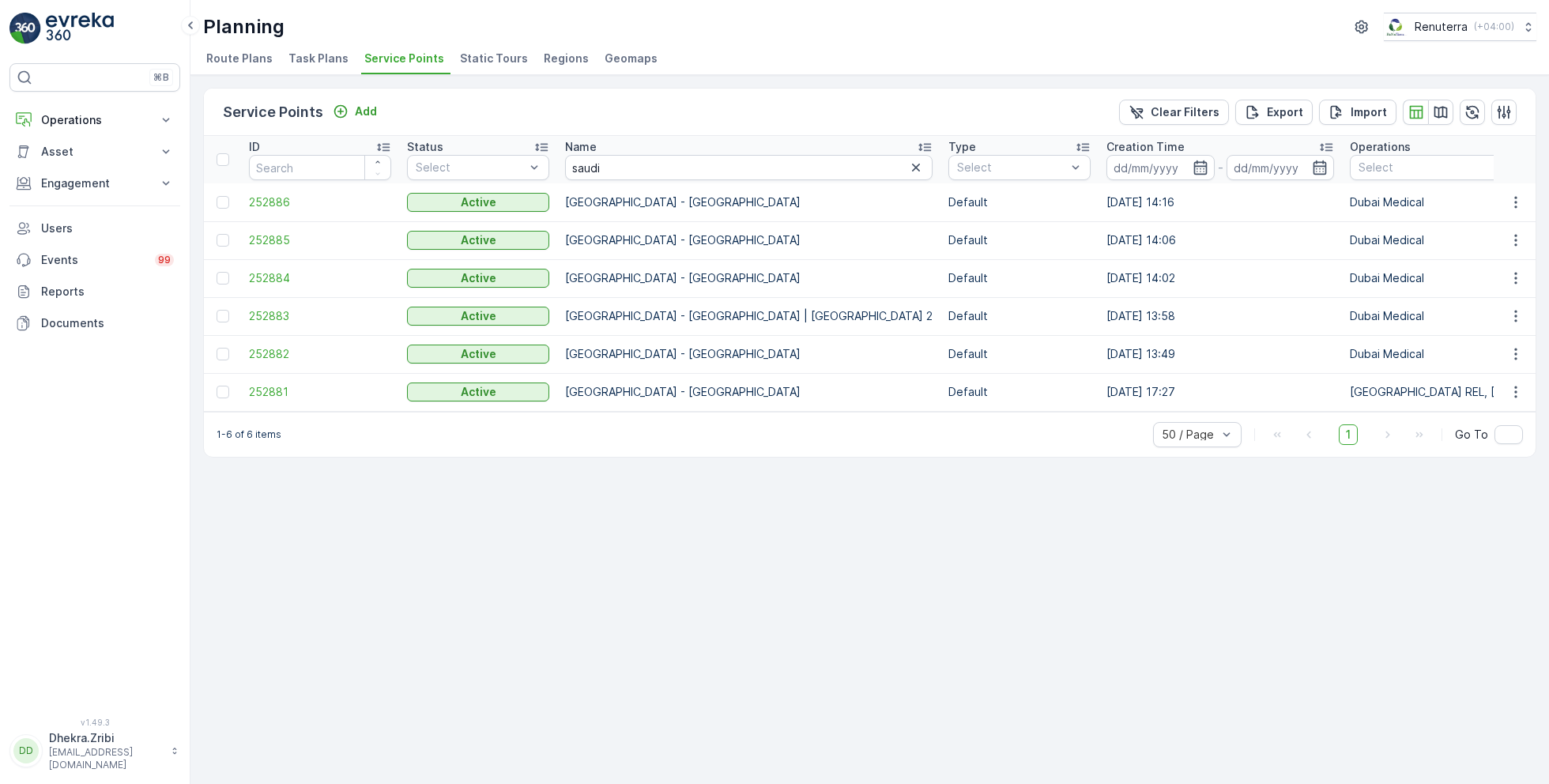
click at [269, 192] on td "252886" at bounding box center [321, 202] width 158 height 38
click at [270, 194] on span "252886" at bounding box center [320, 202] width 142 height 16
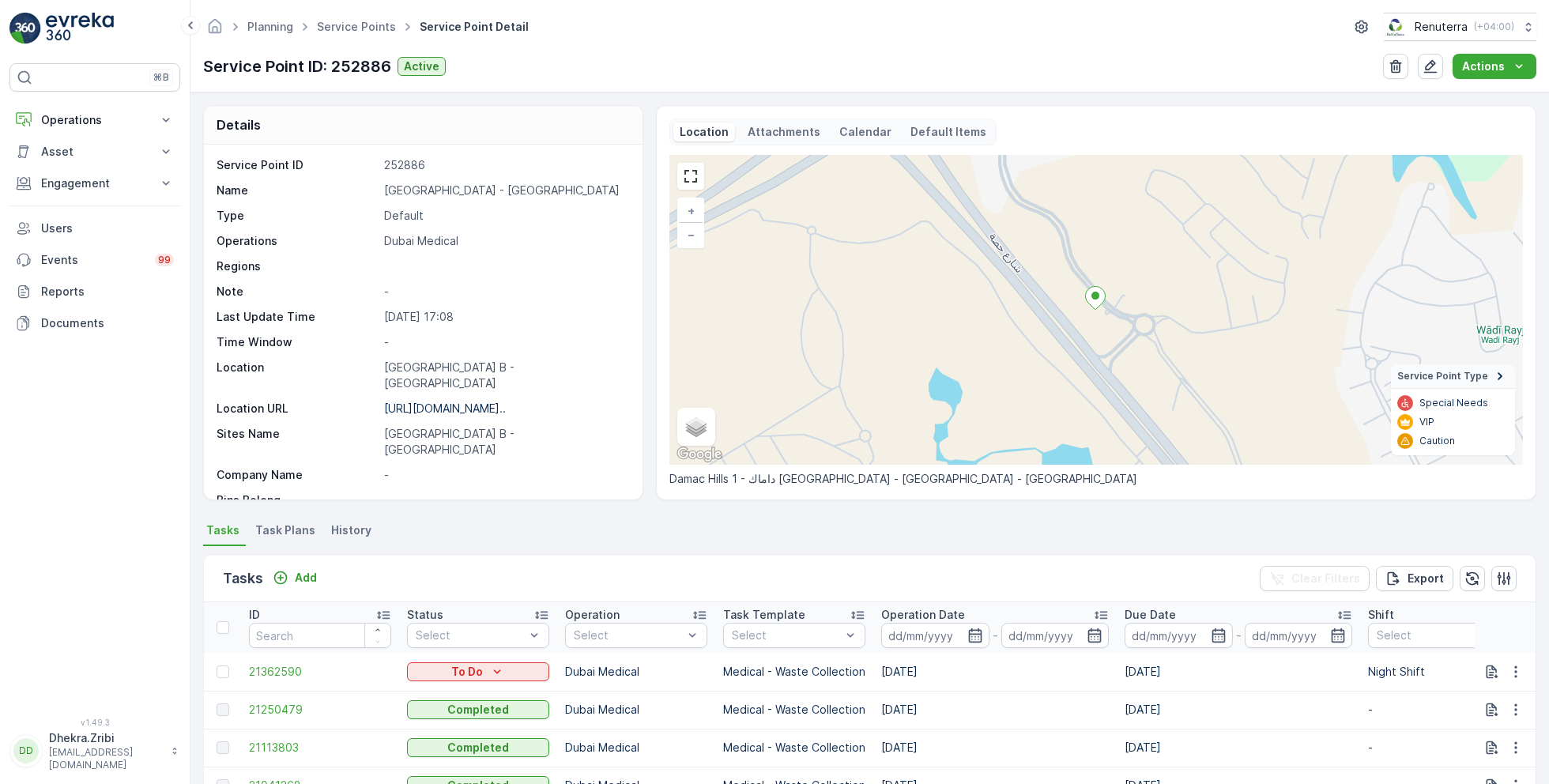
click at [285, 530] on span "Task Plans" at bounding box center [285, 530] width 60 height 16
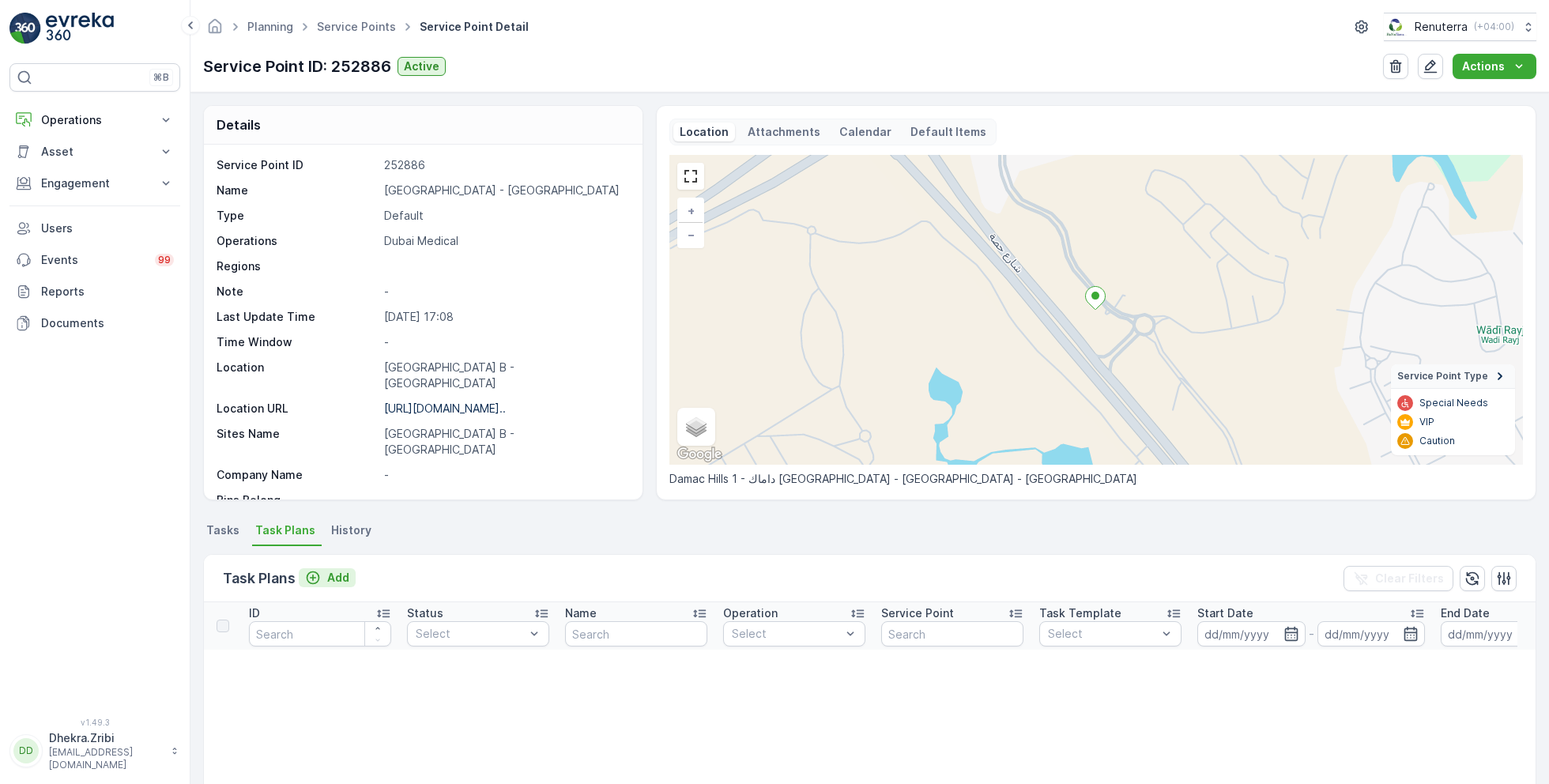
click at [334, 578] on p "Add" at bounding box center [338, 577] width 22 height 16
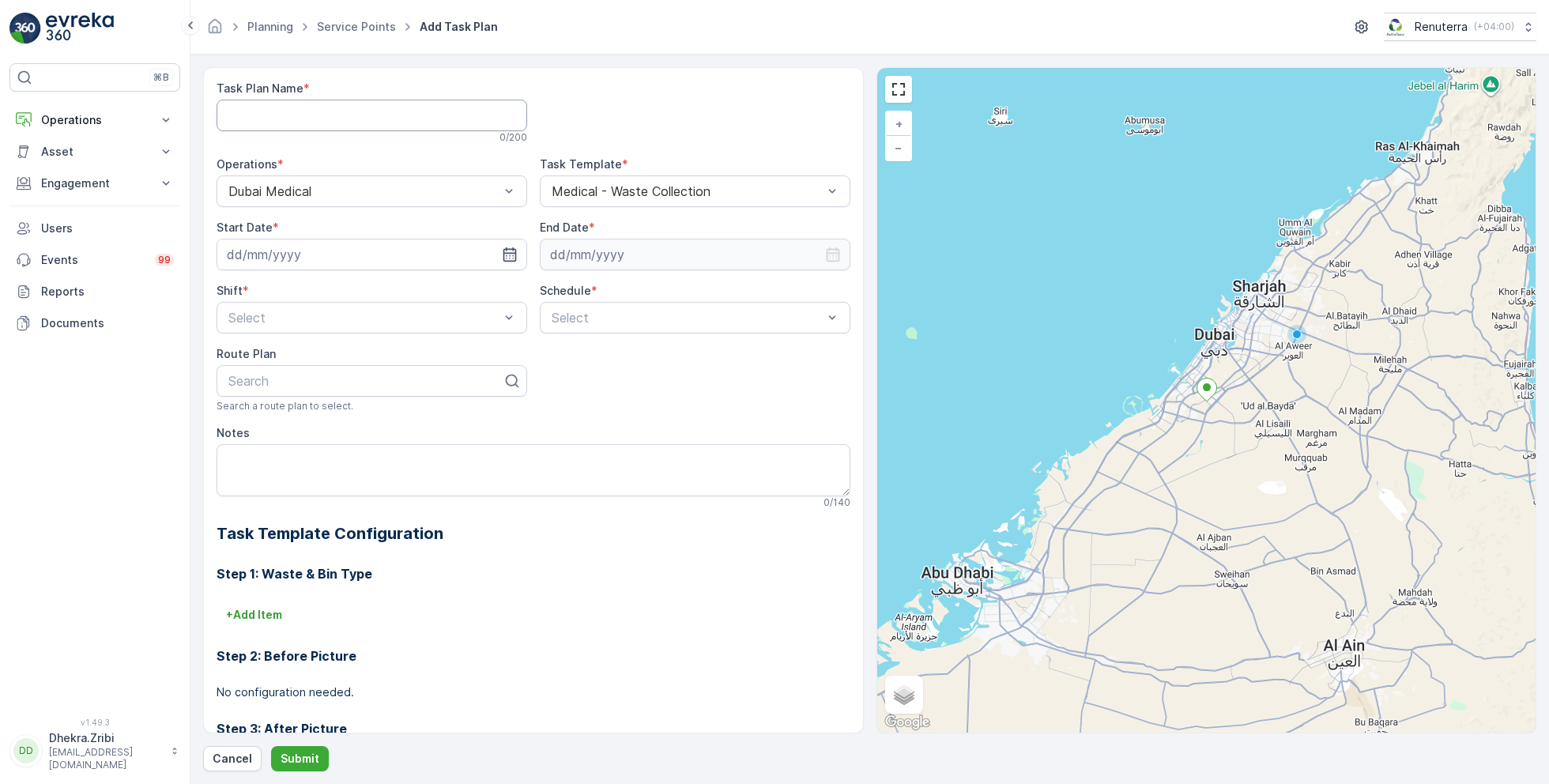
click at [436, 117] on Name "Task Plan Name" at bounding box center [371, 115] width 311 height 31
type Name "MED002"
click at [416, 252] on input at bounding box center [371, 254] width 311 height 31
click at [358, 354] on div "4" at bounding box center [357, 353] width 25 height 25
type input "04.09.2025"
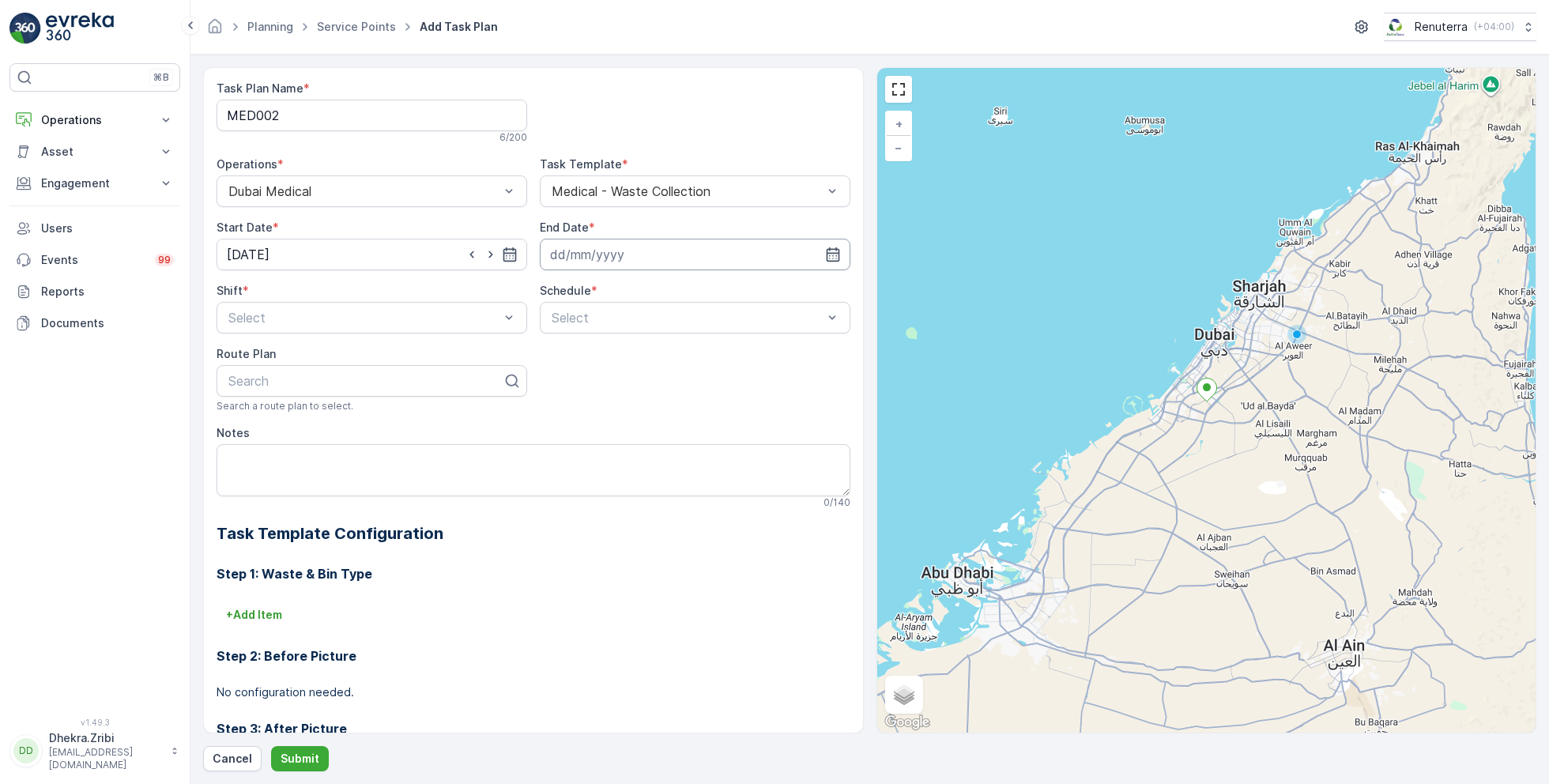
click at [665, 256] on input at bounding box center [695, 254] width 311 height 31
click at [594, 300] on div "September 2025 Today" at bounding box center [660, 297] width 205 height 26
click at [593, 295] on p "September" at bounding box center [588, 291] width 62 height 16
click at [599, 433] on span "December" at bounding box center [594, 437] width 55 height 16
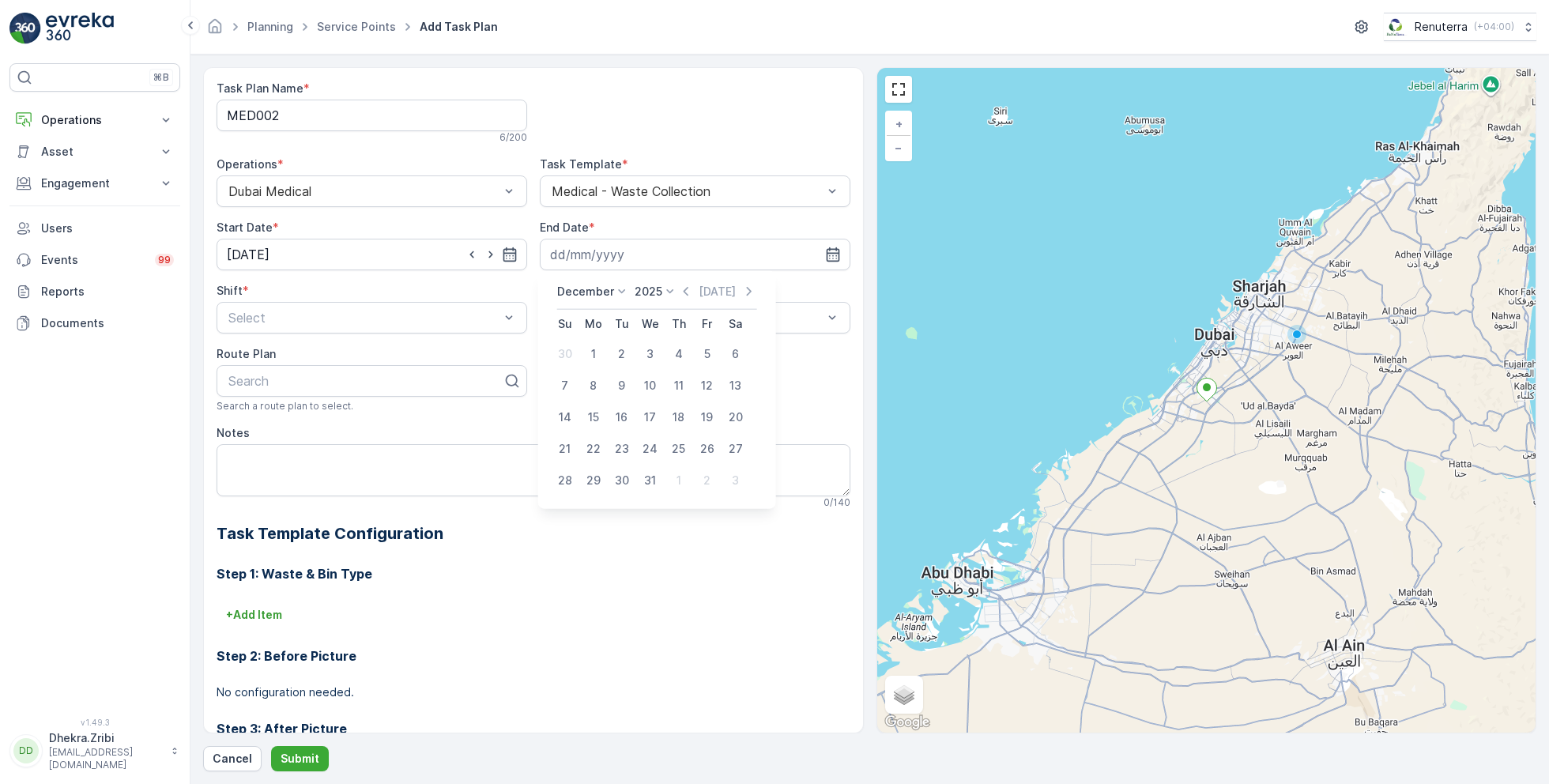
click at [655, 288] on p "2025" at bounding box center [649, 291] width 28 height 16
click at [661, 435] on span "2026" at bounding box center [657, 439] width 27 height 16
click at [675, 474] on div "31" at bounding box center [678, 480] width 25 height 25
type input "[DATE]"
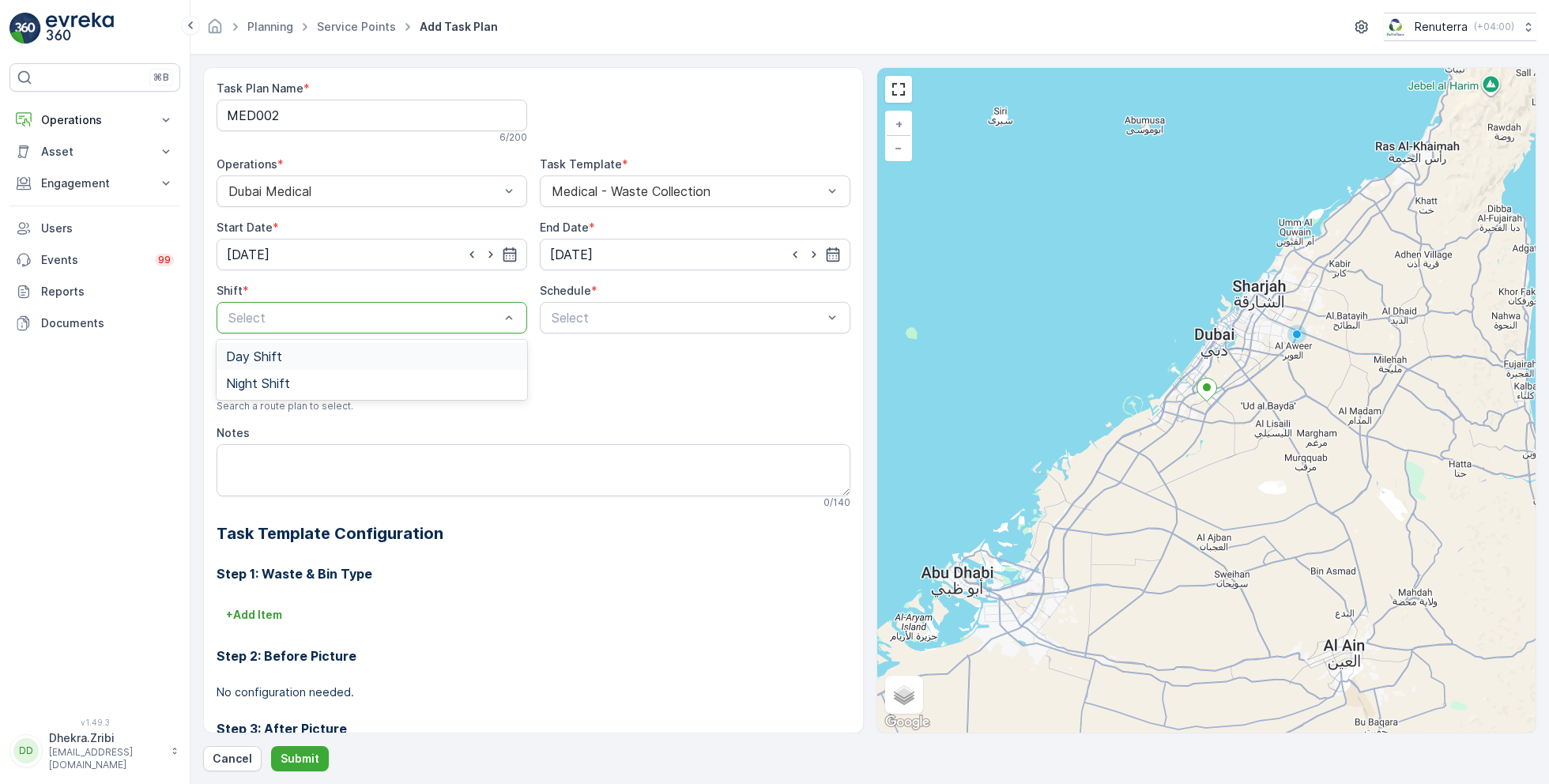
click at [275, 357] on span "Day Shift" at bounding box center [253, 356] width 56 height 14
click at [589, 357] on div "Daily" at bounding box center [695, 356] width 291 height 14
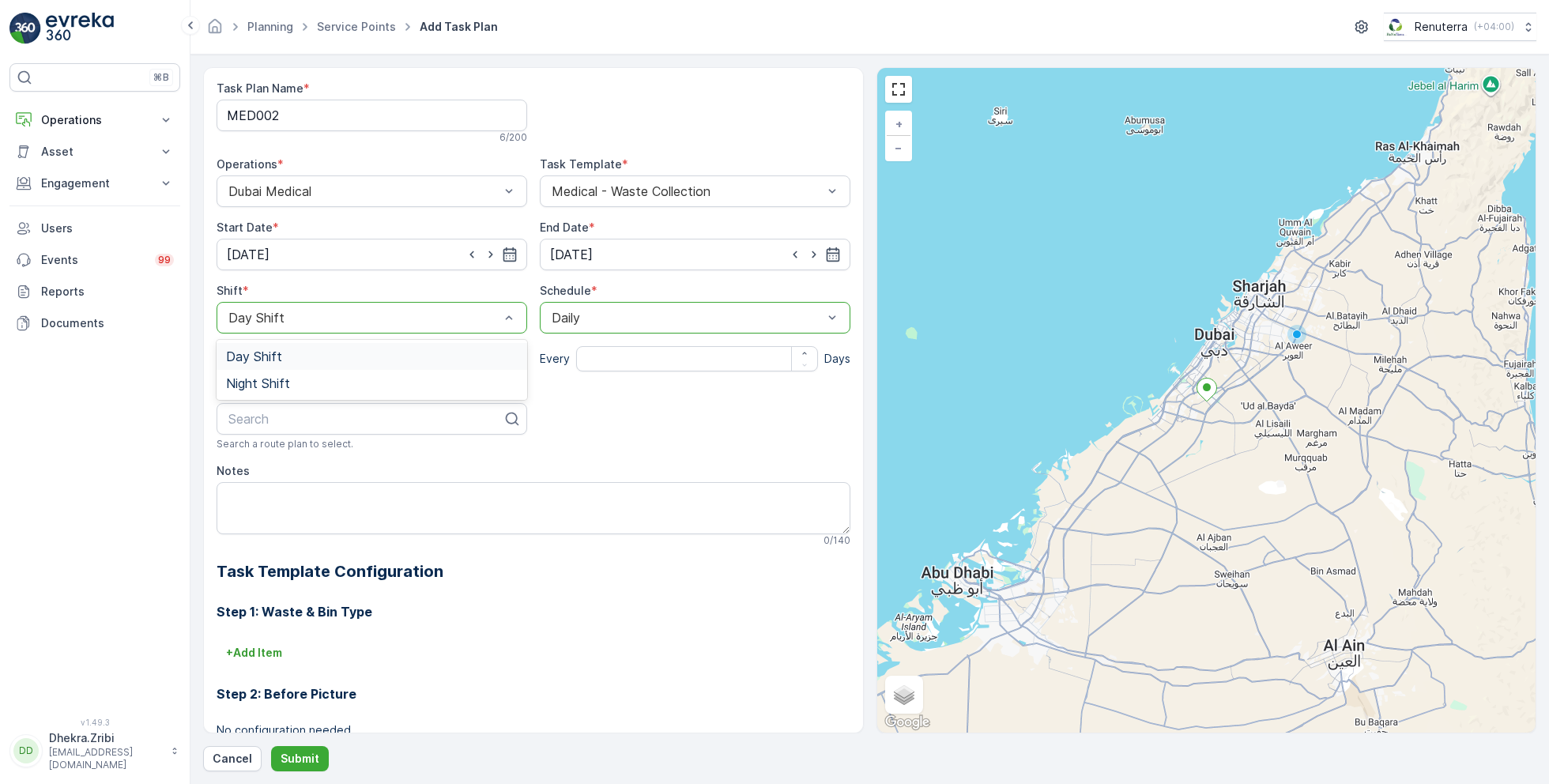
drag, startPoint x: 316, startPoint y: 320, endPoint x: 226, endPoint y: 308, distance: 90.8
click at [226, 308] on div "Day Shift" at bounding box center [371, 318] width 311 height 31
click at [278, 378] on span "Night Shift" at bounding box center [257, 382] width 64 height 14
click at [632, 356] on input "number" at bounding box center [697, 358] width 241 height 25
click at [674, 313] on div at bounding box center [687, 317] width 275 height 14
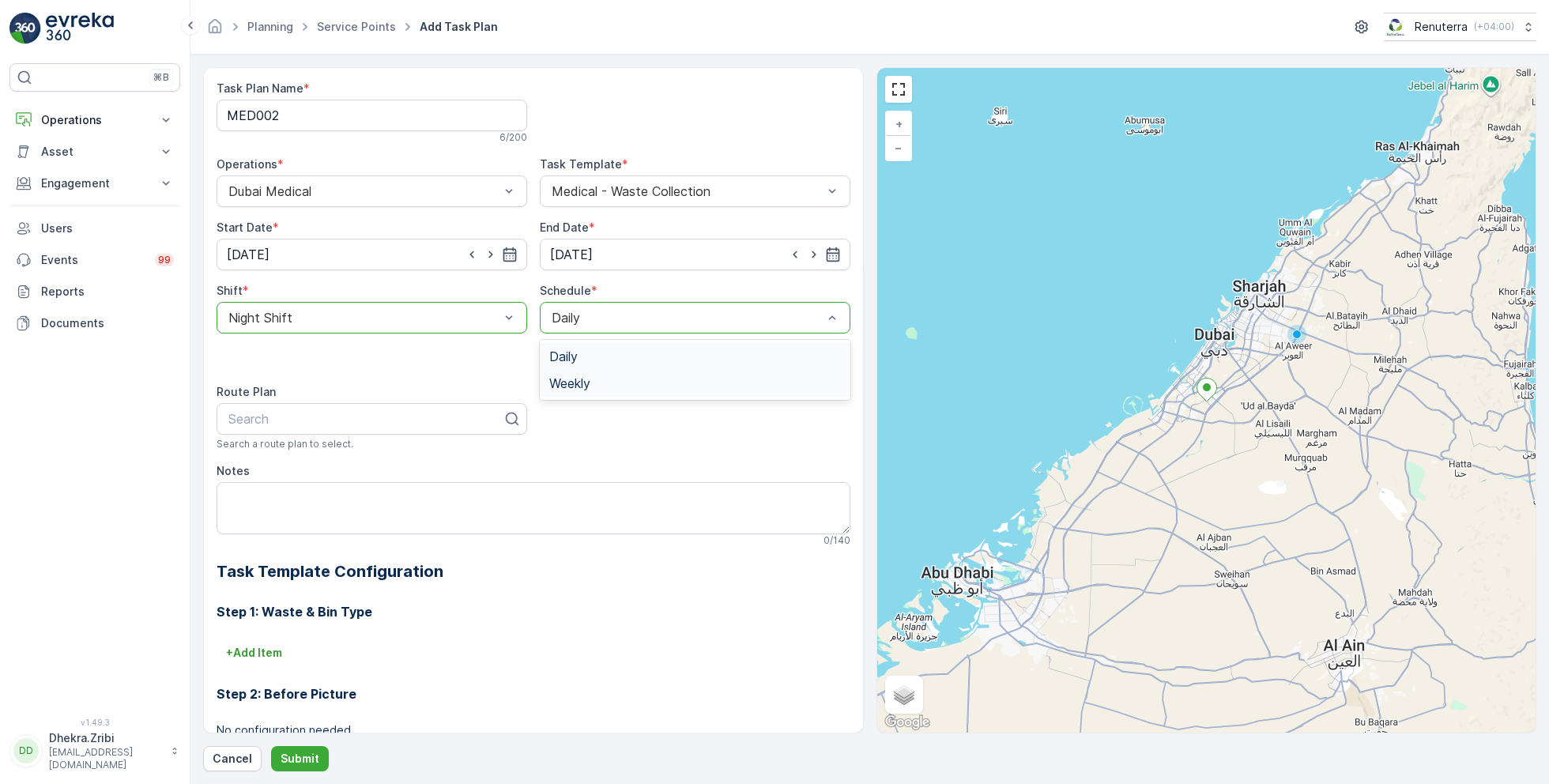
click at [607, 376] on div "Weekly" at bounding box center [695, 382] width 291 height 14
click at [747, 347] on div at bounding box center [751, 347] width 13 height 13
click at [751, 333] on input "Sat" at bounding box center [751, 333] width 0 height 0
click at [629, 350] on div at bounding box center [632, 347] width 13 height 13
click at [632, 333] on input "Wed" at bounding box center [632, 333] width 0 height 0
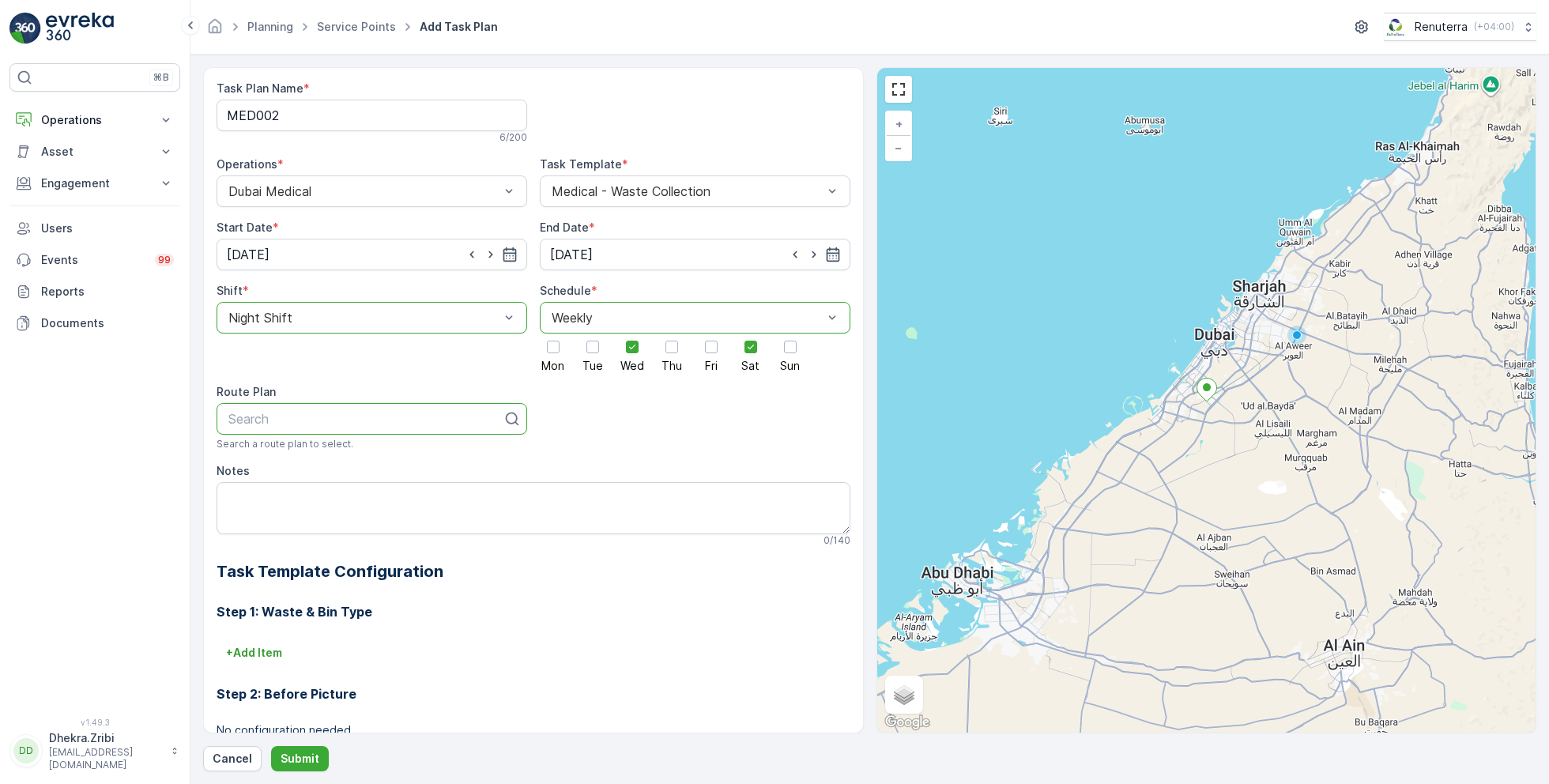
click at [385, 417] on div at bounding box center [365, 418] width 277 height 14
type input "med202"
click at [330, 459] on div "DMED202" at bounding box center [371, 457] width 291 height 14
click at [302, 755] on p "Submit" at bounding box center [299, 758] width 39 height 16
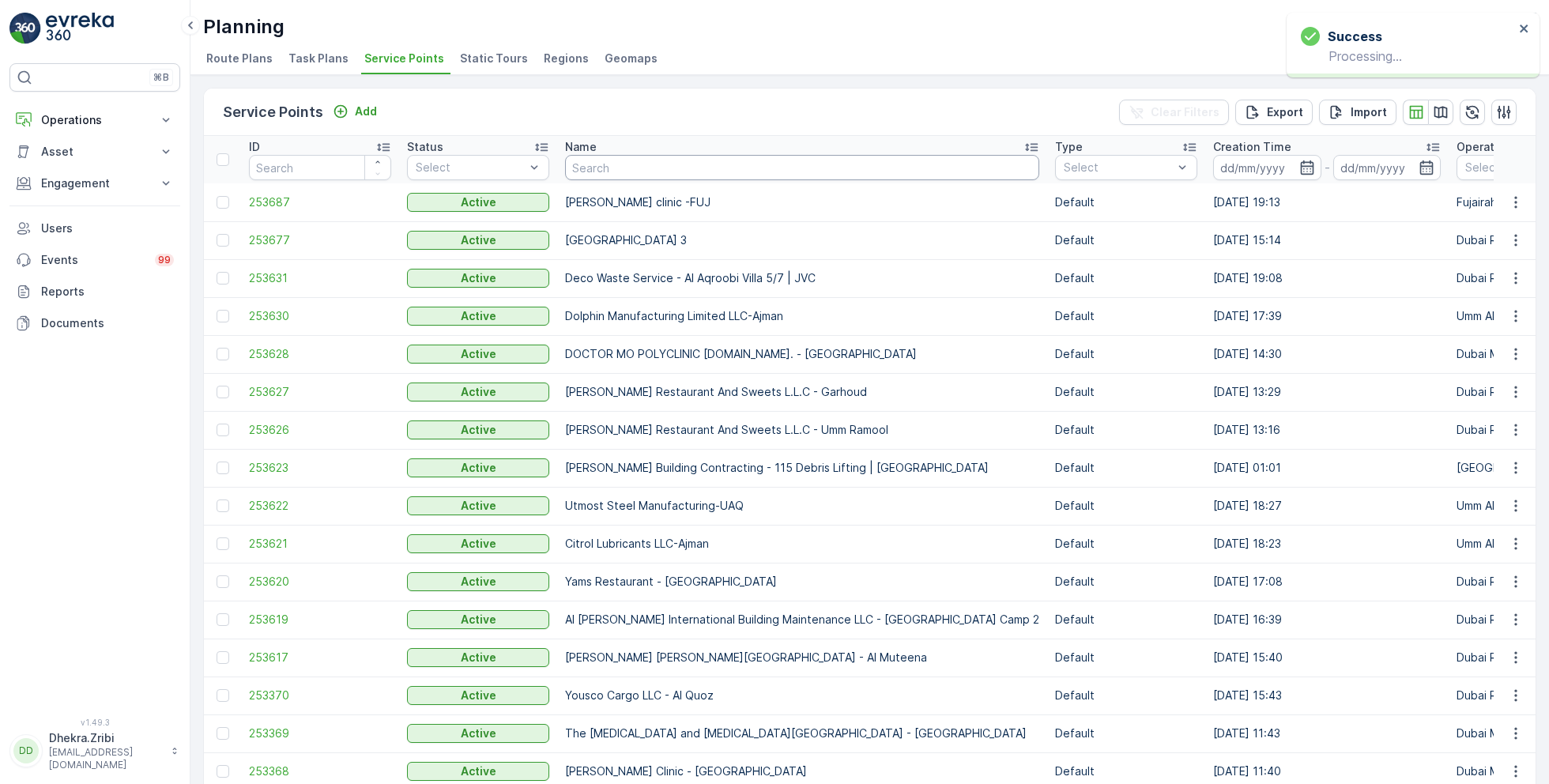
click at [646, 170] on input "text" at bounding box center [802, 167] width 475 height 25
type input "saudi"
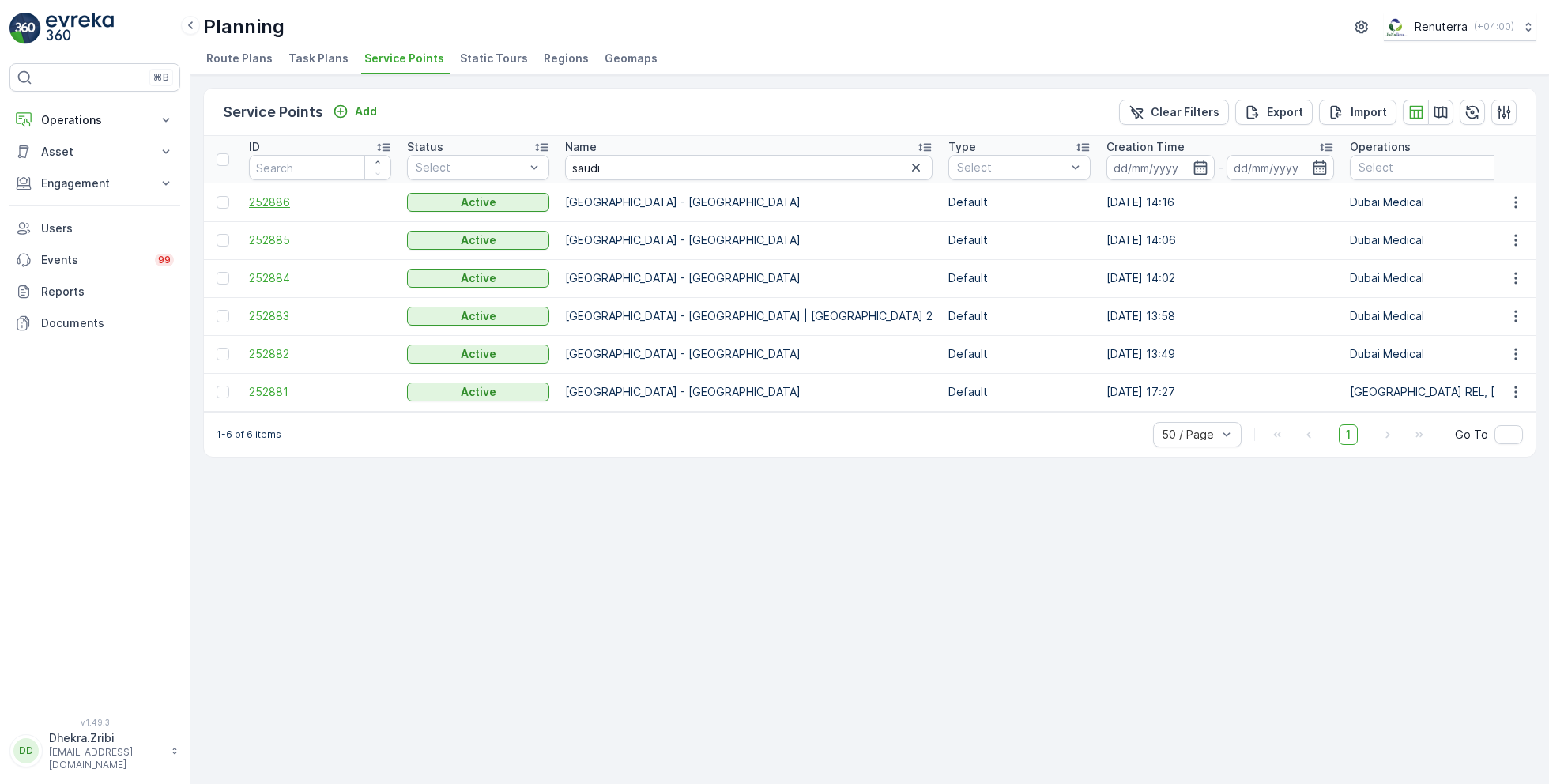
click at [278, 203] on span "252886" at bounding box center [320, 202] width 142 height 16
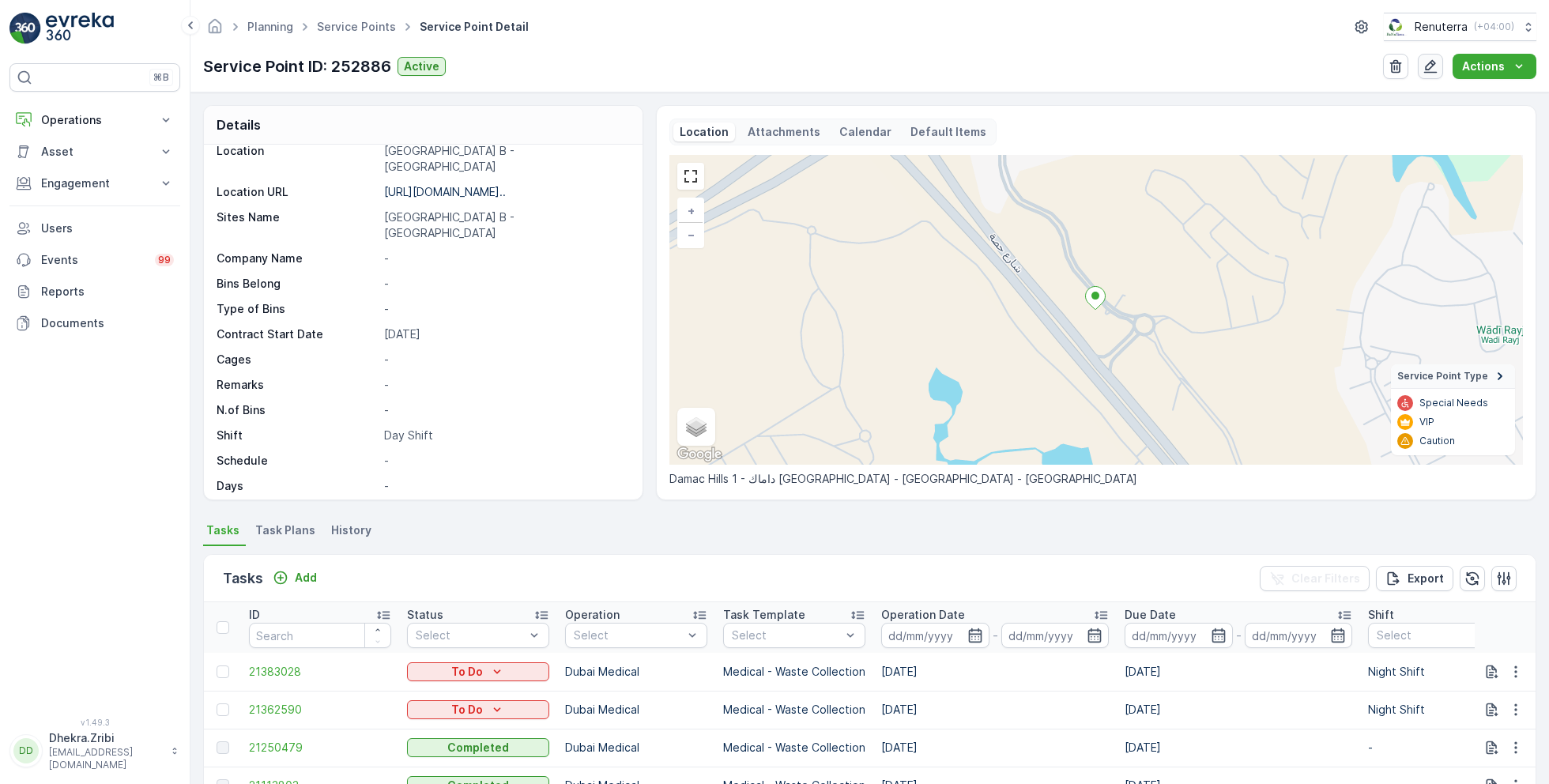
click at [1431, 71] on icon "button" at bounding box center [1430, 66] width 14 height 14
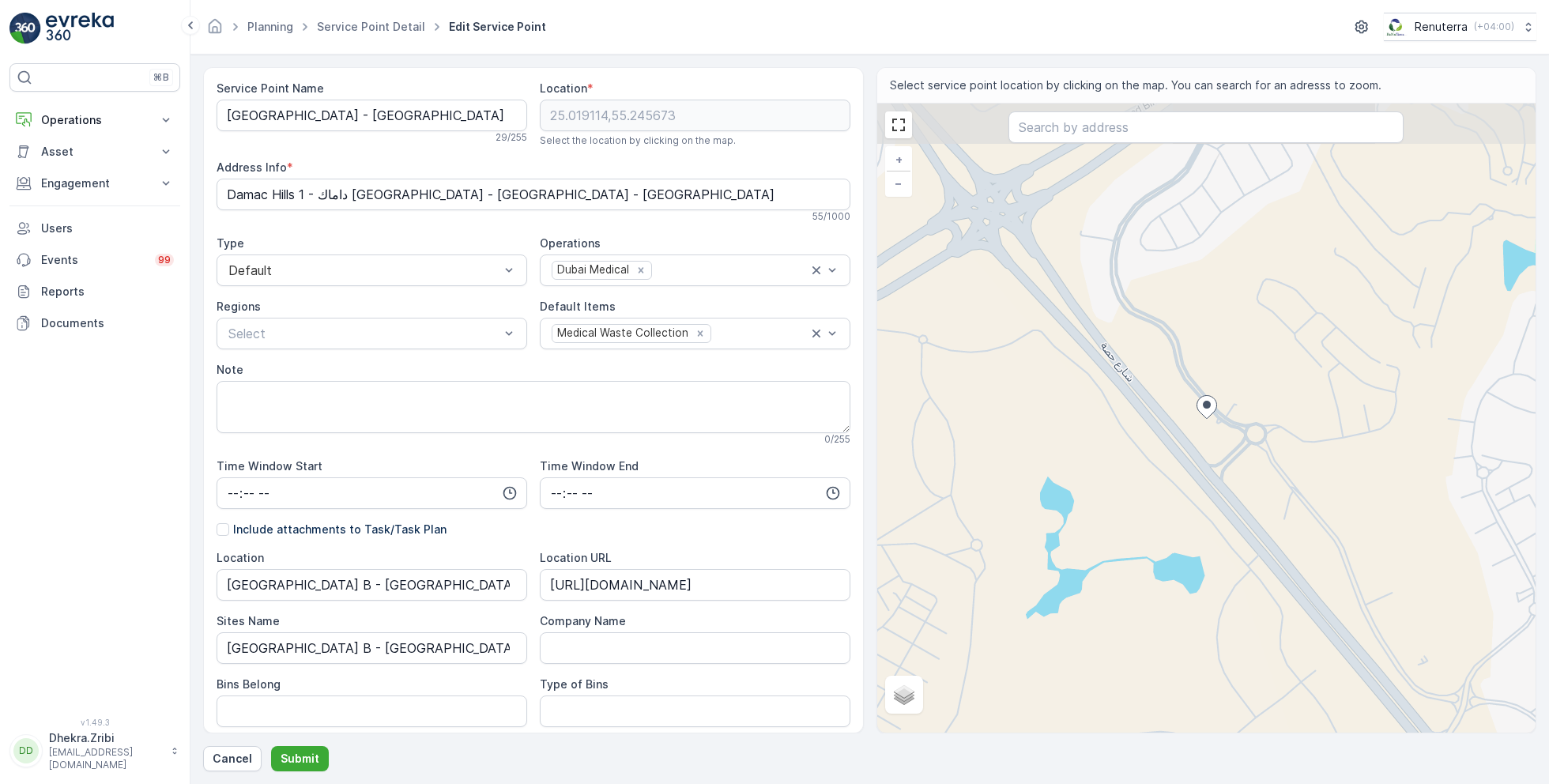
scroll to position [308, 0]
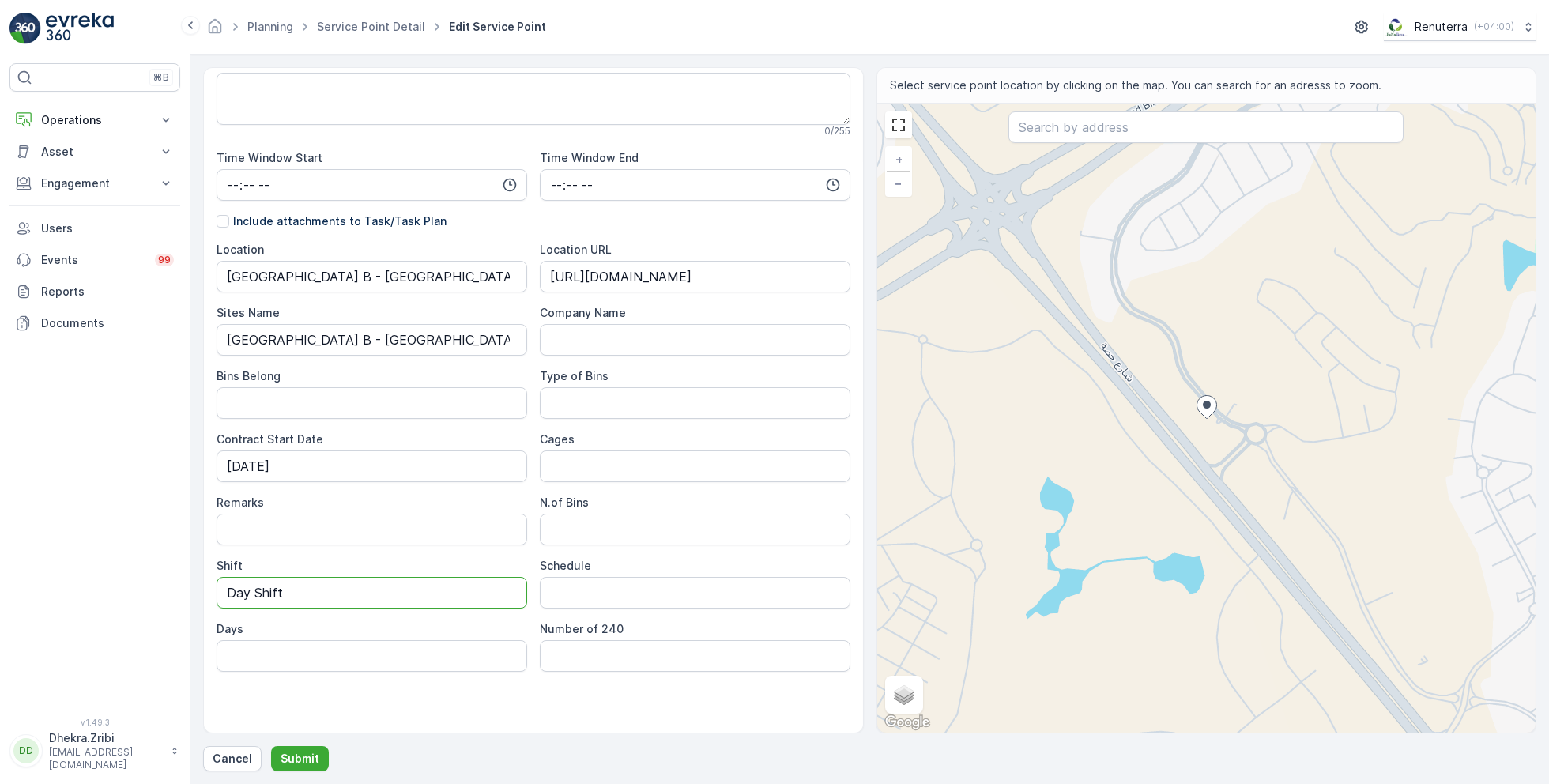
drag, startPoint x: 316, startPoint y: 591, endPoint x: 153, endPoint y: 581, distance: 163.3
click at [153, 583] on div "⌘B Operations Insights Planning Routes & Tasks Cockpit Settings Asset Assets En…" at bounding box center [774, 392] width 1549 height 784
type input "Night Shift"
click at [288, 748] on button "Submit" at bounding box center [299, 758] width 58 height 25
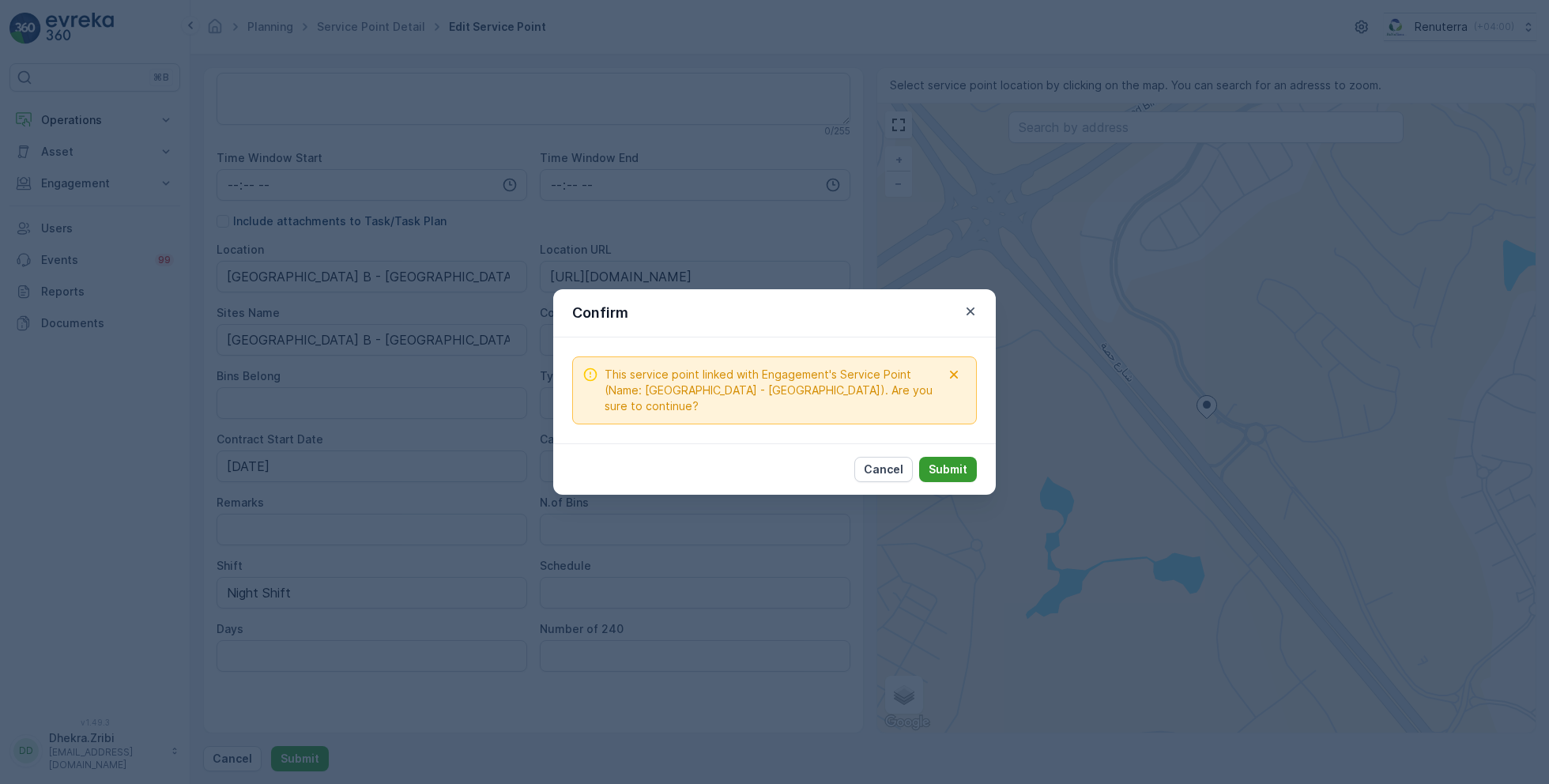
click at [933, 462] on p "Submit" at bounding box center [948, 469] width 39 height 16
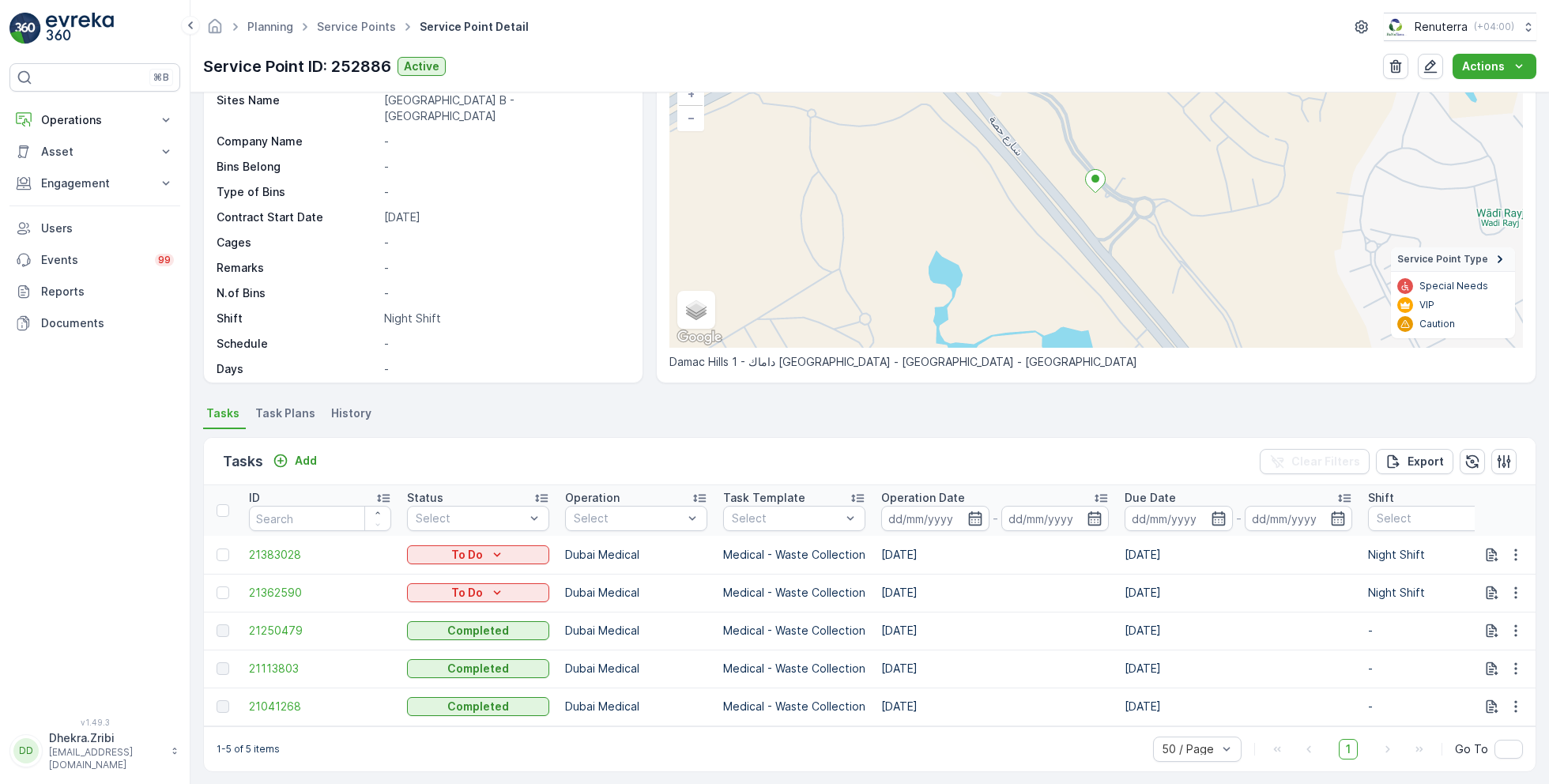
scroll to position [119, 0]
click at [297, 414] on span "Task Plans" at bounding box center [285, 411] width 60 height 16
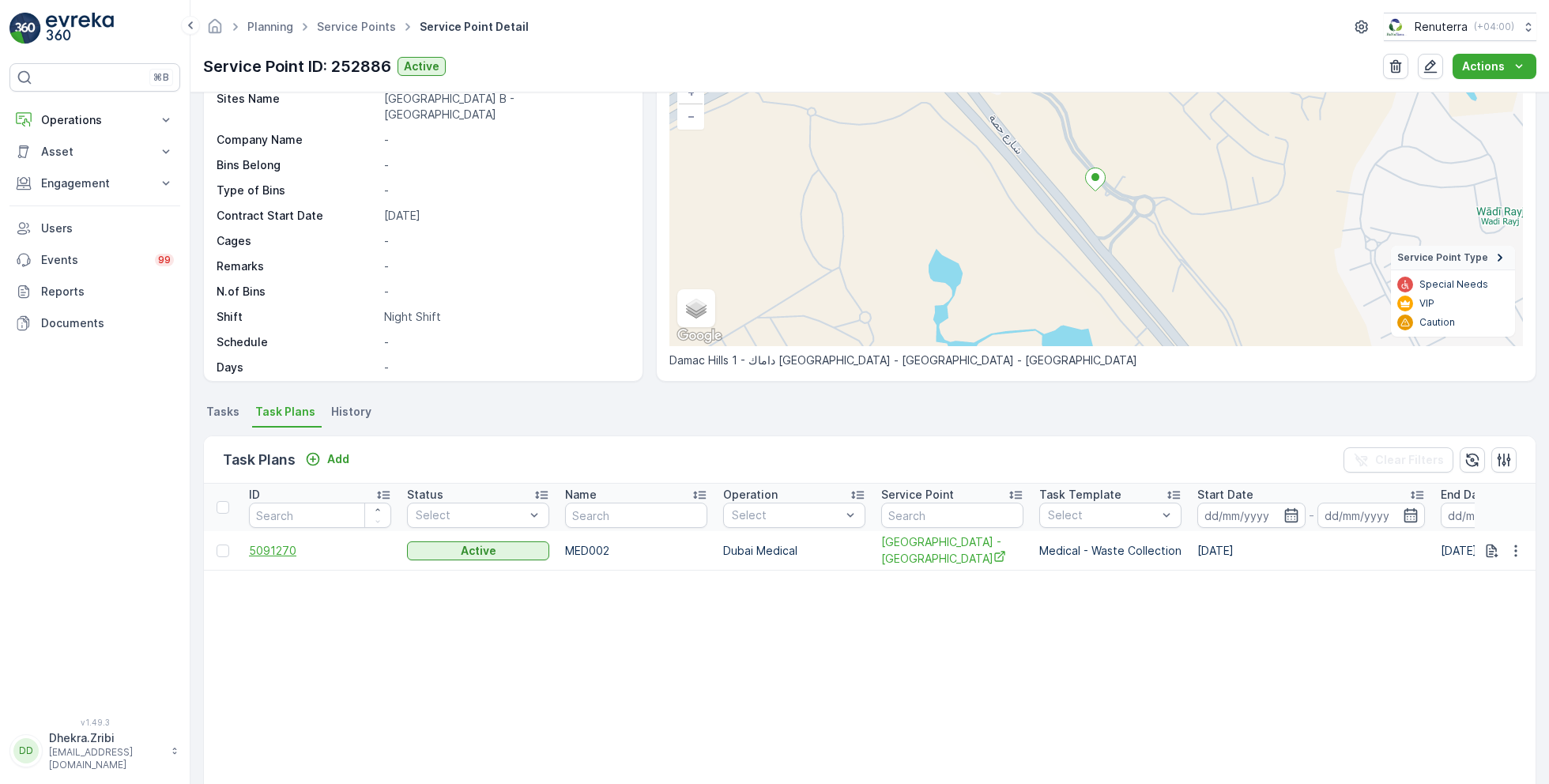
click at [286, 543] on span "5091270" at bounding box center [320, 550] width 142 height 16
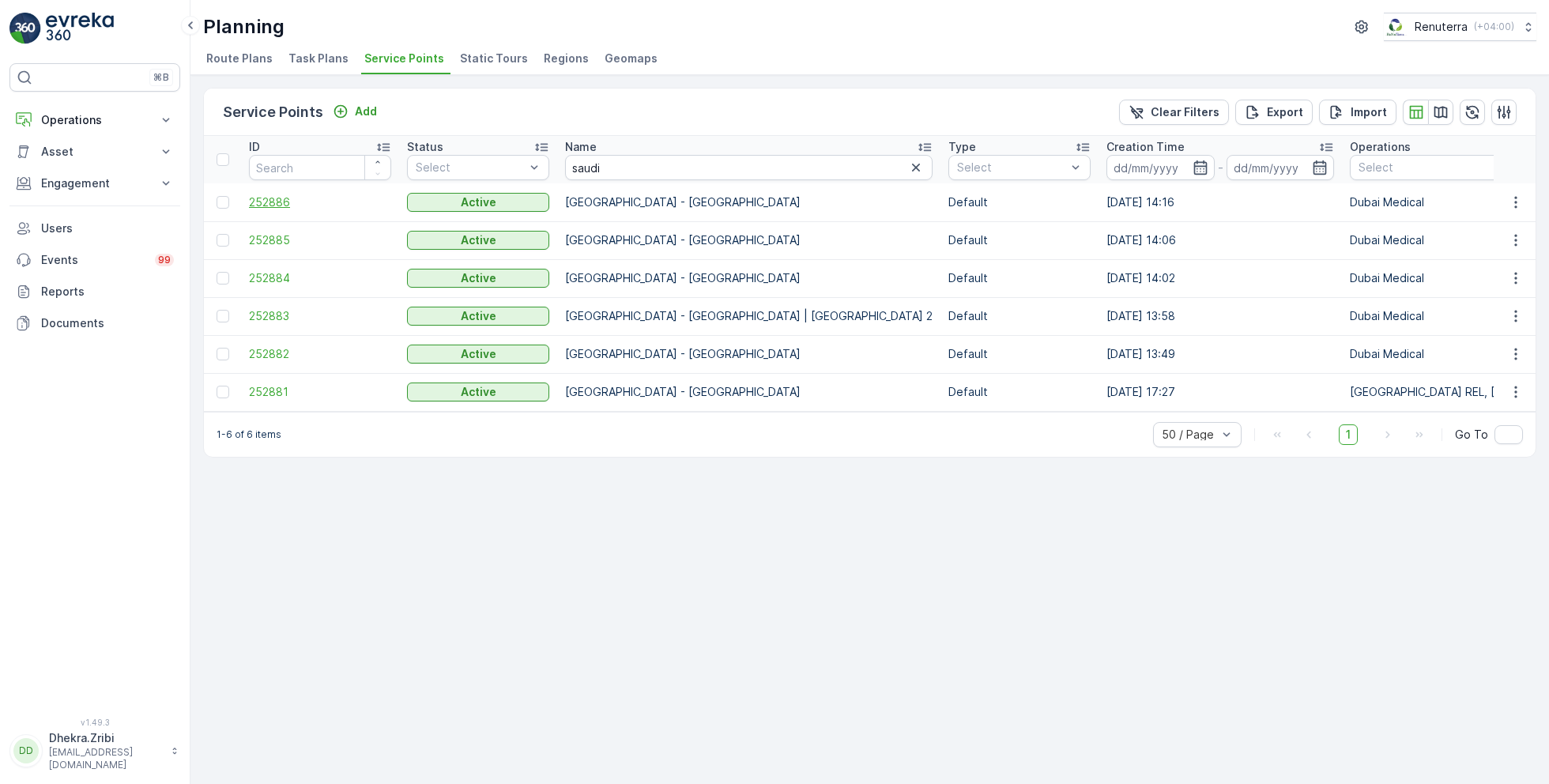
click at [263, 194] on span "252886" at bounding box center [320, 202] width 142 height 16
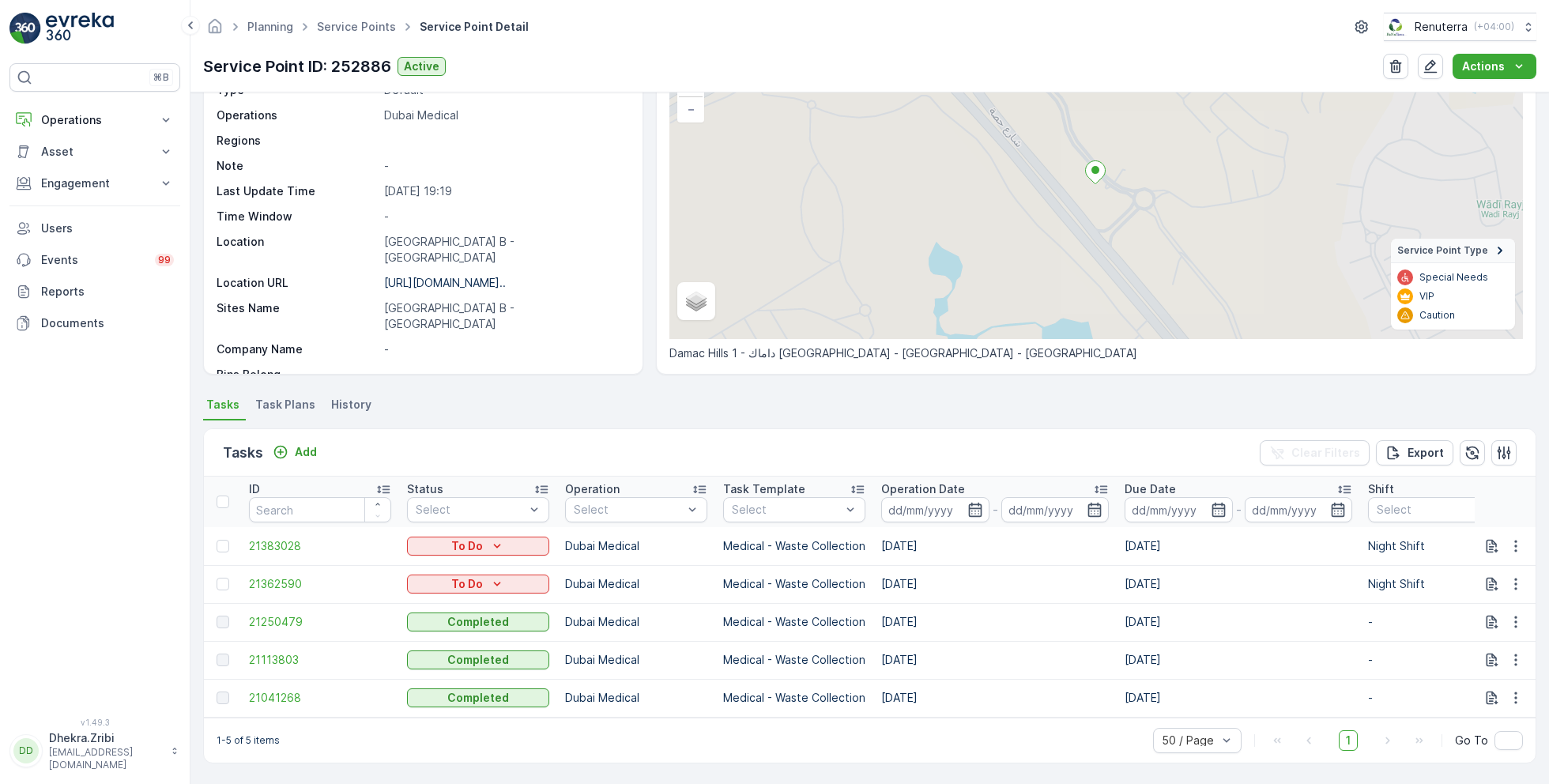
scroll to position [131, 0]
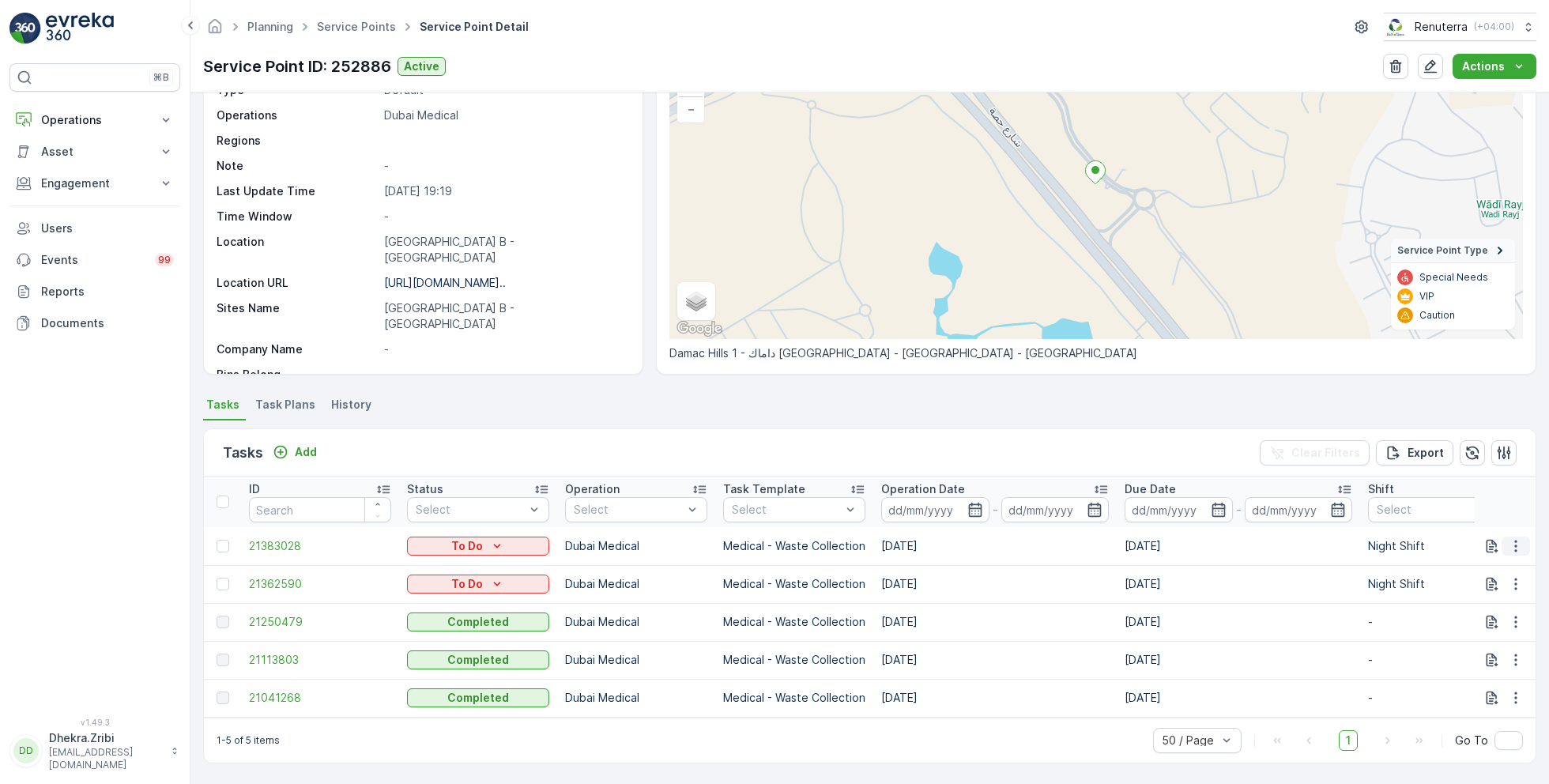
click at [1512, 538] on icon "button" at bounding box center [1515, 545] width 16 height 16
click at [1473, 611] on span "Change Route" at bounding box center [1474, 606] width 76 height 16
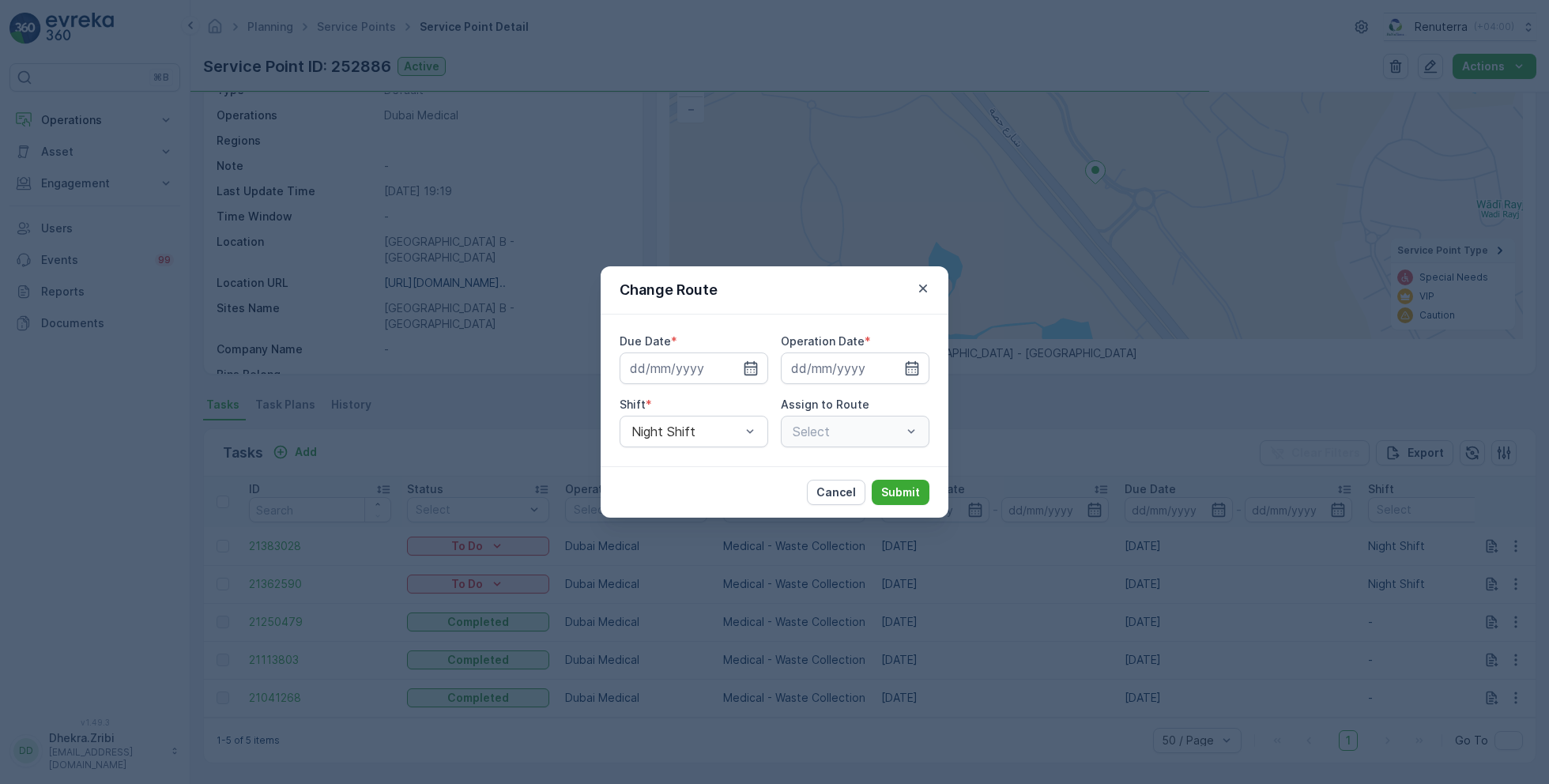
type input "[DATE]"
click at [925, 290] on icon "button" at bounding box center [922, 288] width 8 height 8
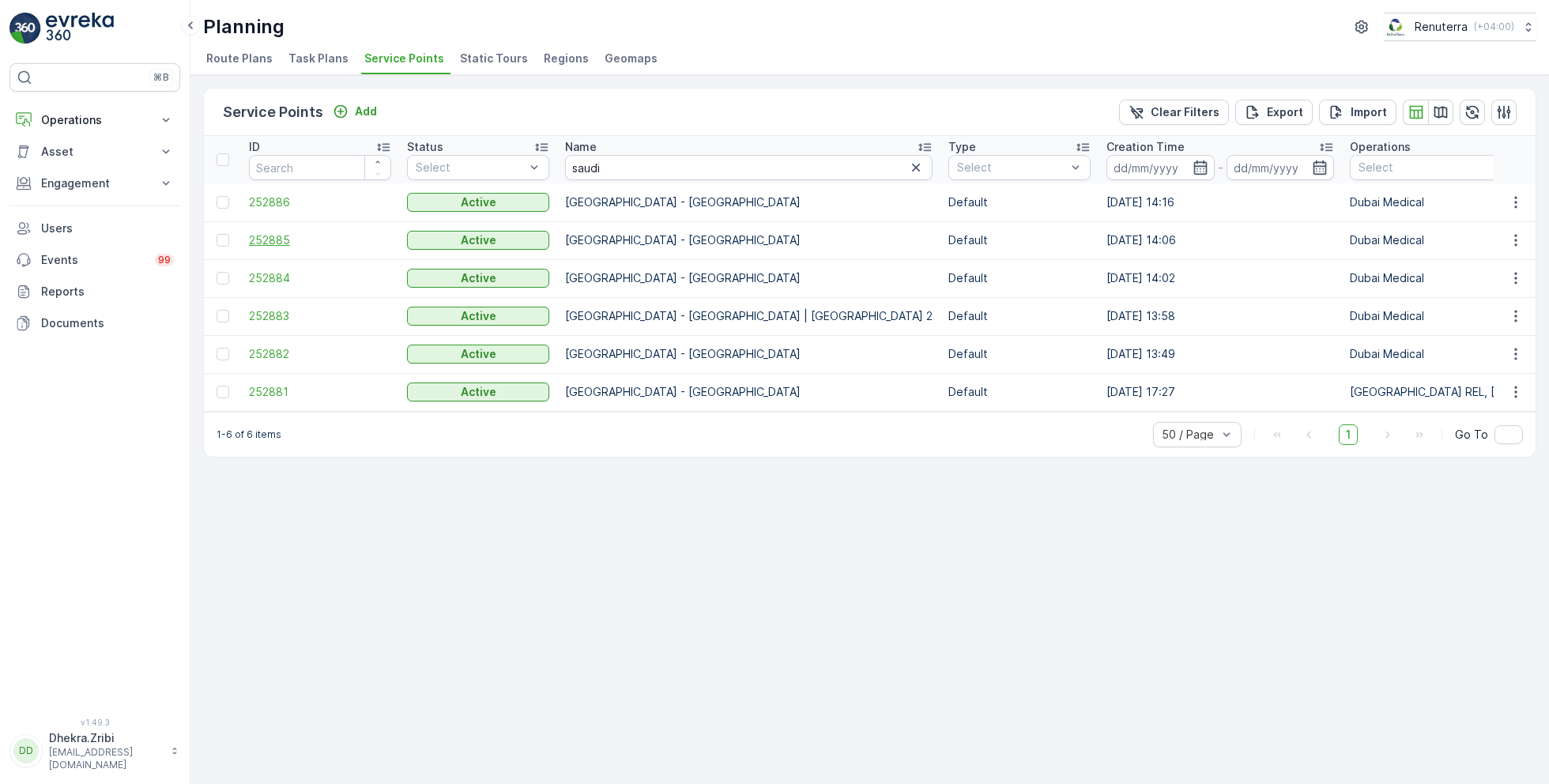
click at [268, 237] on span "252885" at bounding box center [320, 240] width 142 height 16
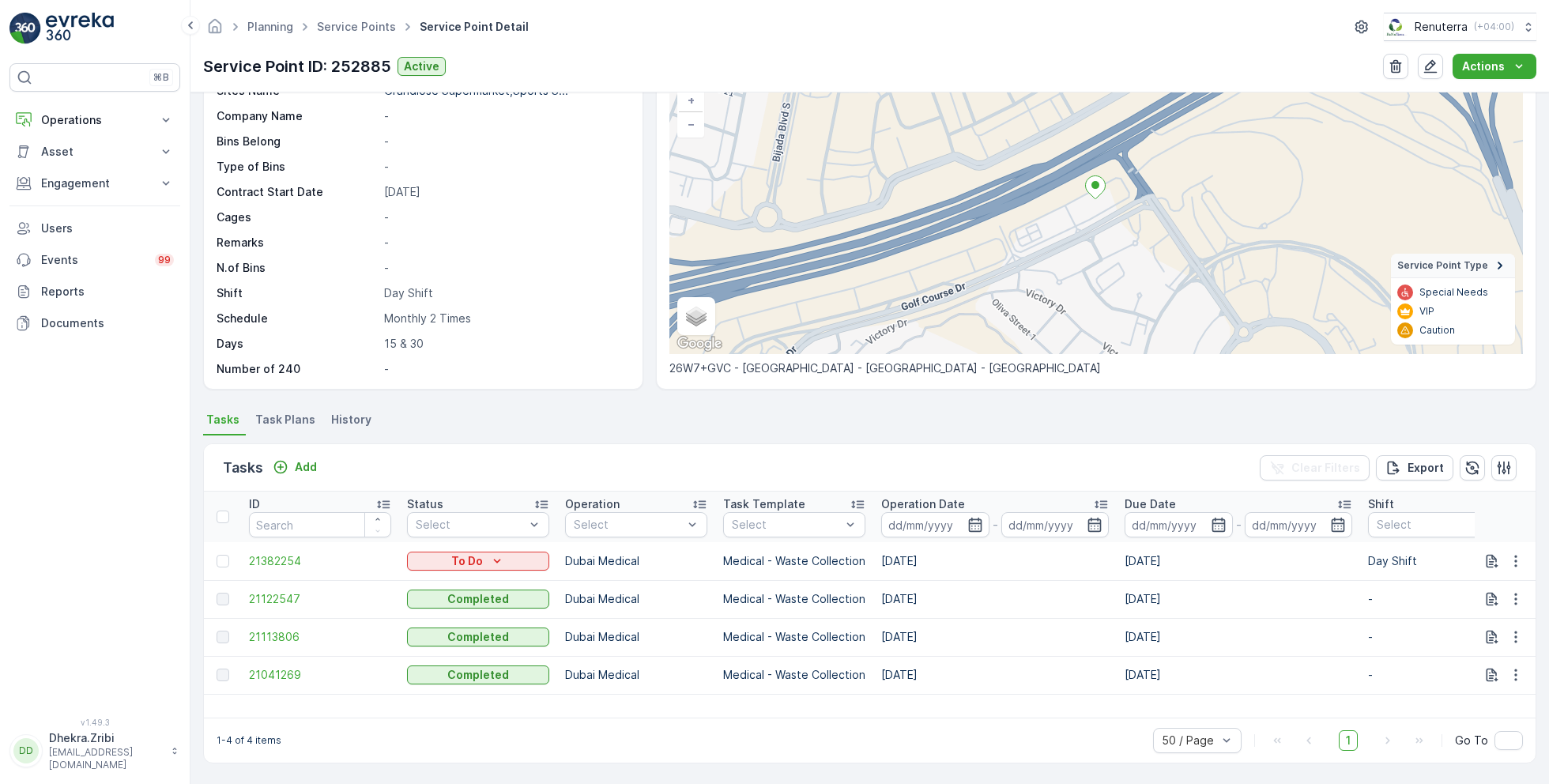
scroll to position [109, 0]
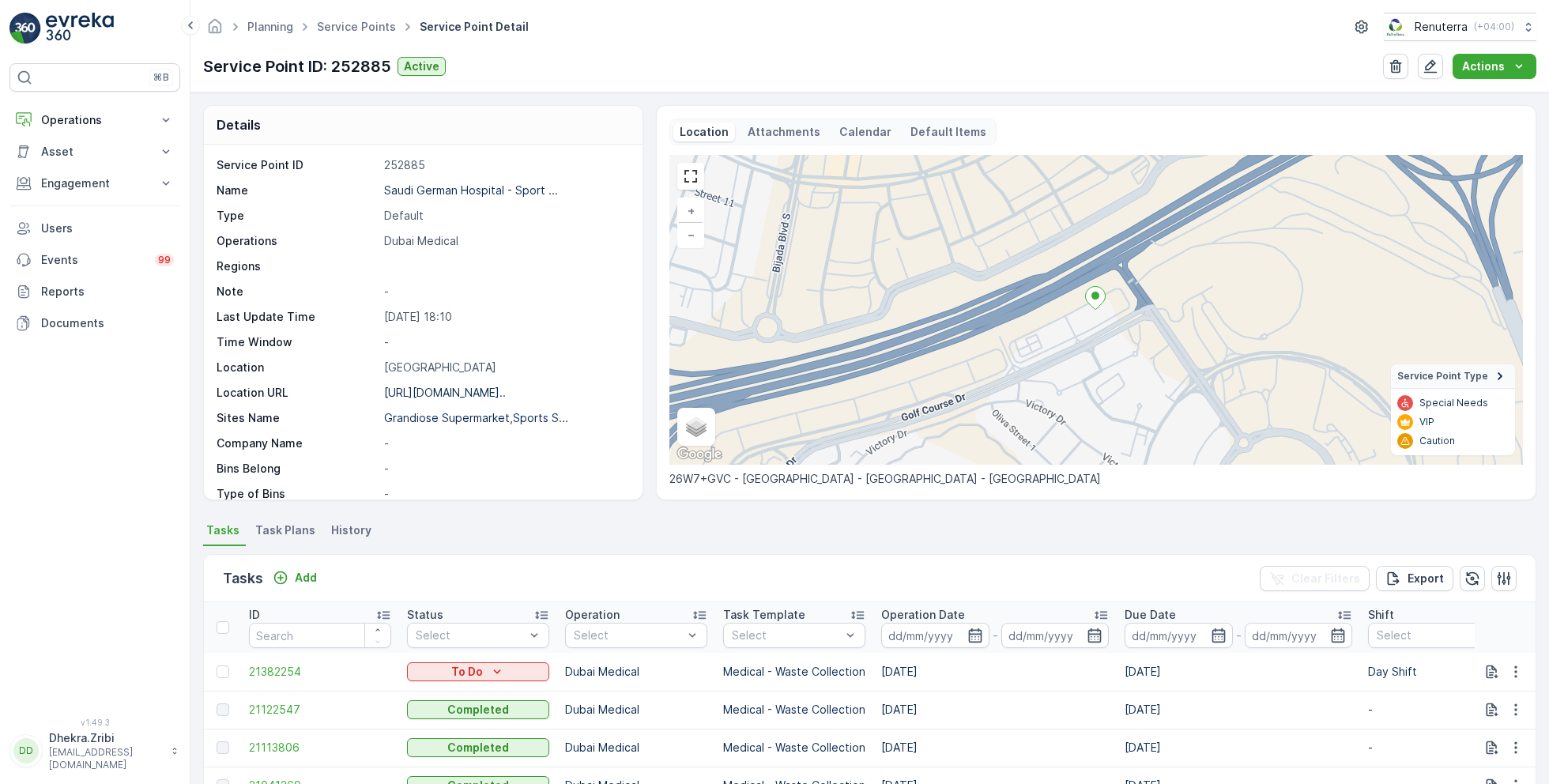
scroll to position [54, 0]
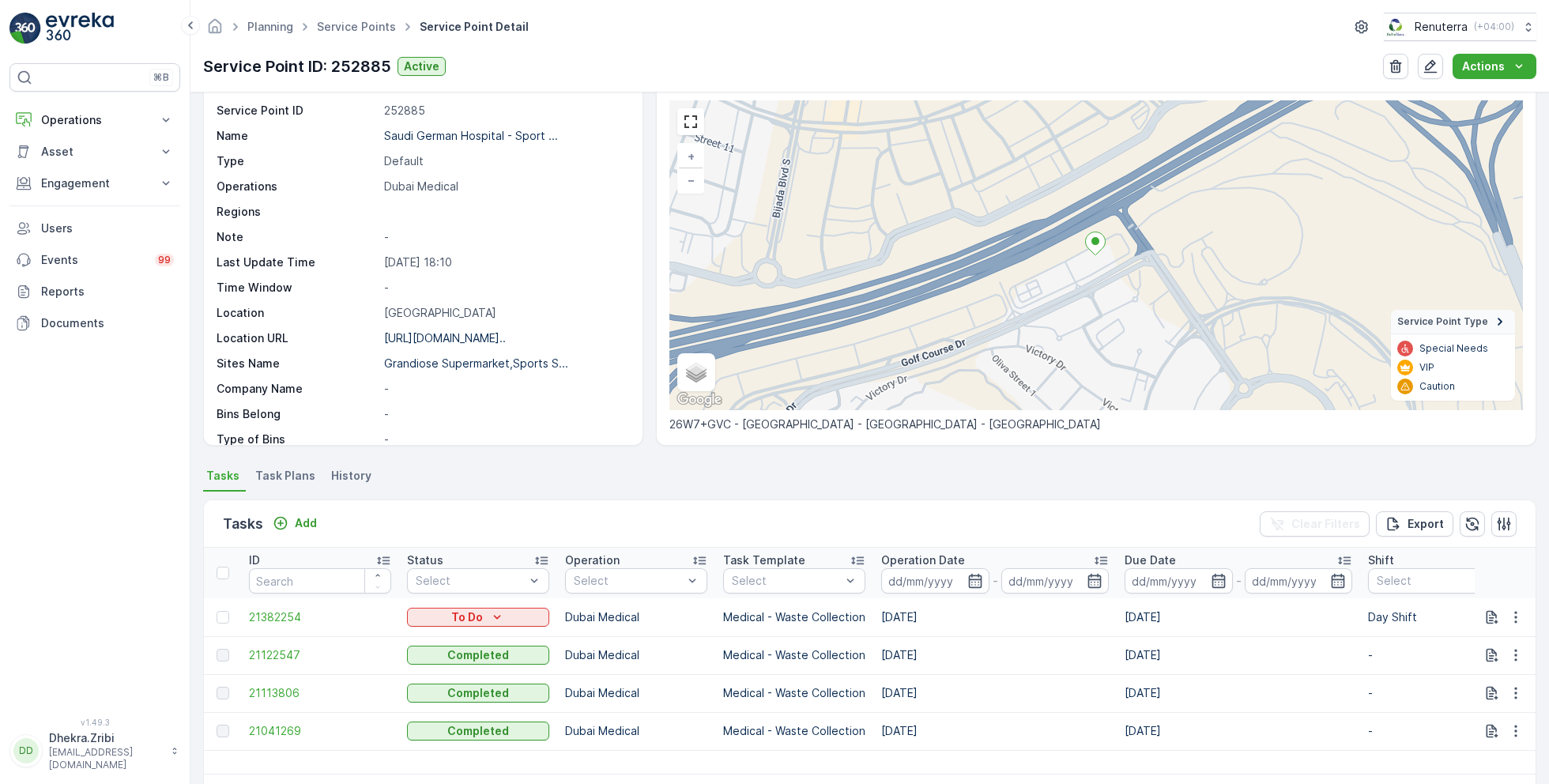
click at [297, 468] on span "Task Plans" at bounding box center [285, 475] width 60 height 16
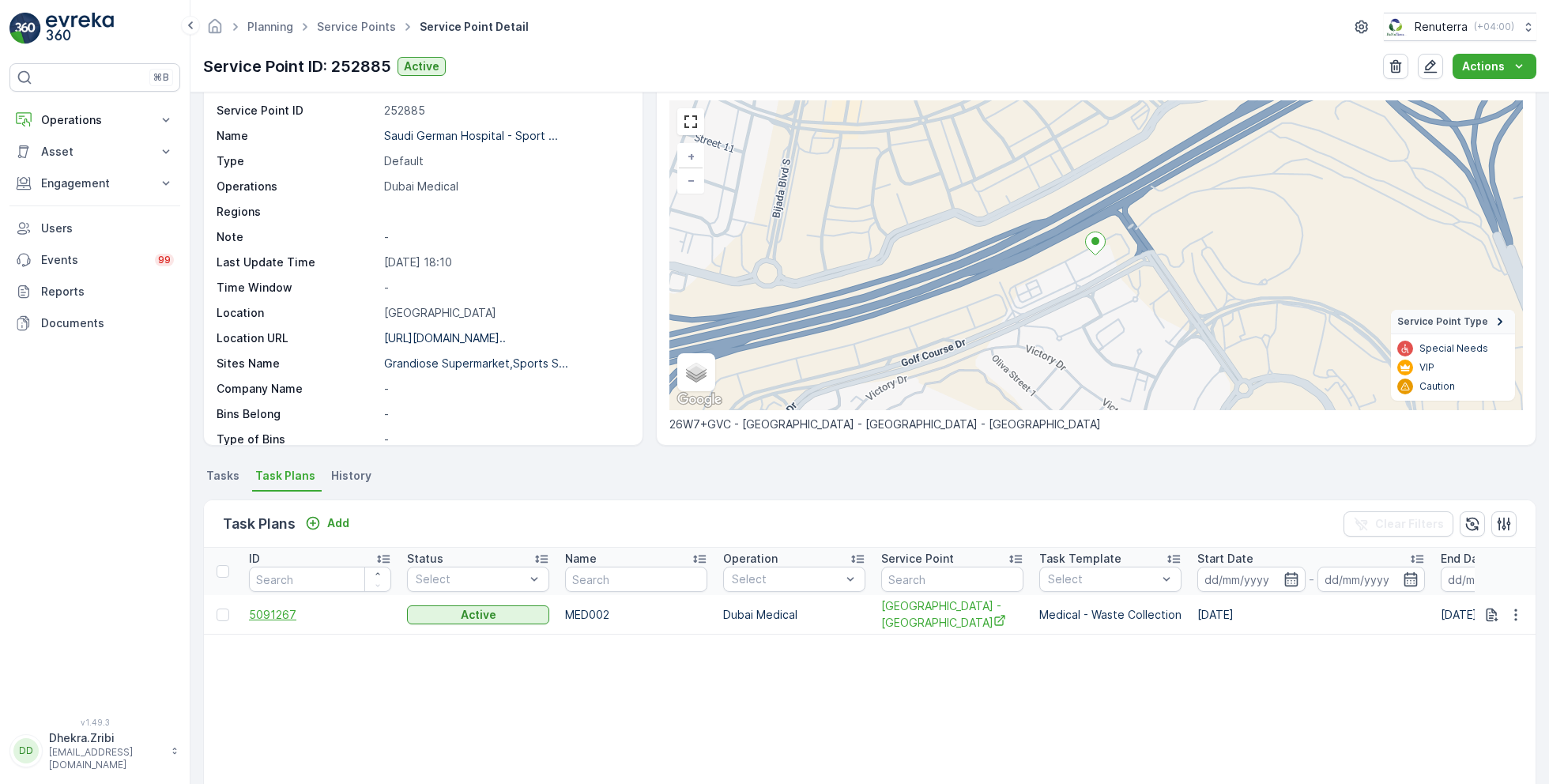
click at [268, 612] on span "5091267" at bounding box center [320, 614] width 142 height 16
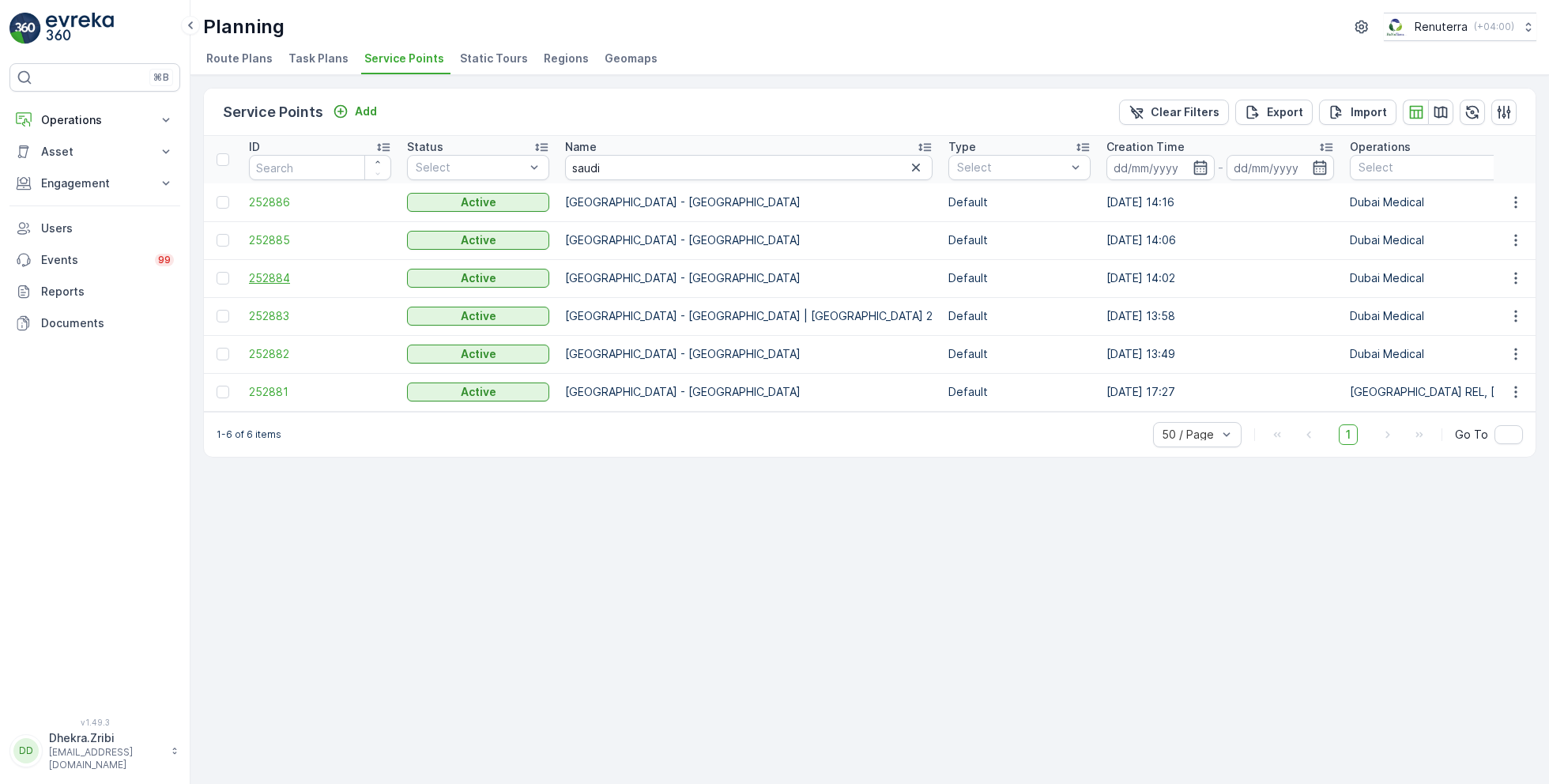
click at [275, 275] on span "252884" at bounding box center [320, 277] width 142 height 16
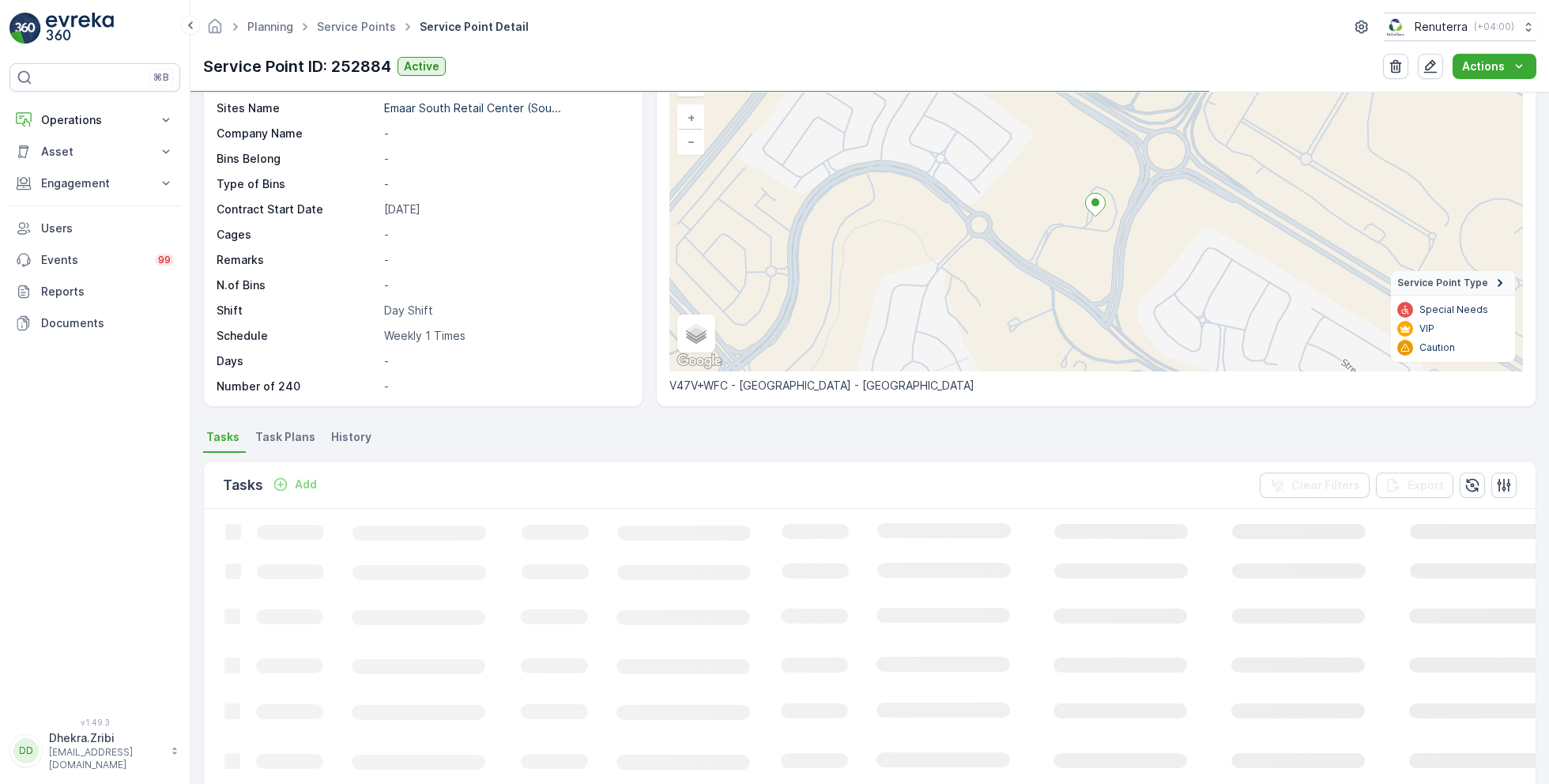
scroll to position [99, 0]
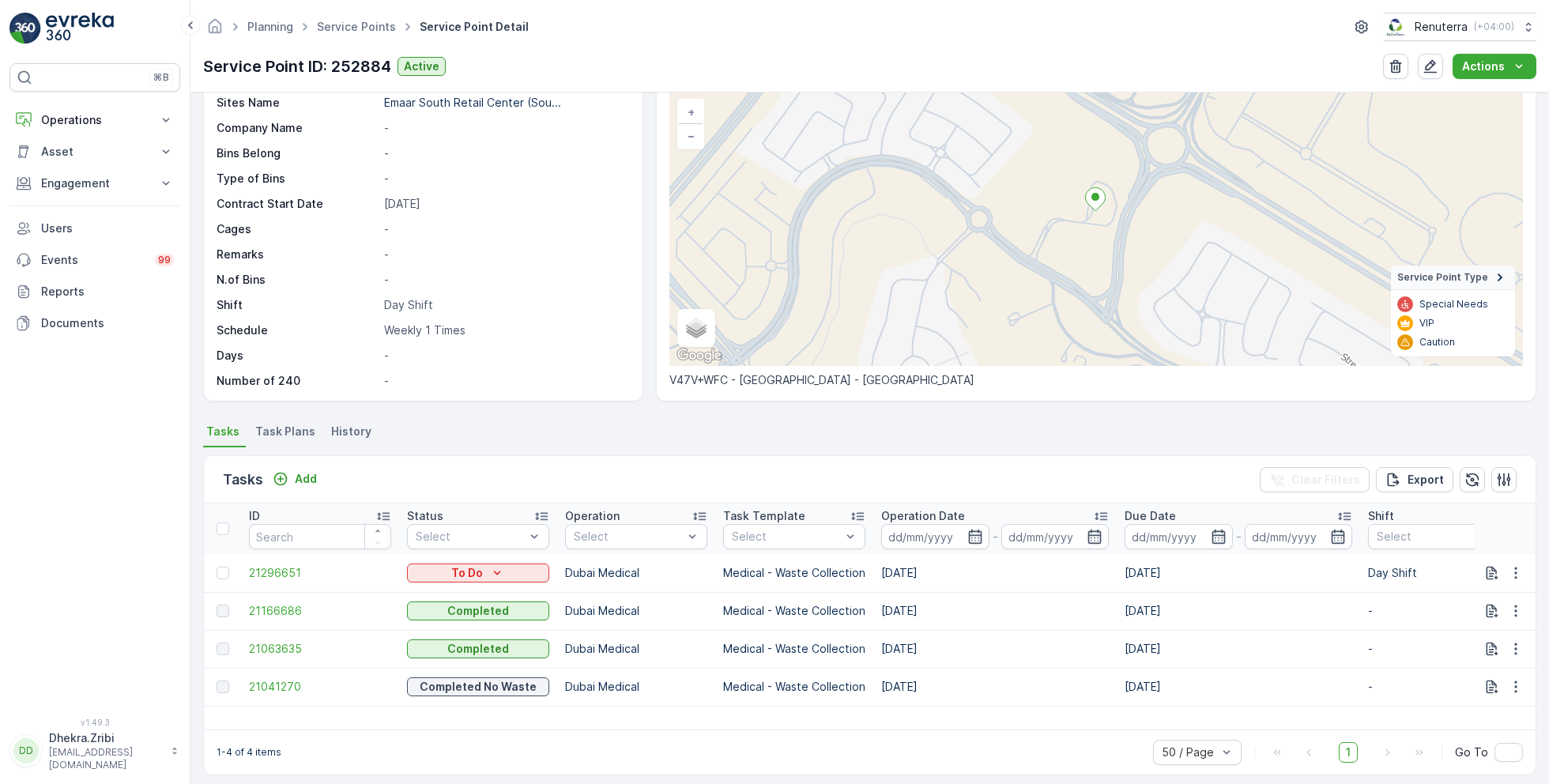
click at [285, 436] on span "Task Plans" at bounding box center [285, 431] width 60 height 16
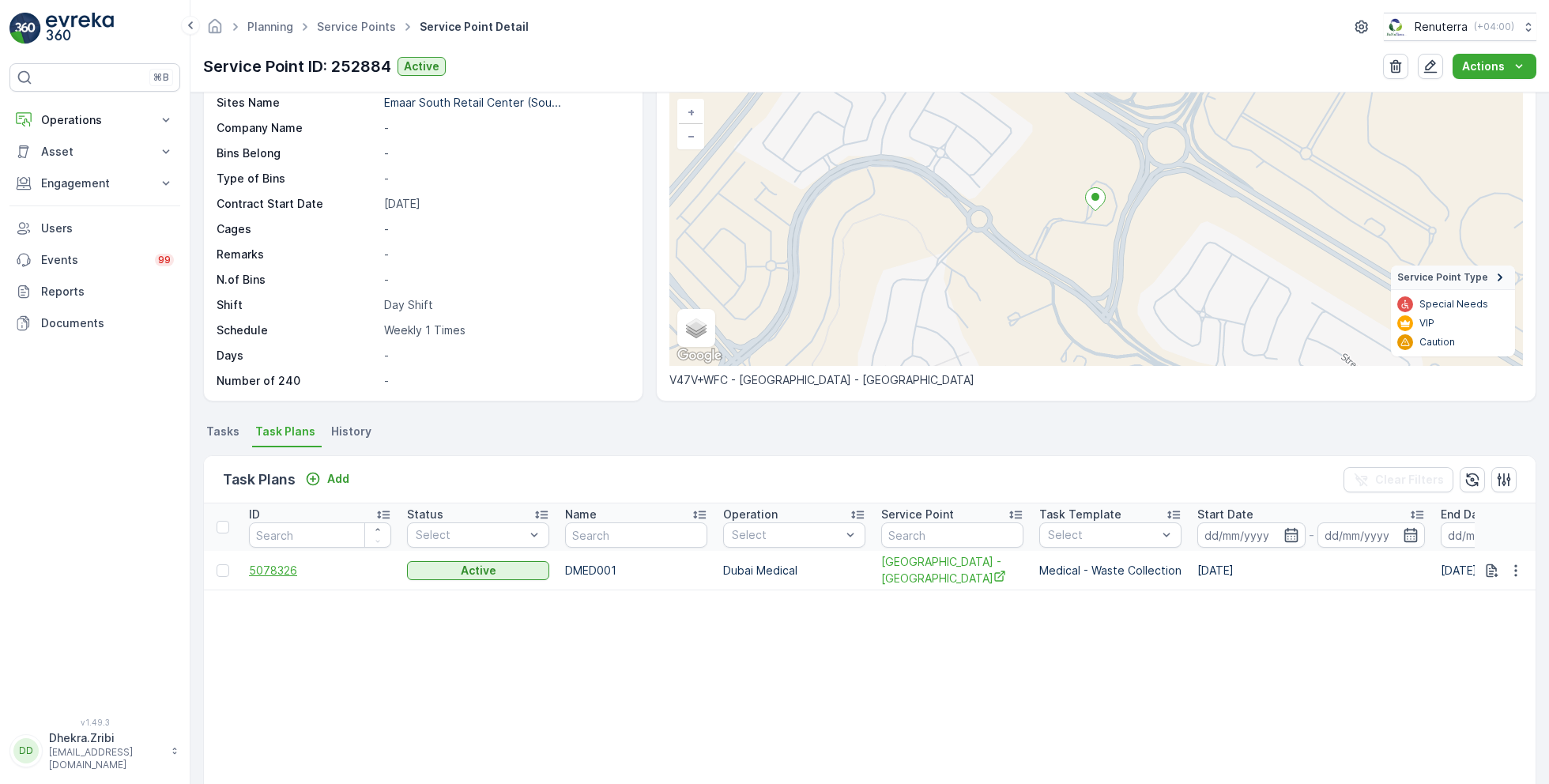
click at [283, 567] on span "5078326" at bounding box center [320, 570] width 142 height 16
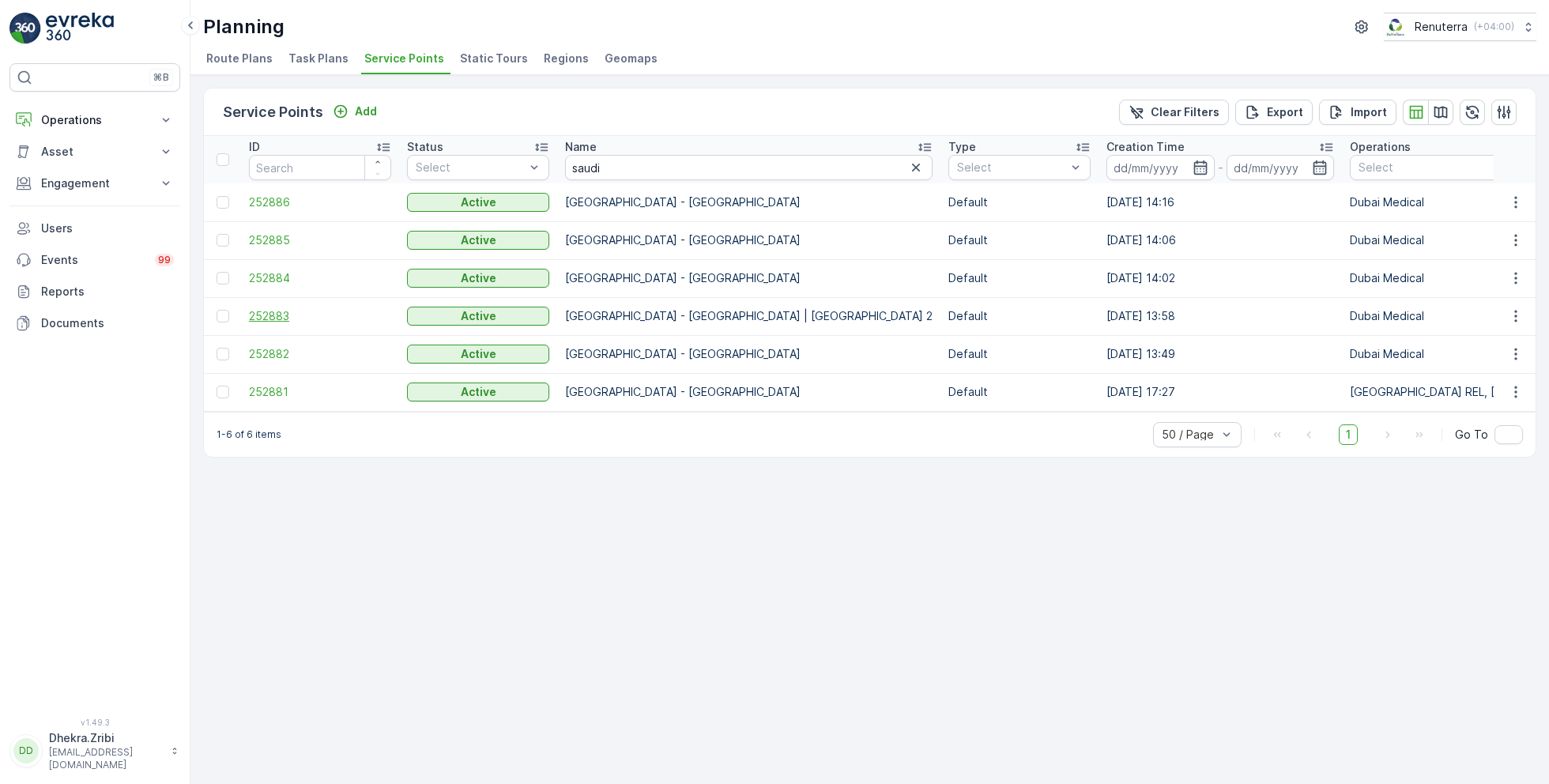
click at [269, 310] on span "252883" at bounding box center [320, 315] width 142 height 16
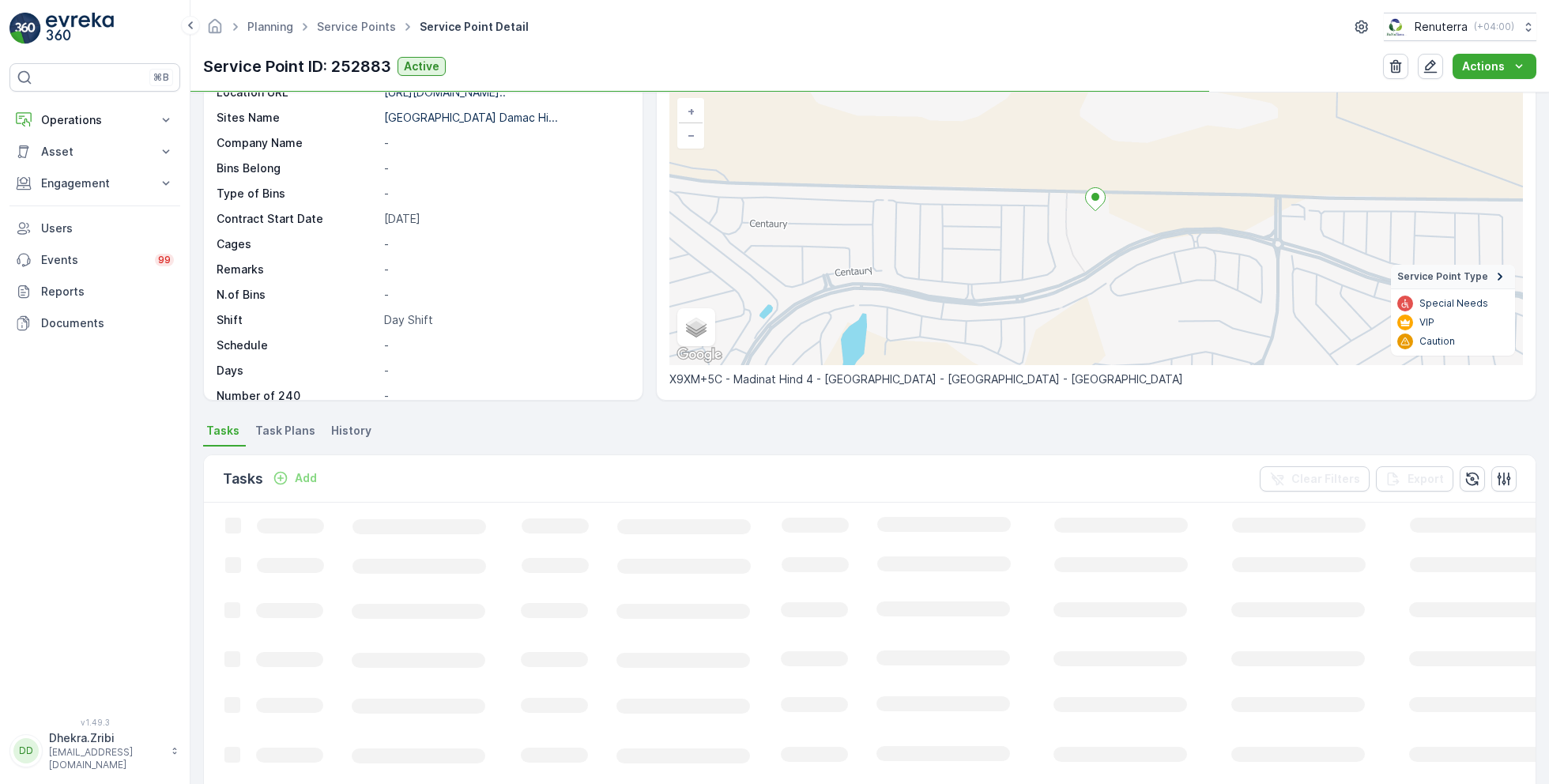
scroll to position [111, 0]
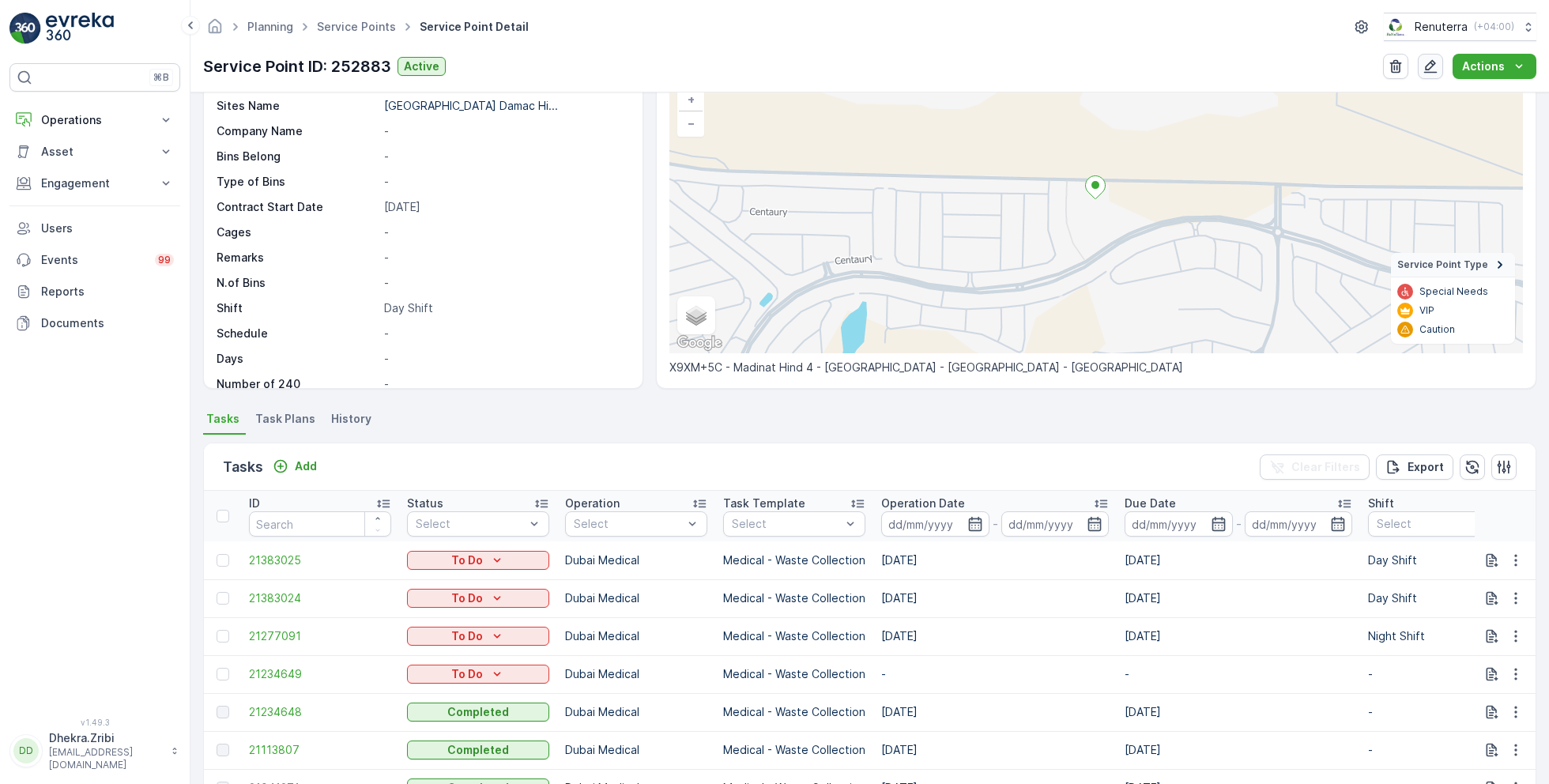
click at [1432, 64] on icon "button" at bounding box center [1430, 65] width 16 height 16
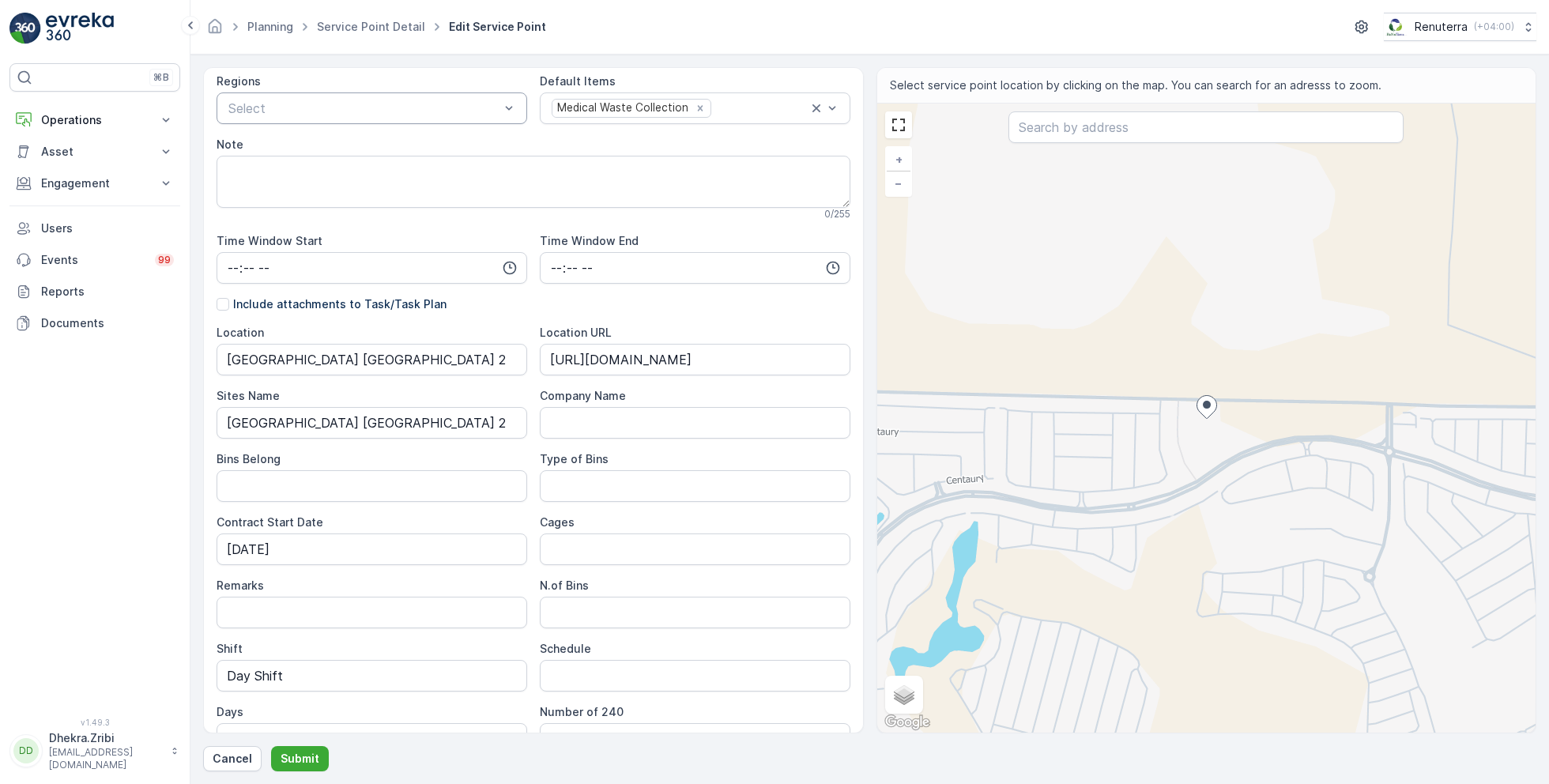
scroll to position [232, 0]
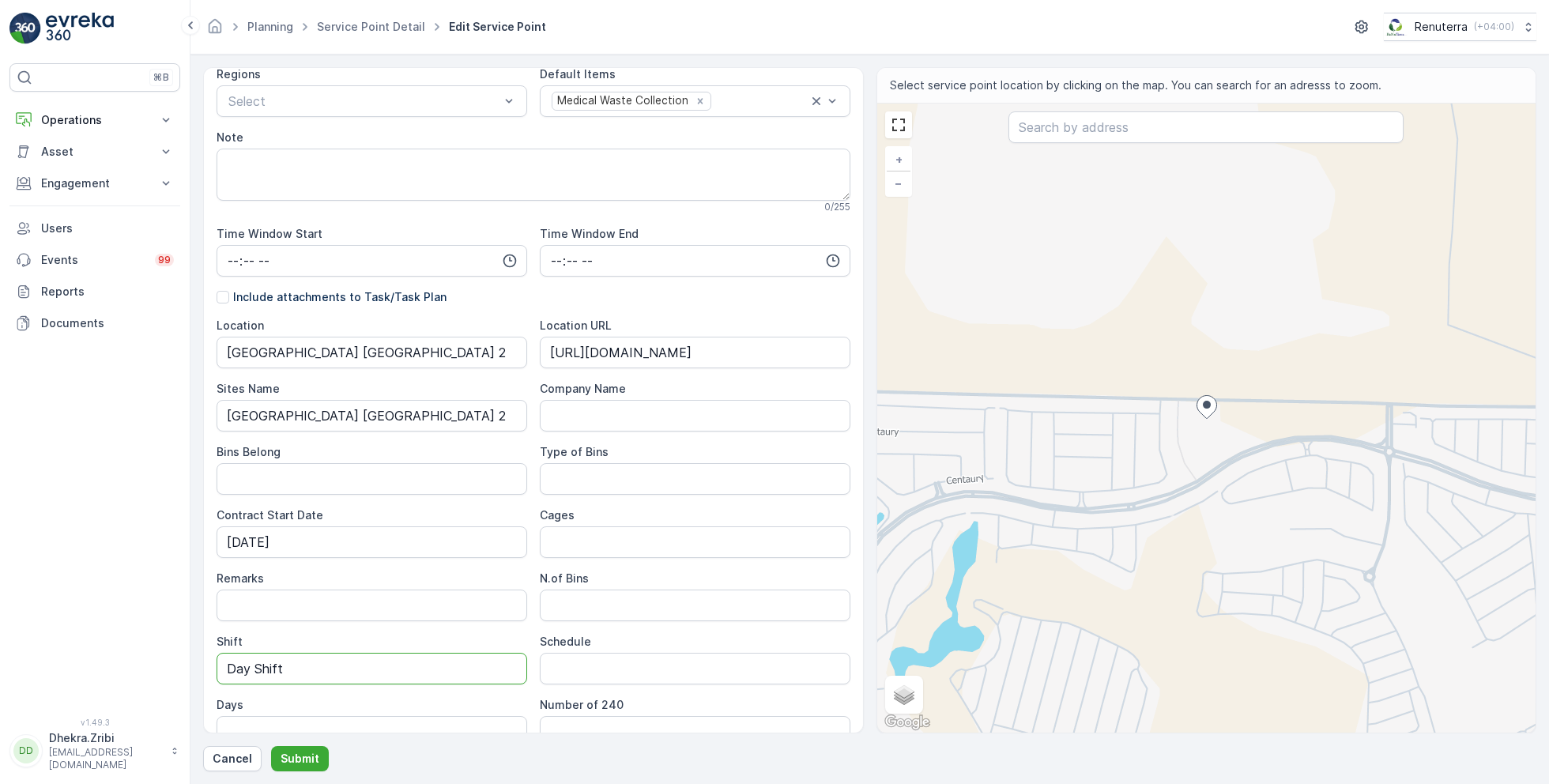
drag, startPoint x: 296, startPoint y: 662, endPoint x: 152, endPoint y: 643, distance: 145.2
click at [152, 643] on div "⌘B Operations Insights Planning Routes & Tasks Cockpit Settings Asset Assets En…" at bounding box center [774, 392] width 1549 height 784
type input "Night Shift"
click at [300, 762] on p "Submit" at bounding box center [299, 758] width 39 height 16
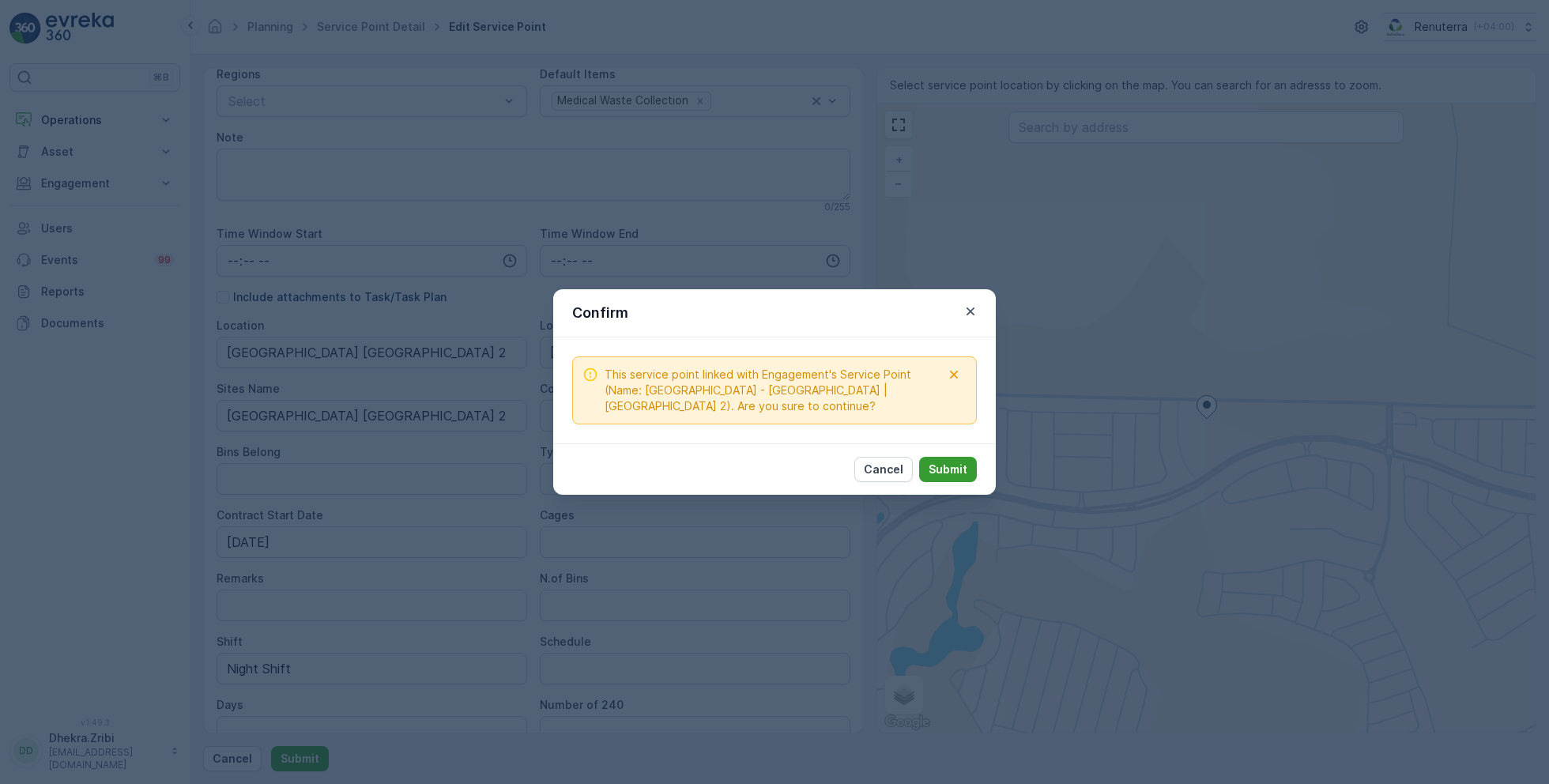
click at [942, 468] on p "Submit" at bounding box center [948, 469] width 39 height 16
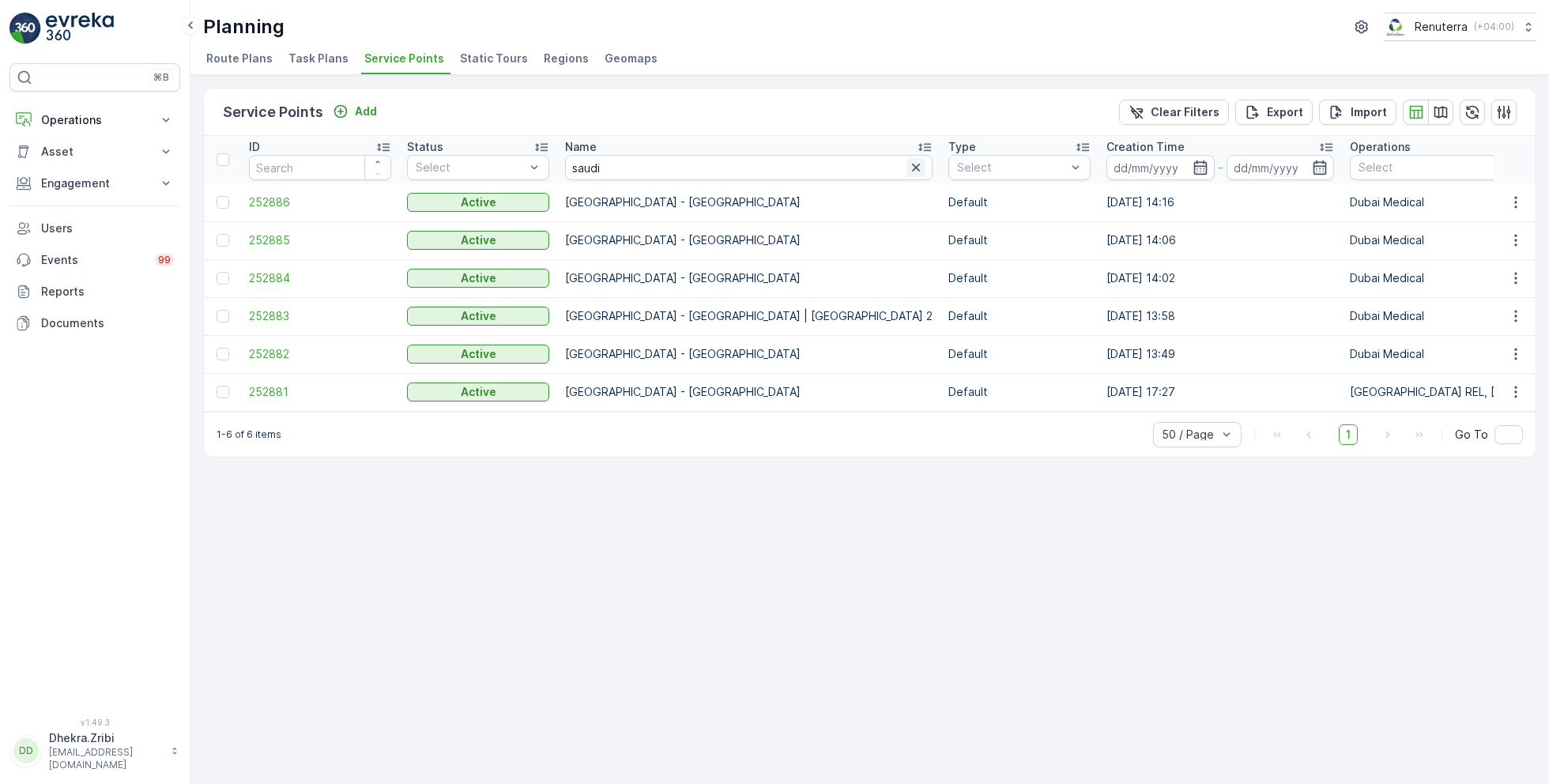
click at [908, 166] on icon "button" at bounding box center [915, 167] width 16 height 16
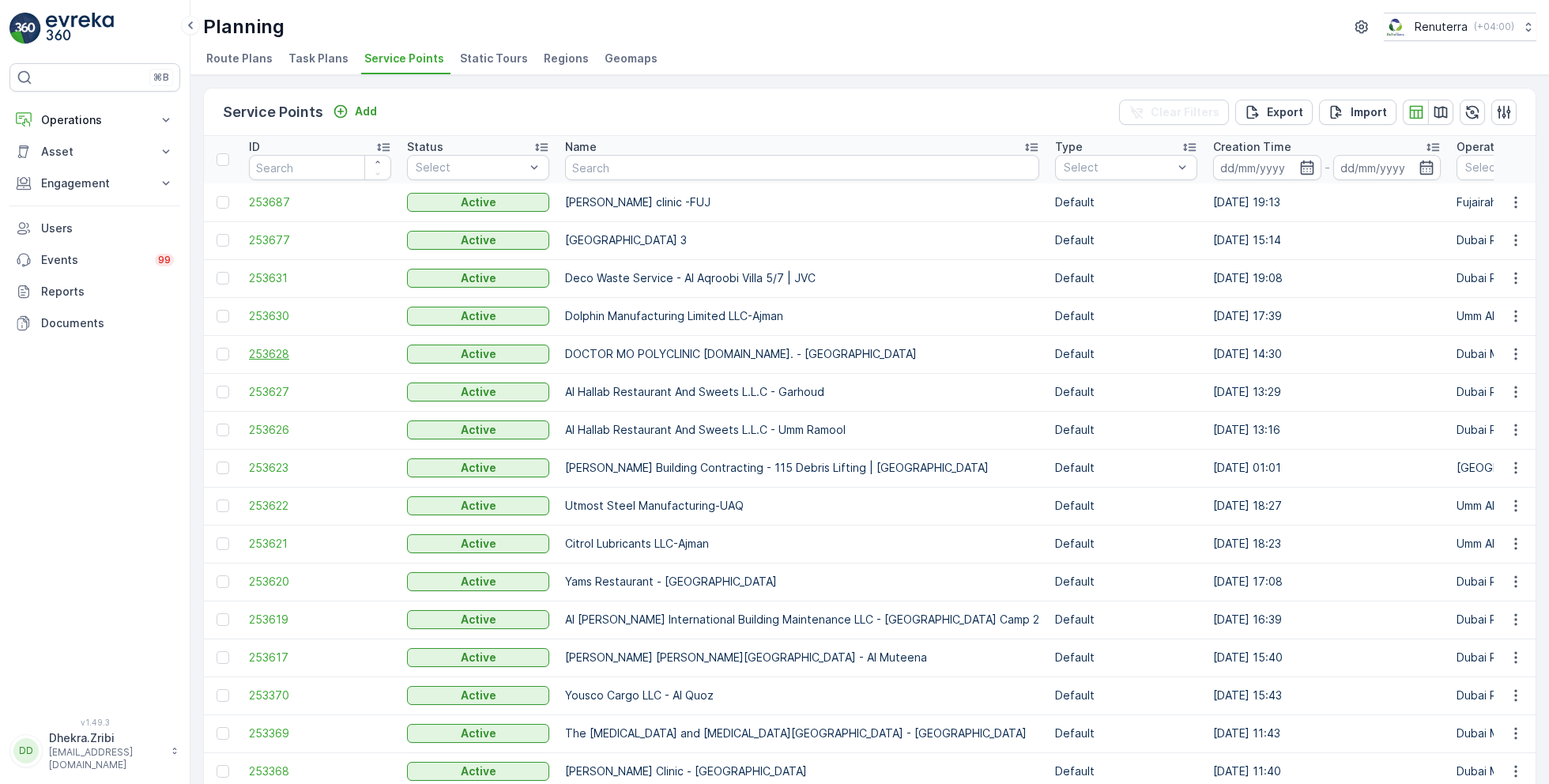
click at [276, 353] on span "253628" at bounding box center [320, 354] width 142 height 16
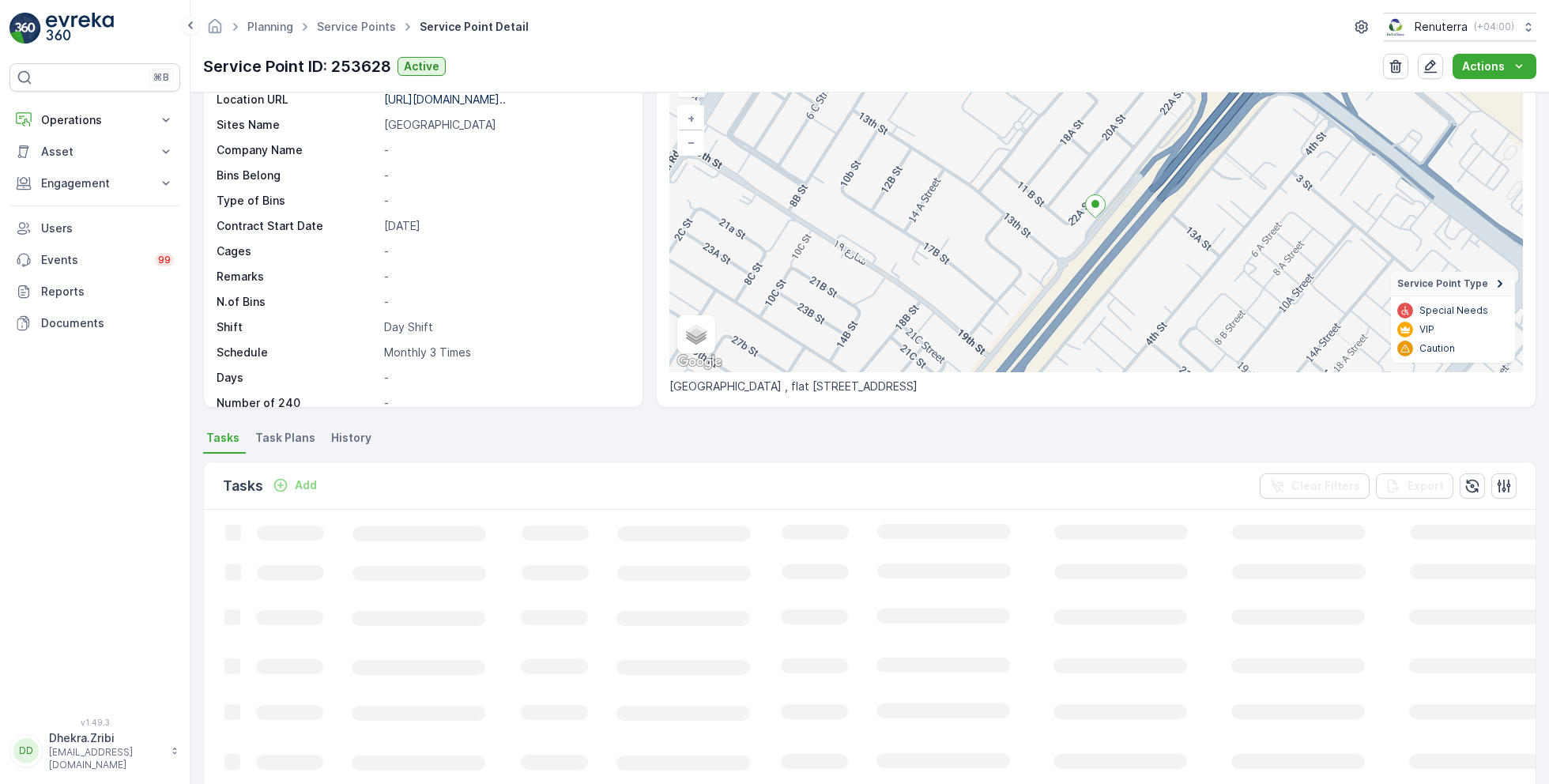
scroll to position [109, 0]
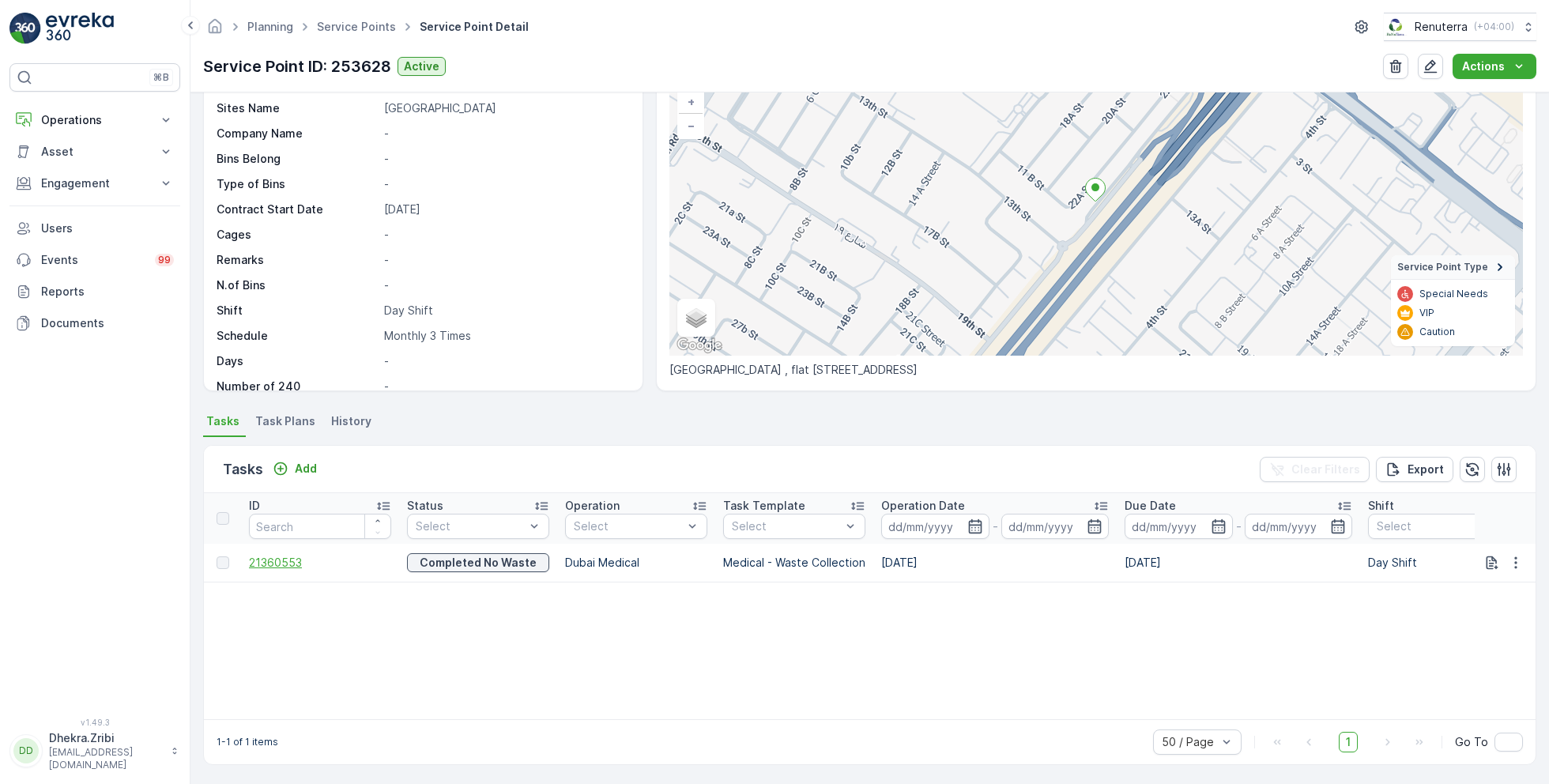
click at [281, 560] on span "21360553" at bounding box center [320, 562] width 142 height 16
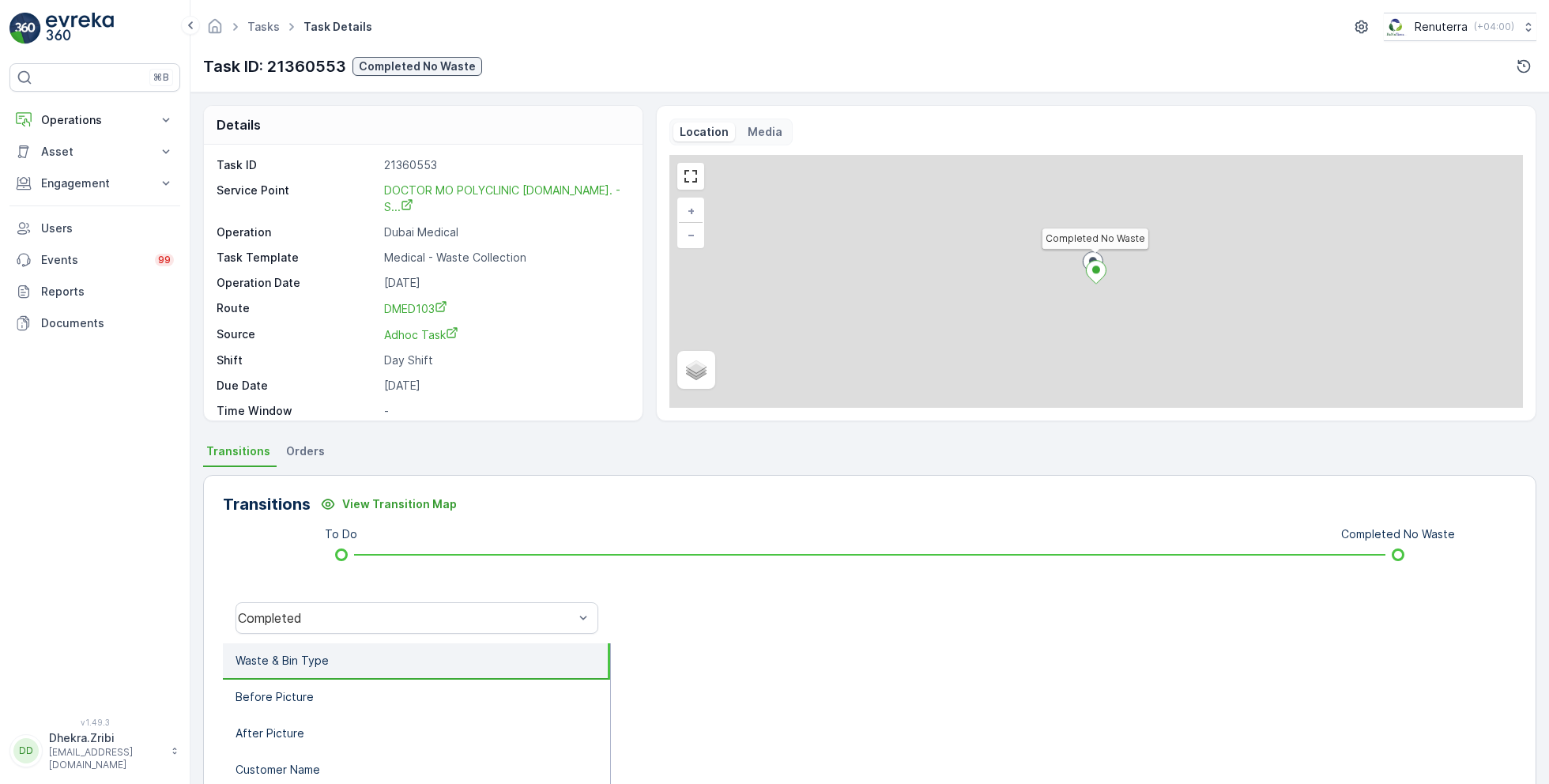
scroll to position [20, 0]
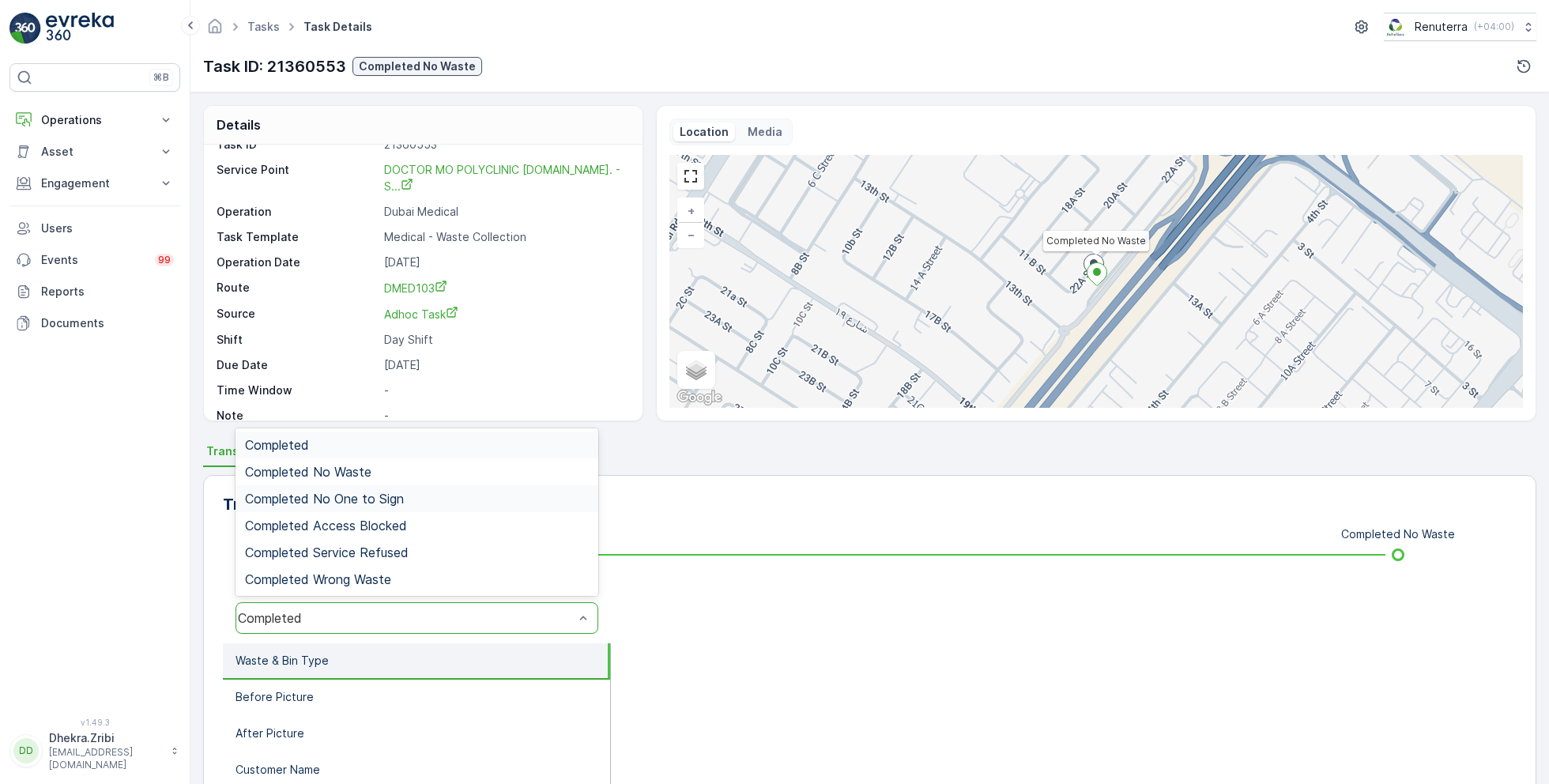
click at [361, 498] on span "Completed No One to Sign" at bounding box center [324, 497] width 158 height 14
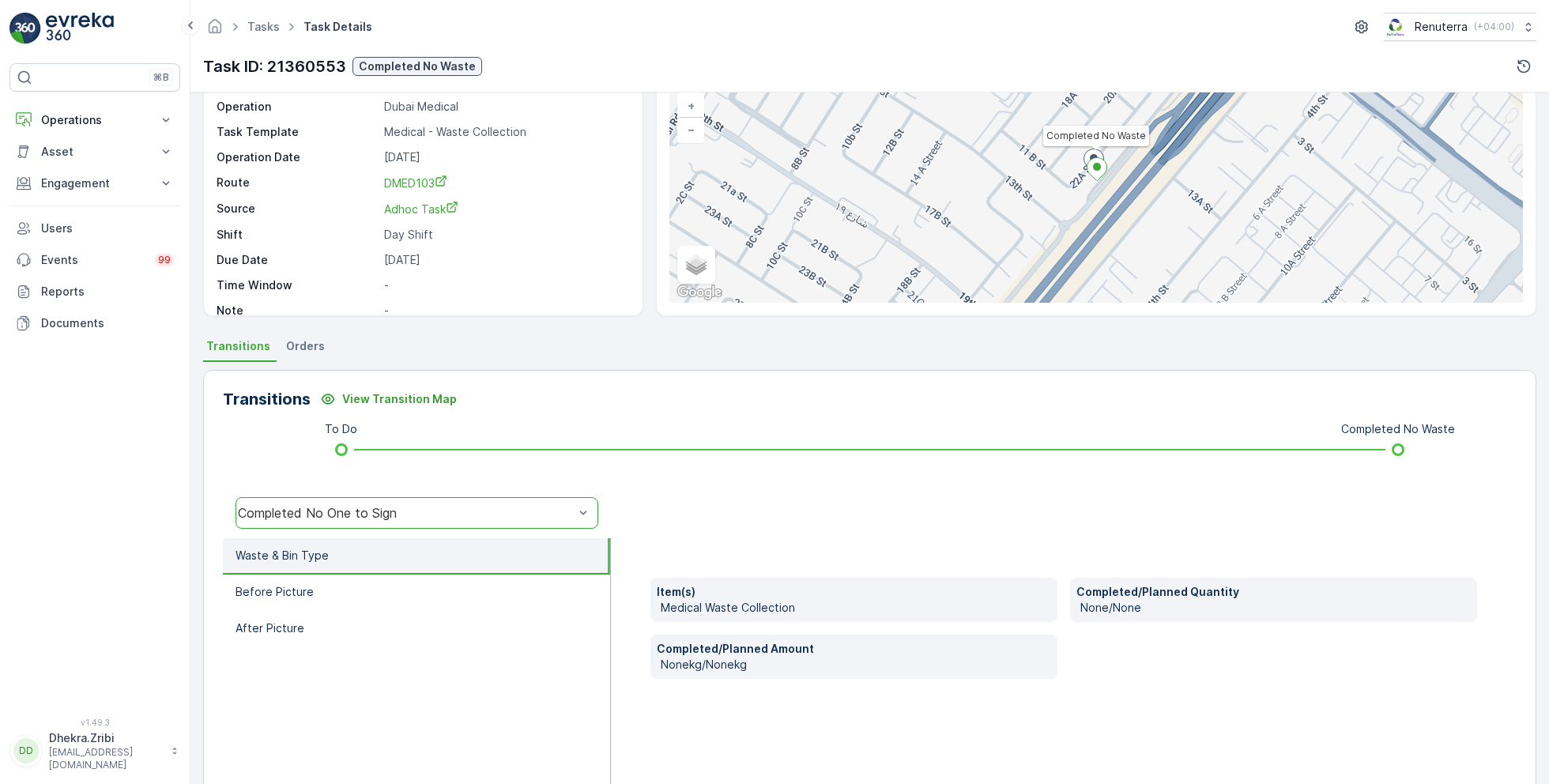
scroll to position [118, 0]
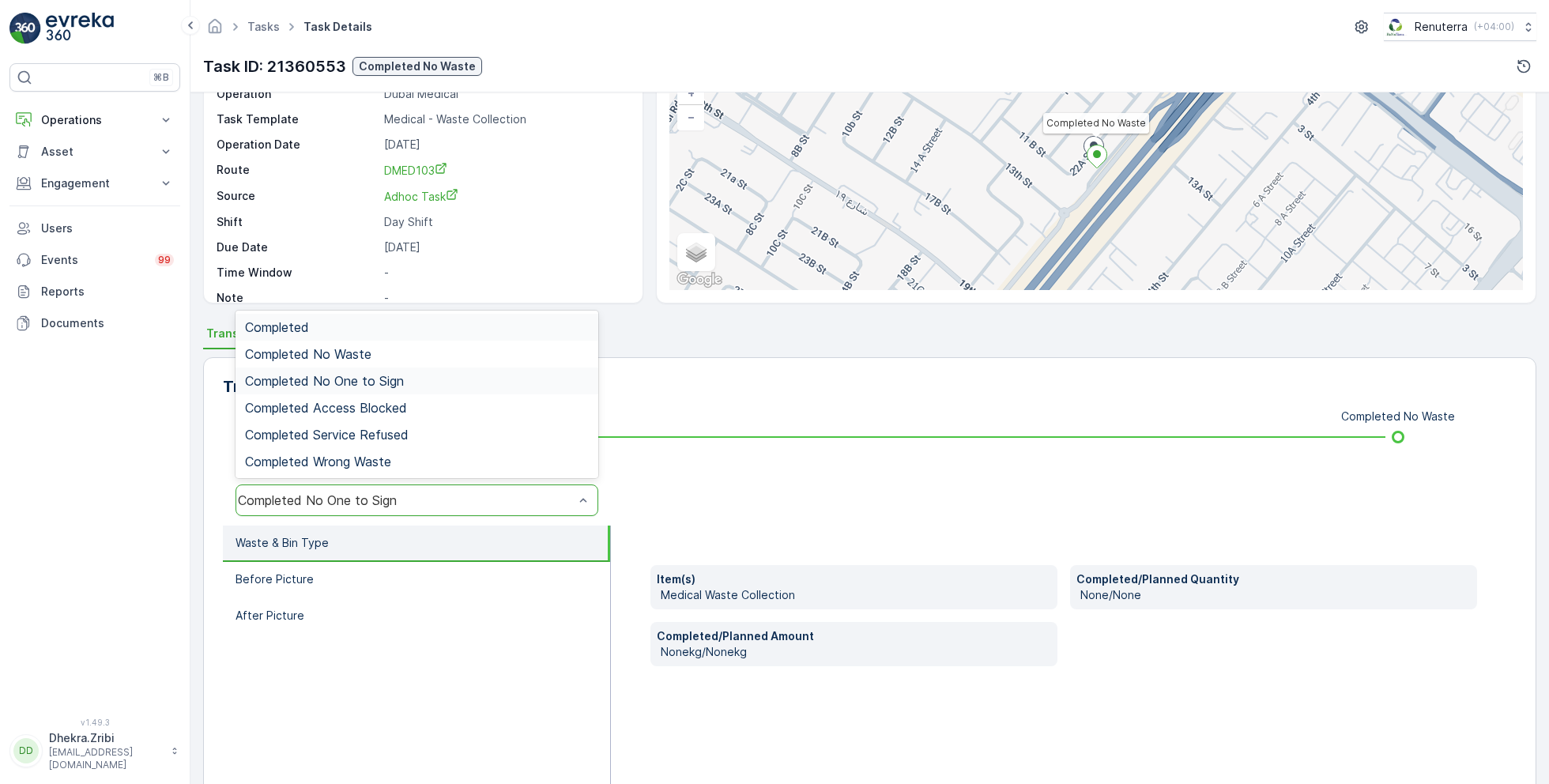
click at [367, 489] on div "Completed No One to Sign" at bounding box center [417, 500] width 363 height 31
click at [346, 353] on span "Completed No Waste" at bounding box center [308, 353] width 126 height 14
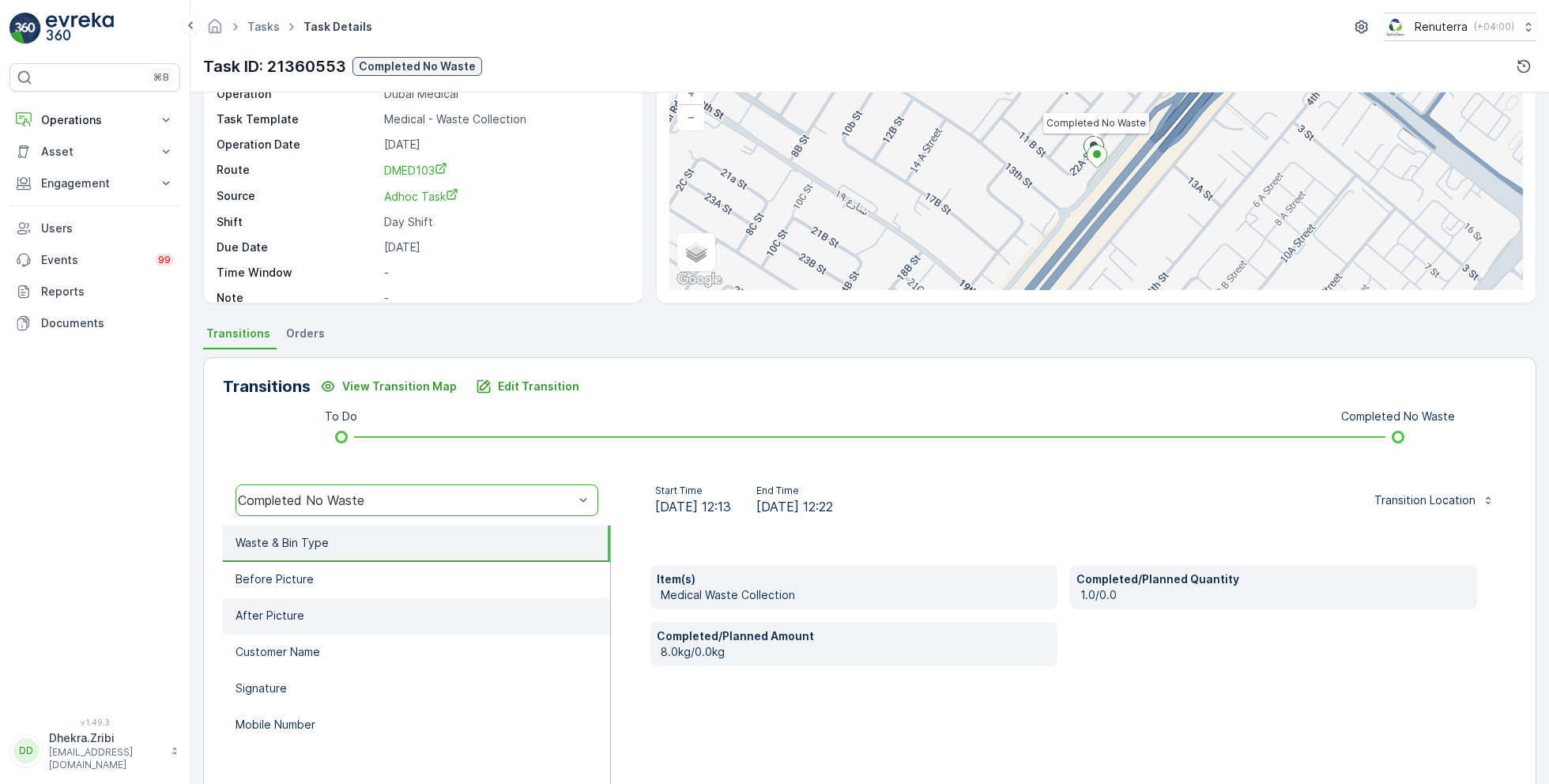
scroll to position [0, 0]
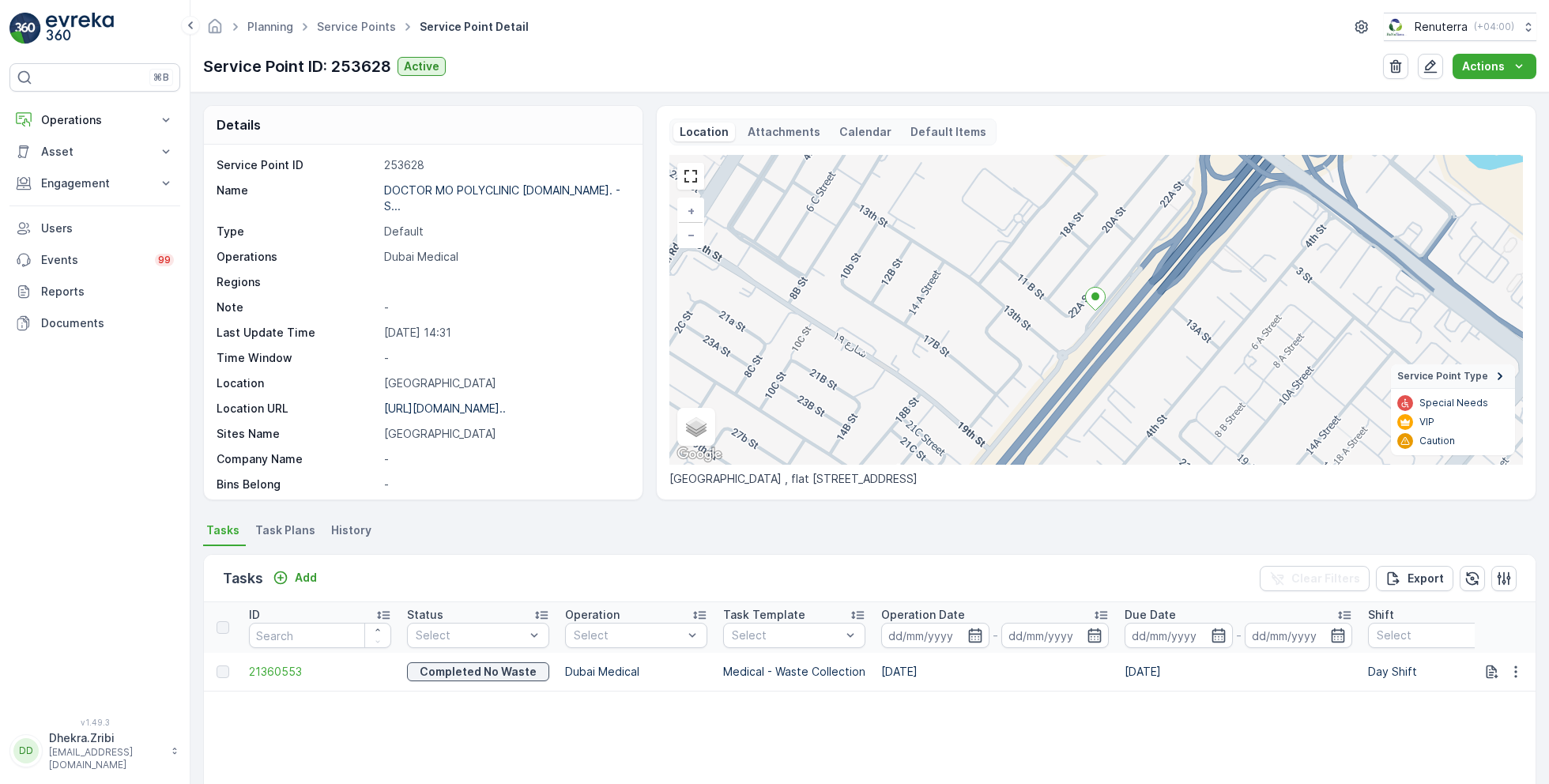
click at [281, 524] on span "Task Plans" at bounding box center [285, 530] width 60 height 16
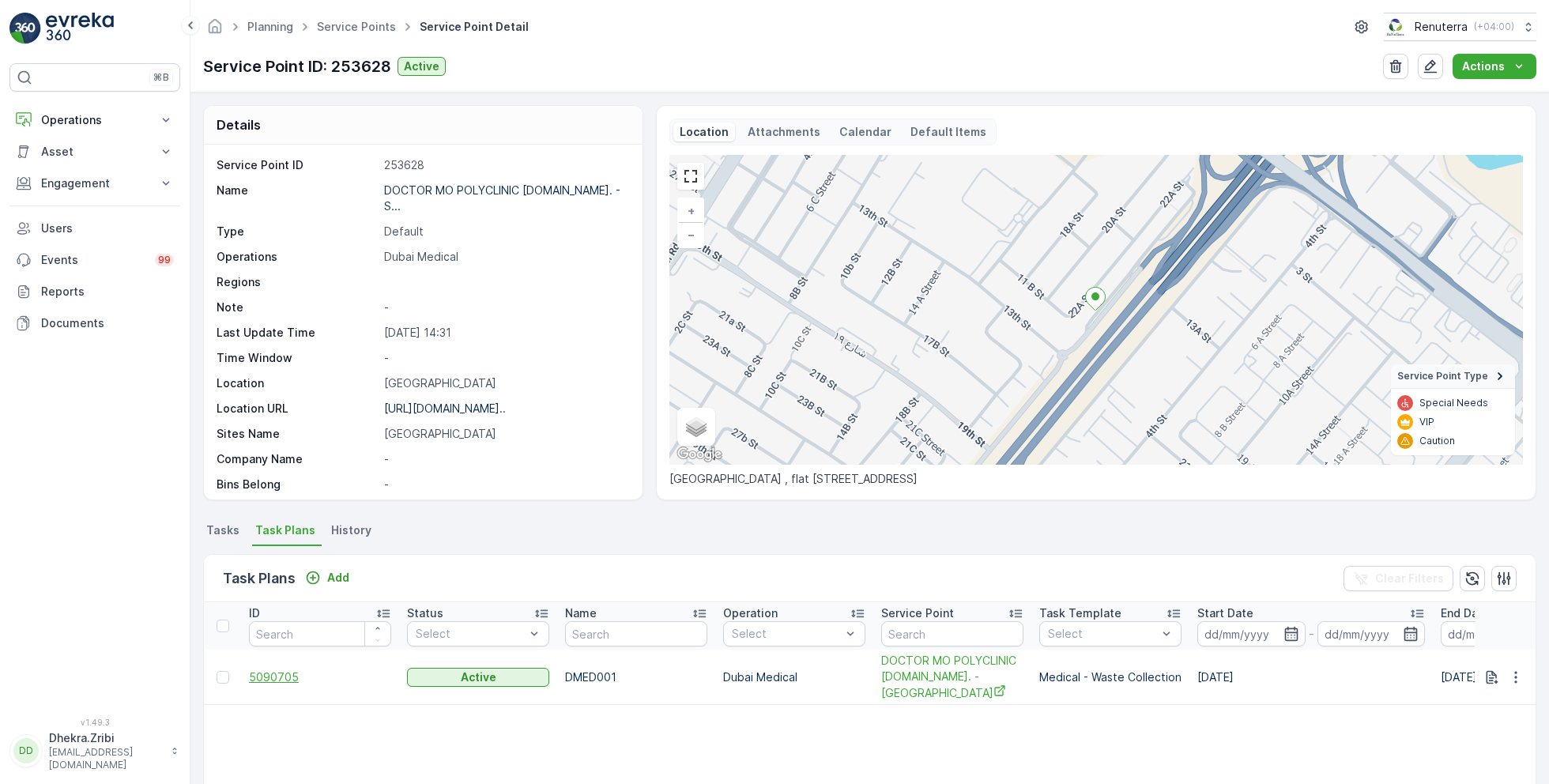
click at [277, 673] on span "5090705" at bounding box center [320, 676] width 142 height 16
